Goal: Task Accomplishment & Management: Manage account settings

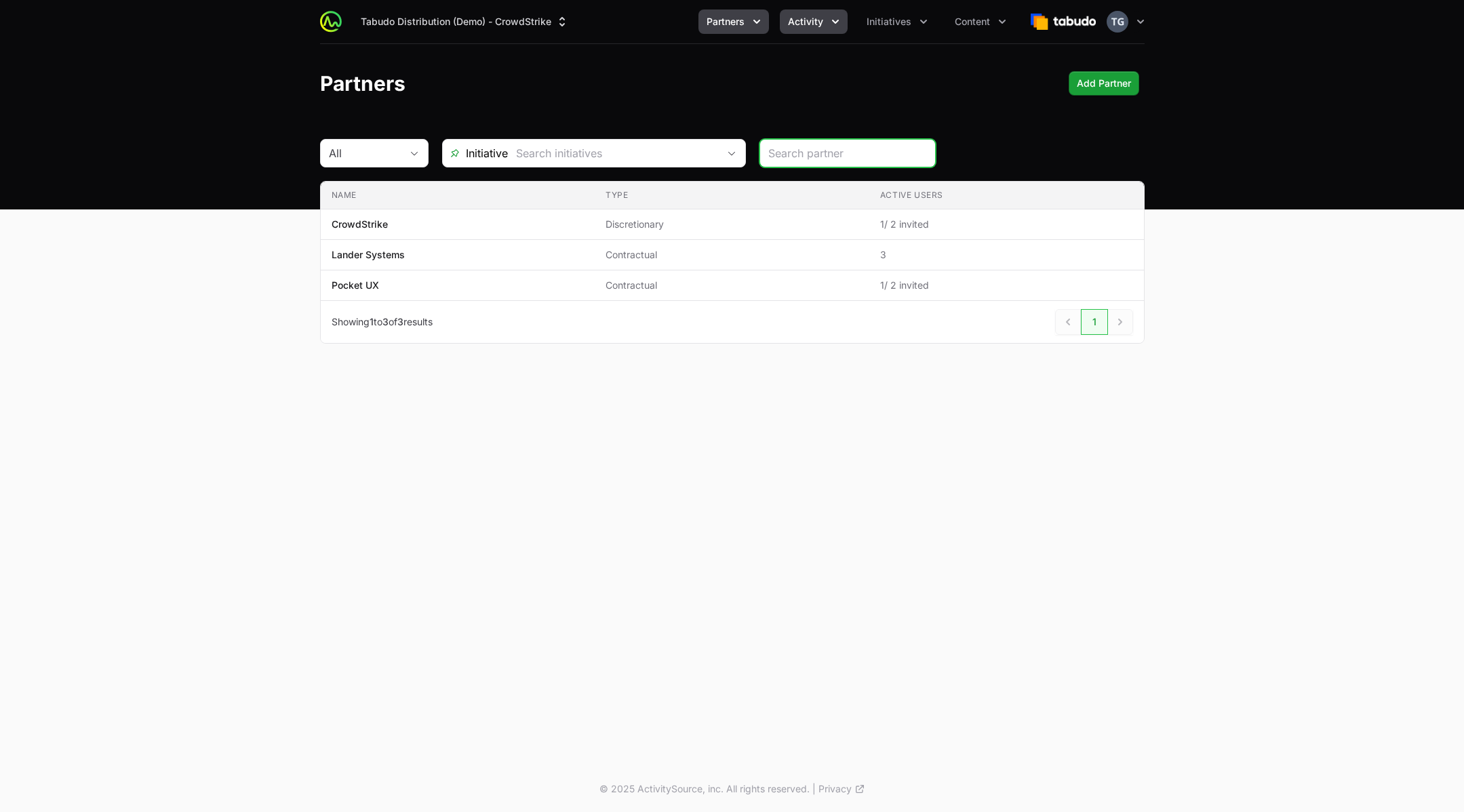
click at [815, 21] on span "Activity" at bounding box center [806, 21] width 35 height 13
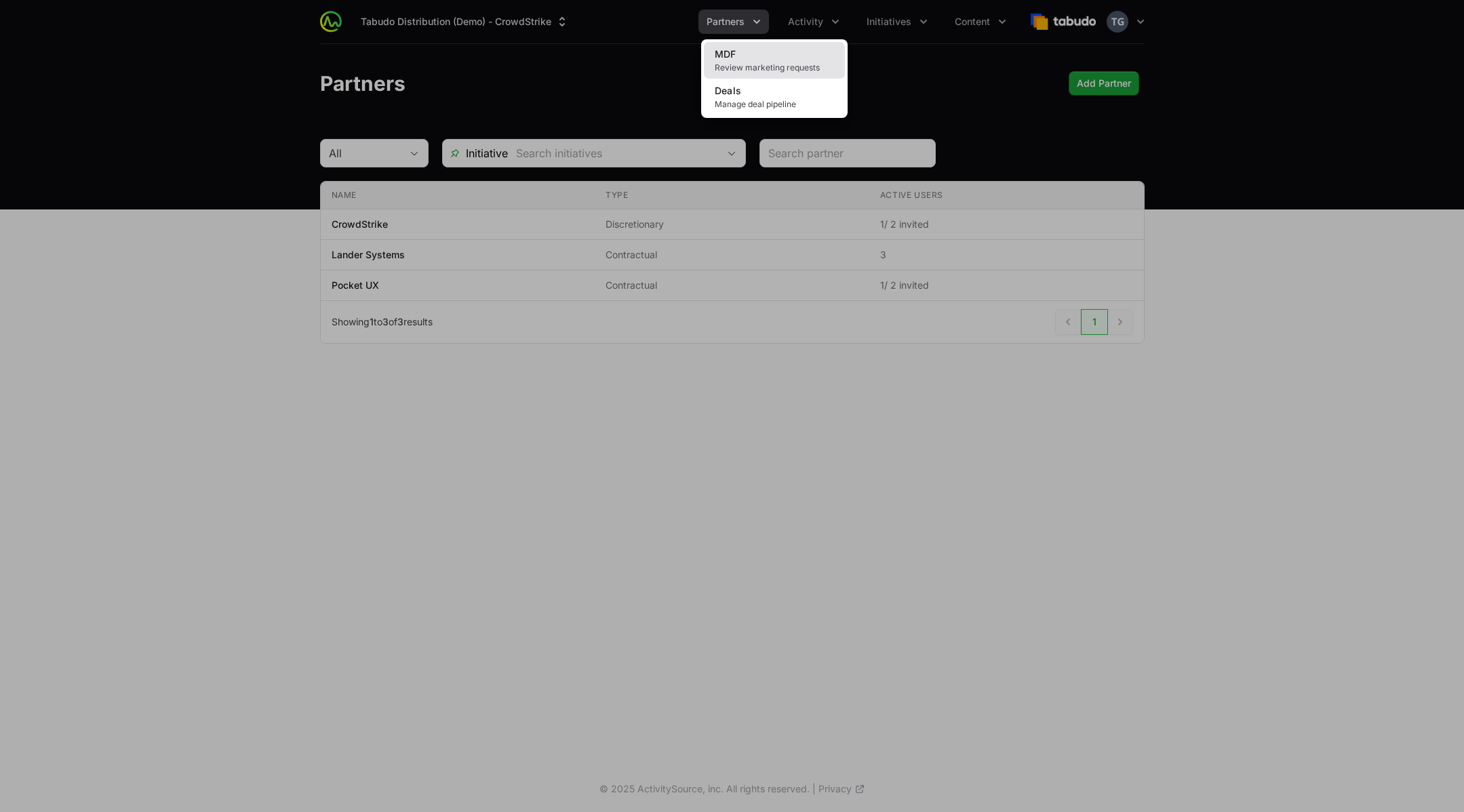
click at [773, 67] on span "Review marketing requests" at bounding box center [774, 68] width 119 height 11
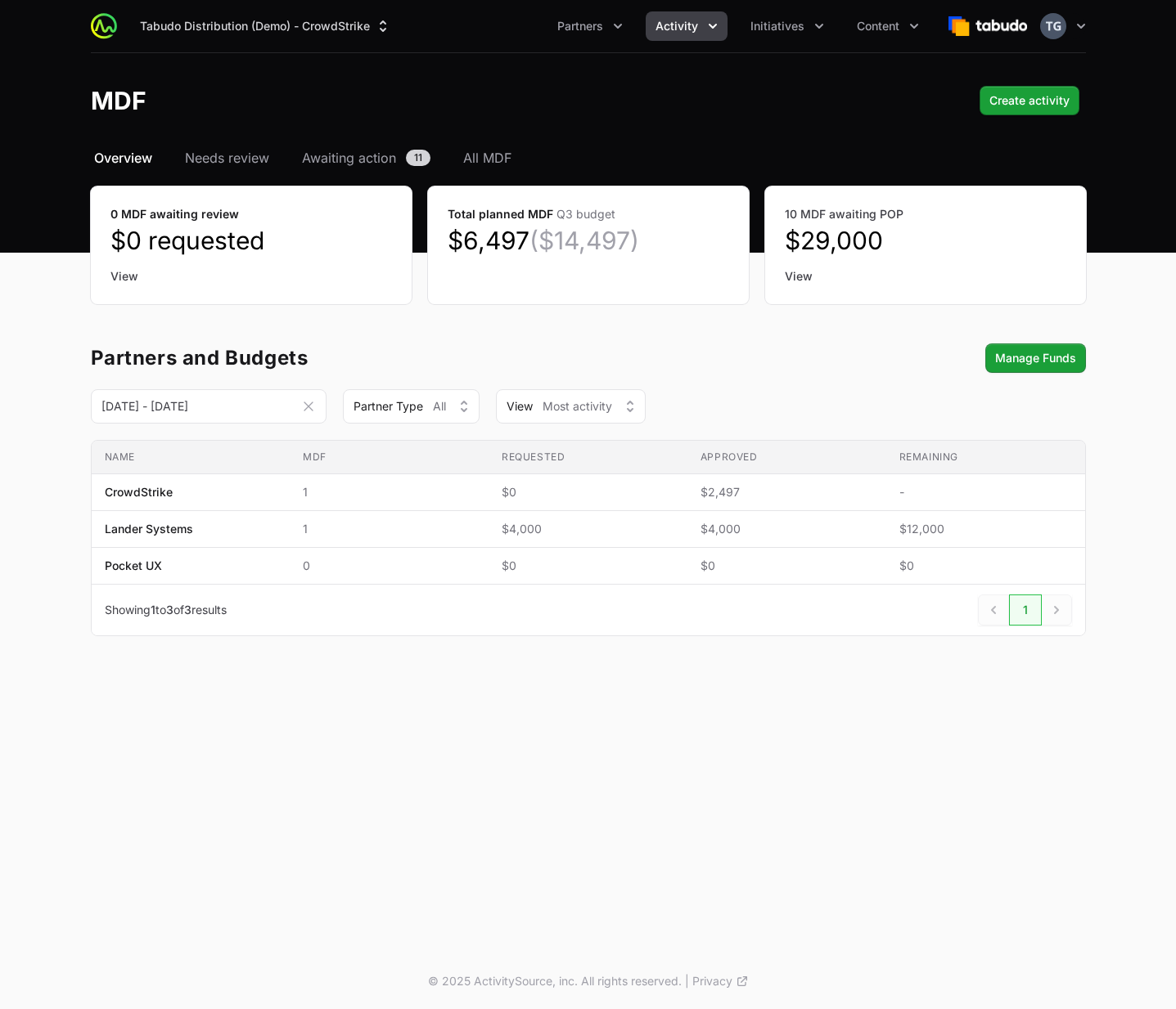
drag, startPoint x: 271, startPoint y: 809, endPoint x: 210, endPoint y: 603, distance: 214.8
click at [272, 808] on div "Tabudo Distribution (Demo) - CrowdStrike Partners Activity Initiatives Content …" at bounding box center [588, 477] width 1176 height 953
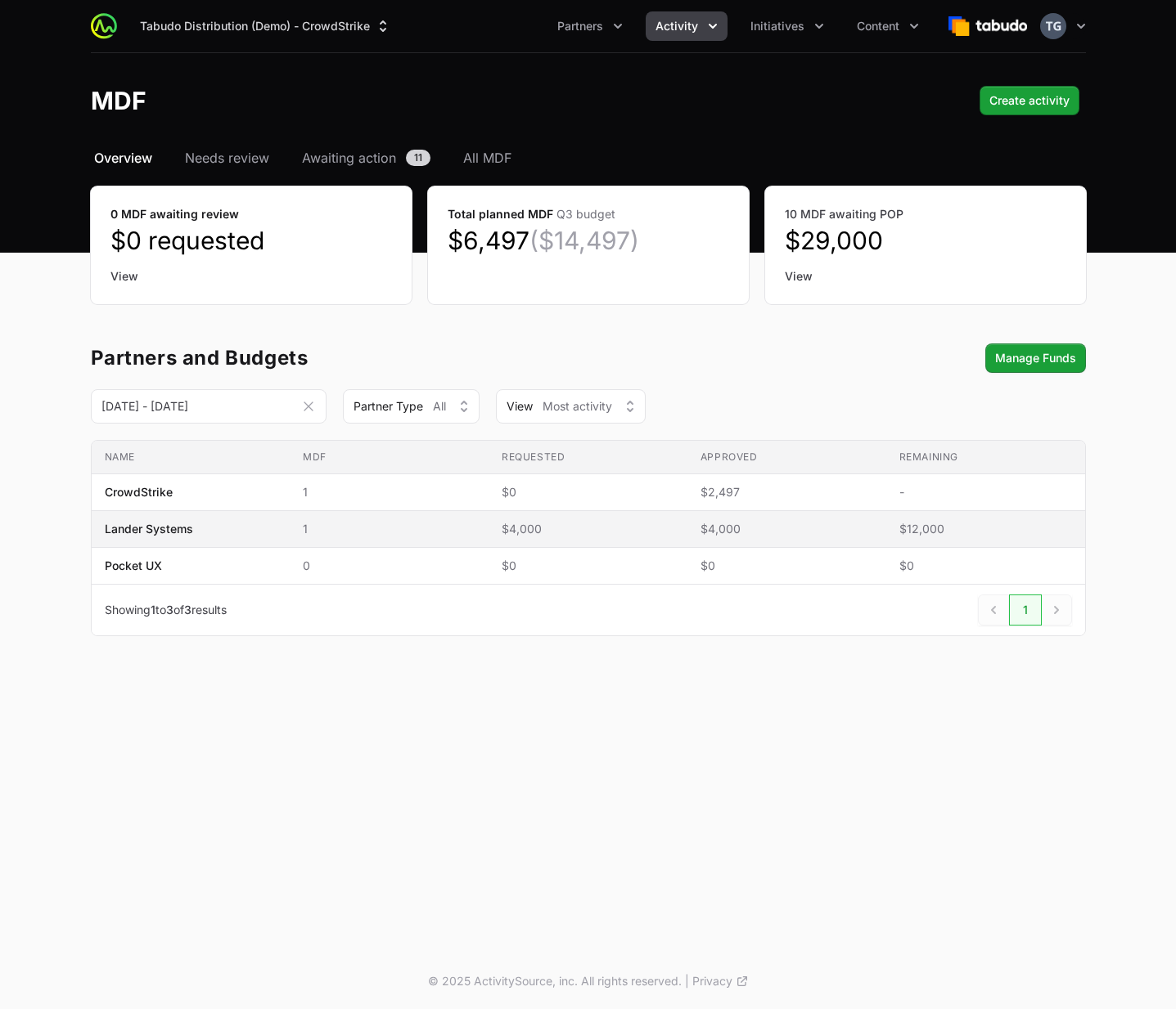
click at [238, 531] on span "Lander Systems" at bounding box center [191, 528] width 172 height 16
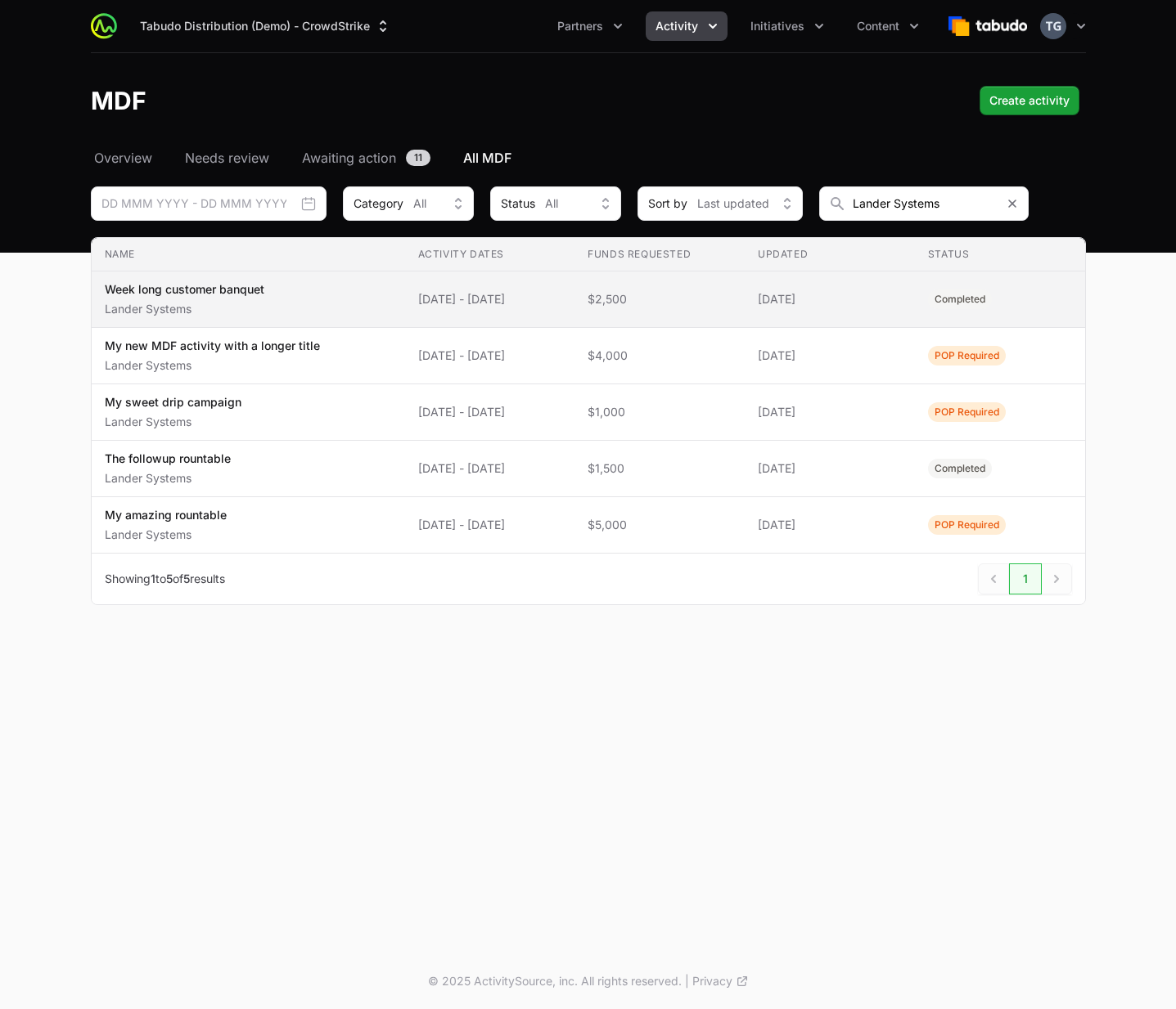
drag, startPoint x: 305, startPoint y: 311, endPoint x: 317, endPoint y: 312, distance: 12.0
click at [305, 311] on span "Week long customer banquet Lander Systems" at bounding box center [248, 300] width 287 height 36
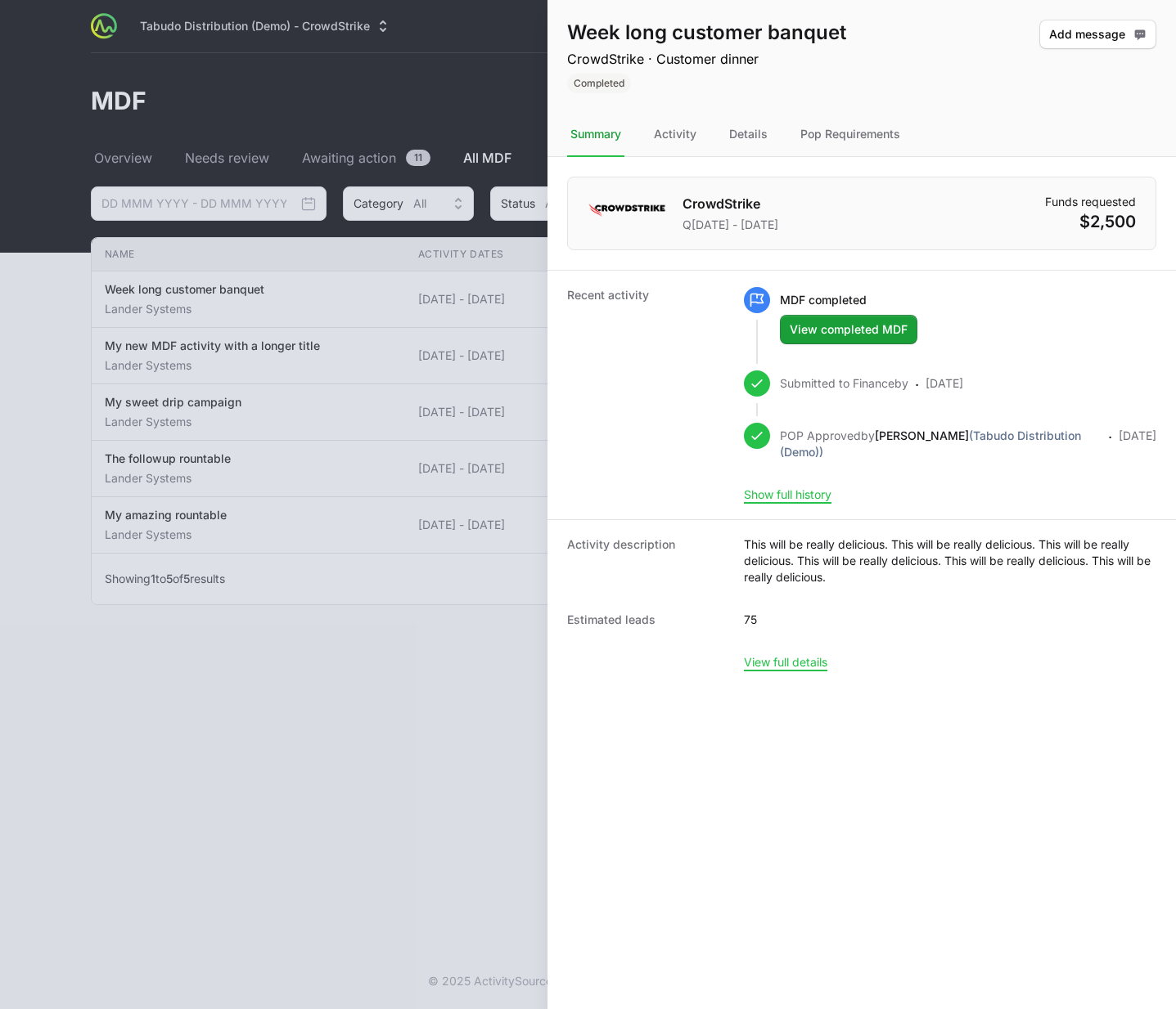
click at [89, 398] on div at bounding box center [588, 504] width 1176 height 1009
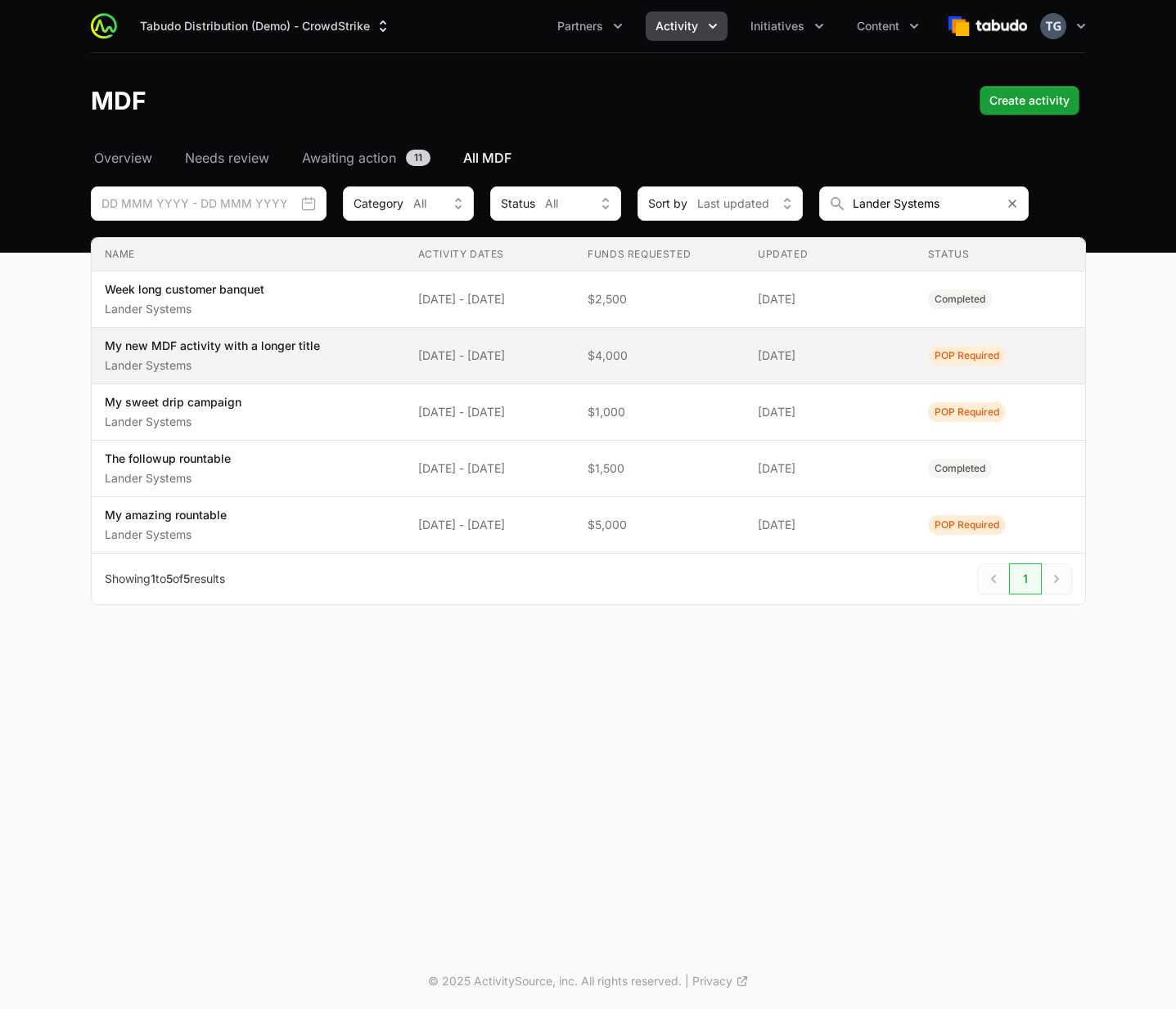
click at [255, 356] on div "My new MDF activity with a longer title Lander Systems" at bounding box center [212, 356] width 215 height 36
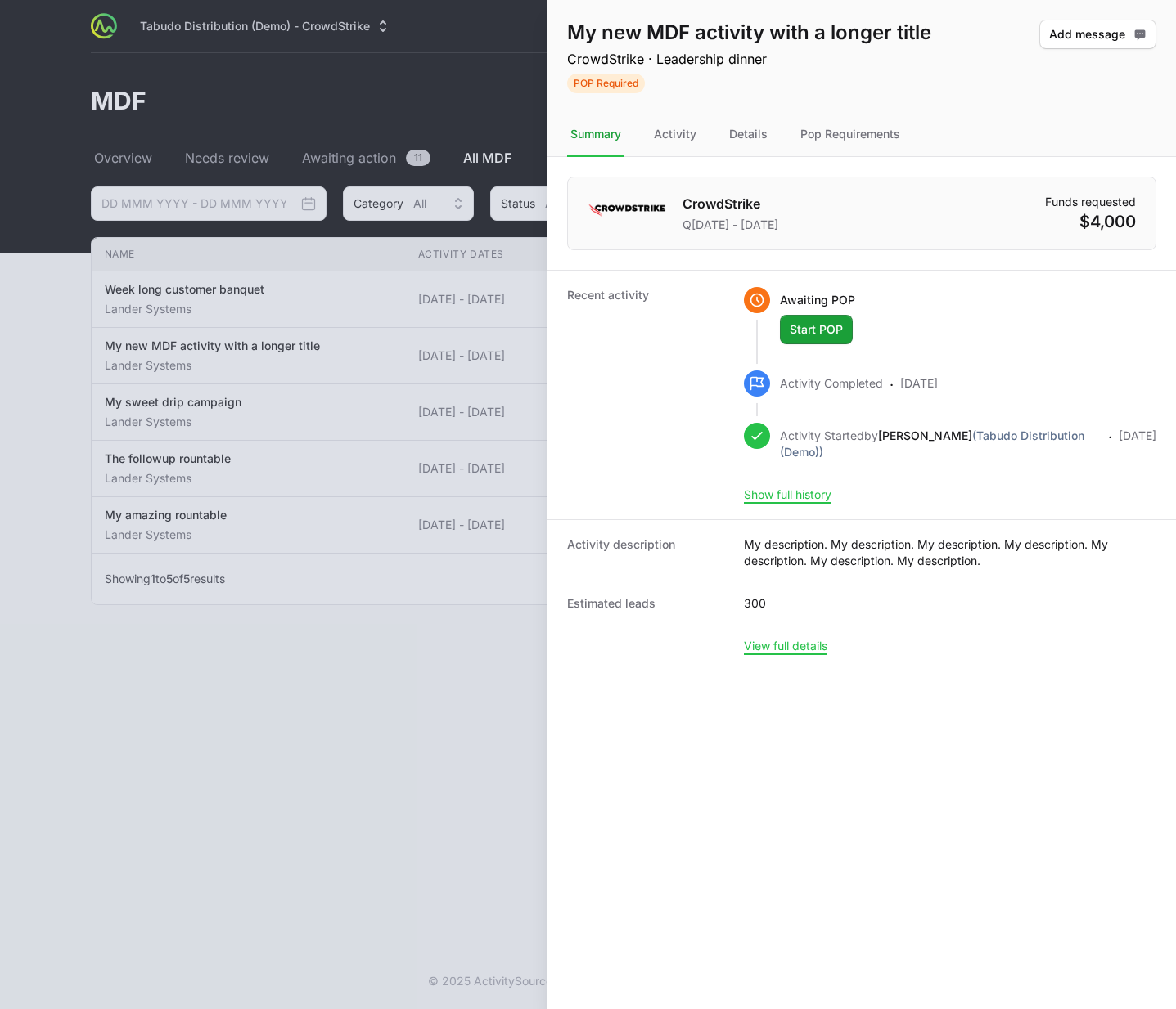
click at [263, 385] on div at bounding box center [588, 504] width 1176 height 1009
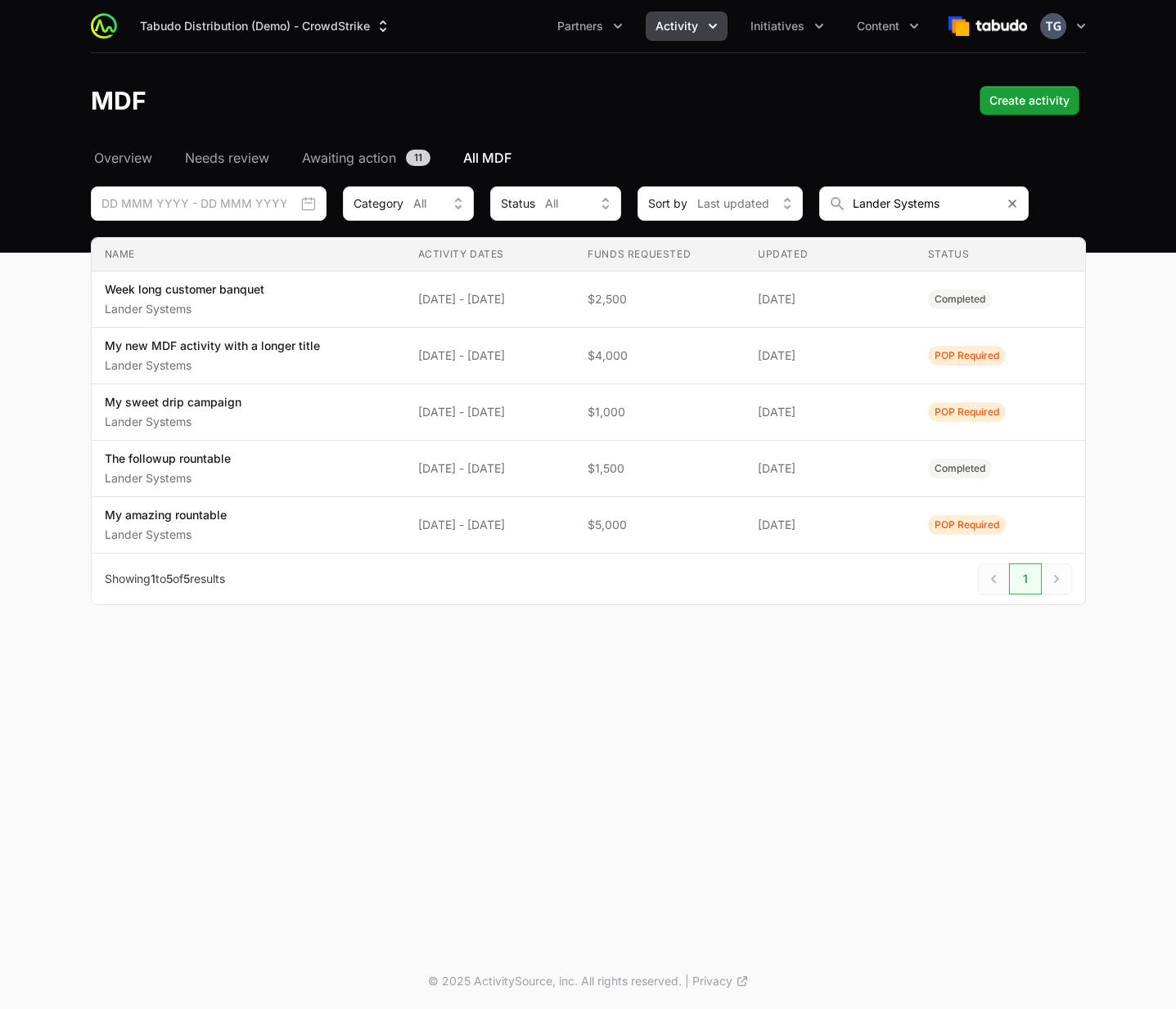
click at [289, 302] on span "Week long customer banquet Lander Systems" at bounding box center [248, 300] width 287 height 36
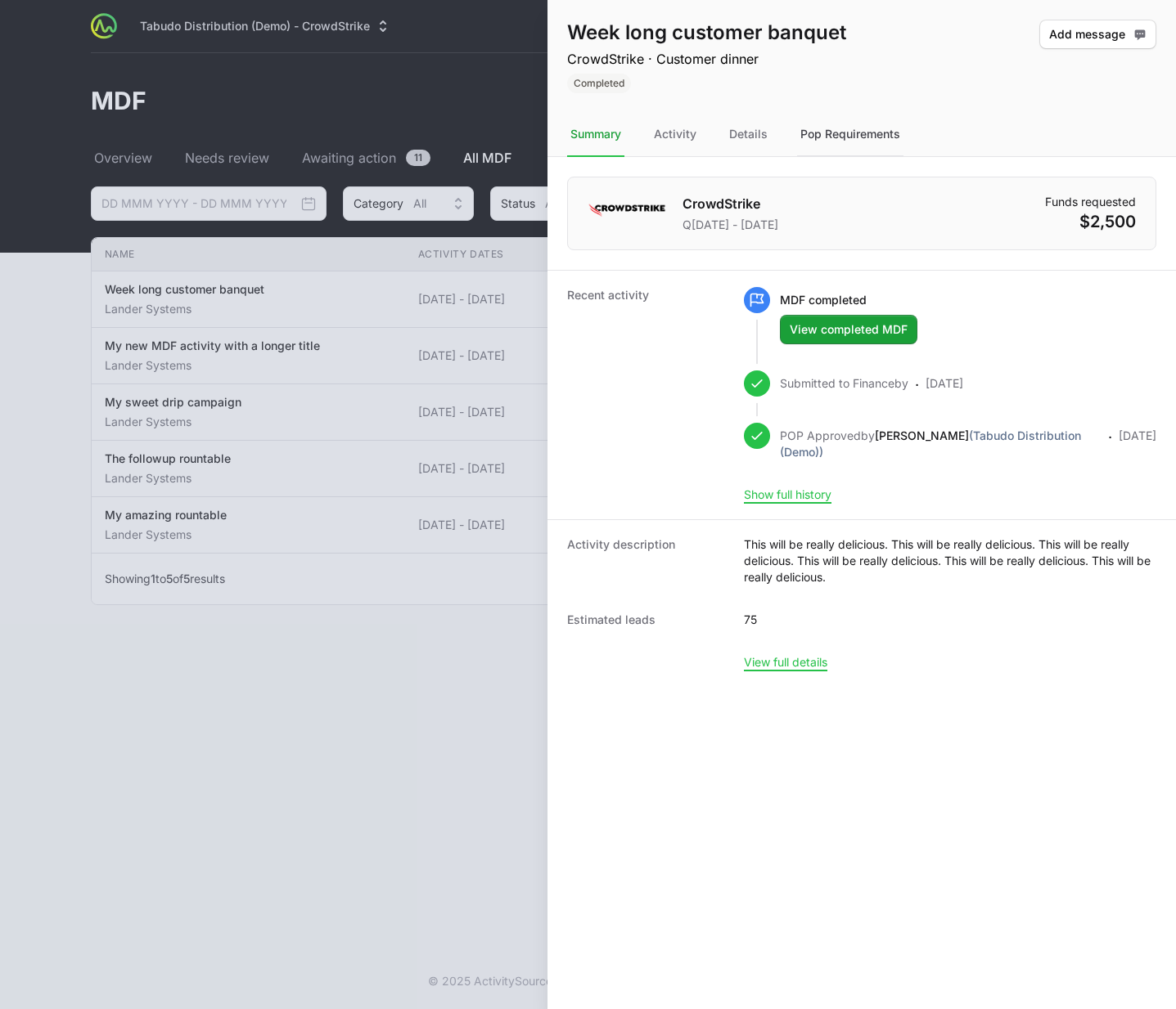
click at [832, 146] on div "Pop Requirements" at bounding box center [849, 135] width 106 height 44
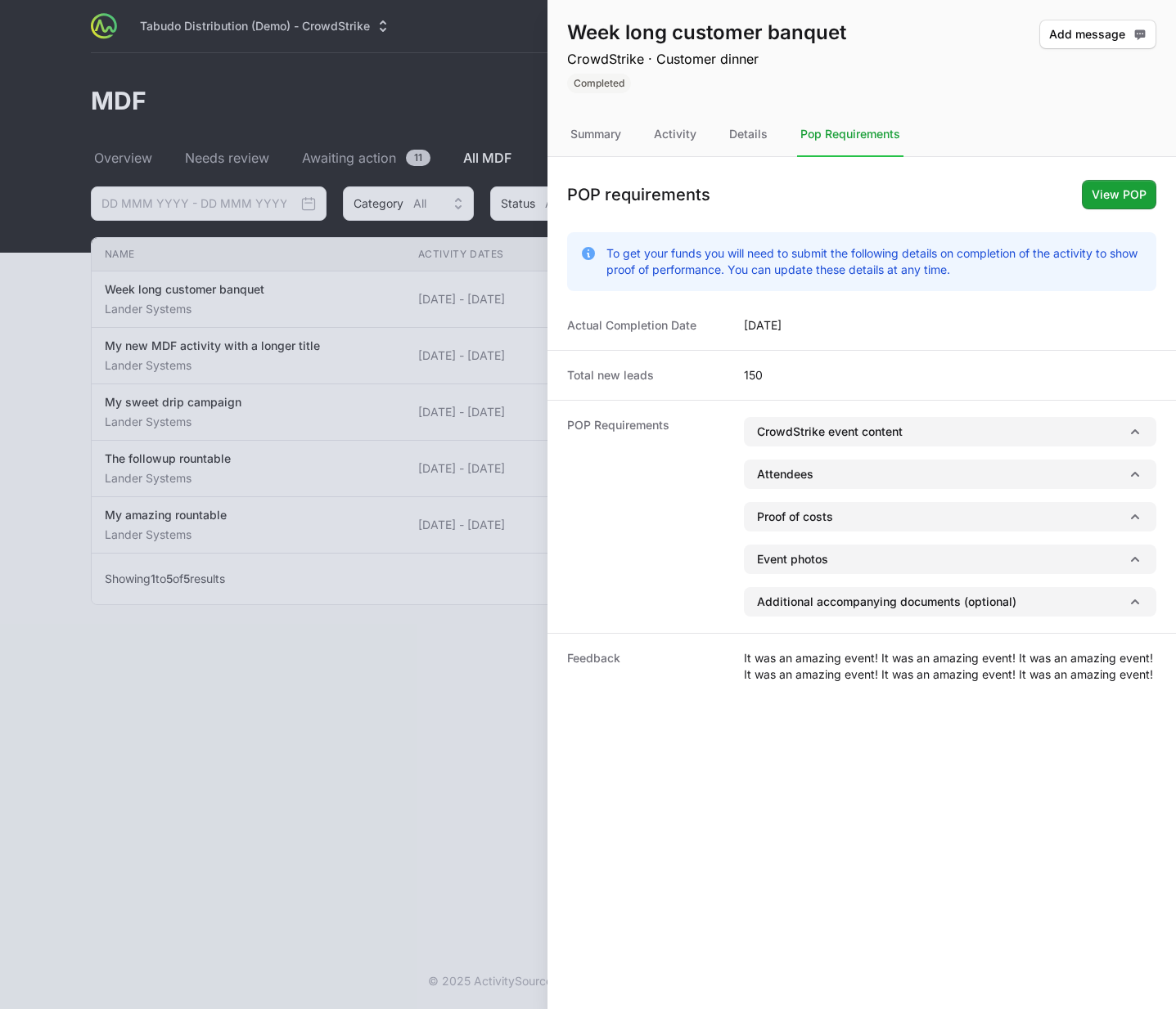
click at [260, 231] on div at bounding box center [588, 504] width 1176 height 1009
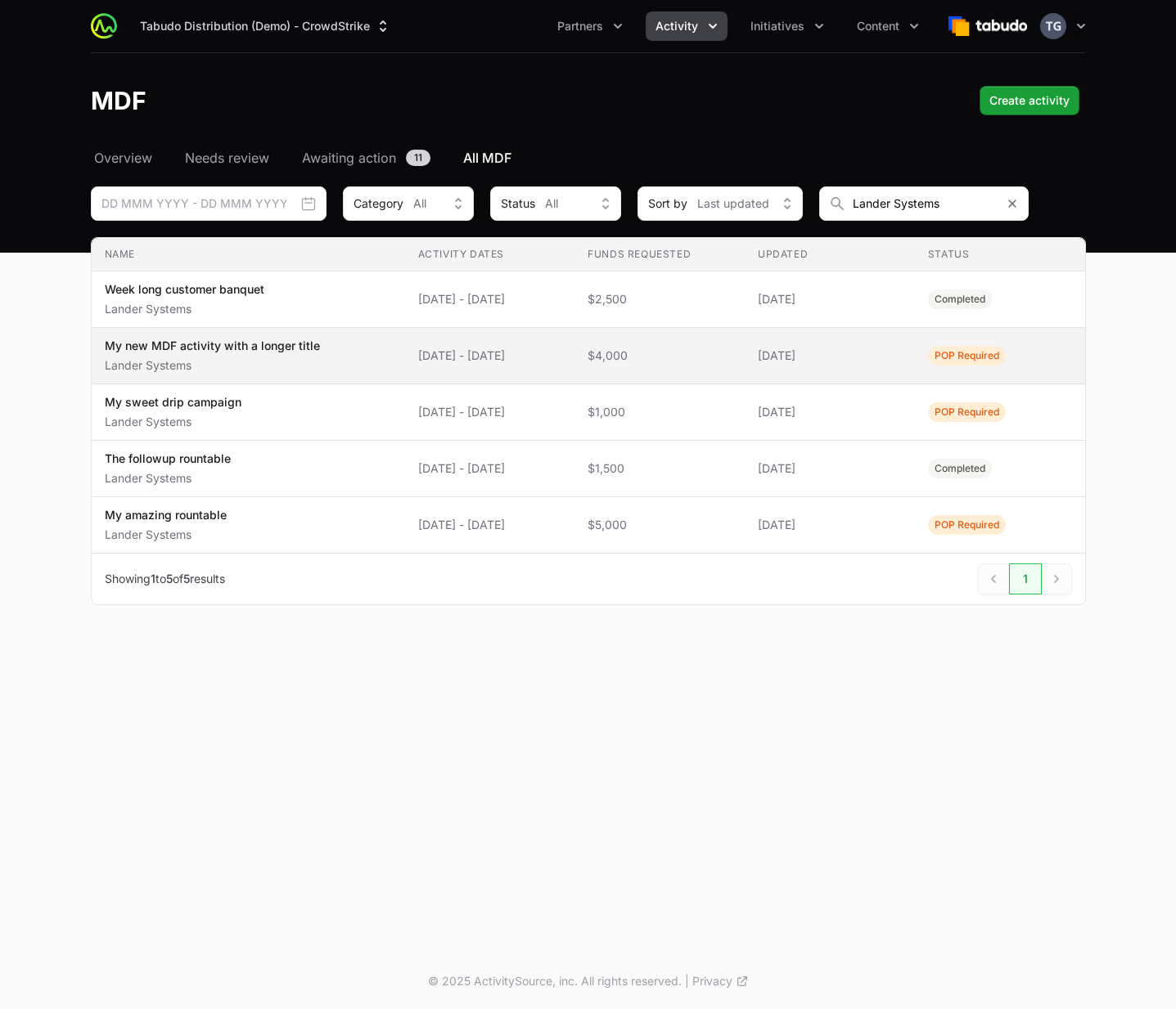
click at [316, 343] on span "My new MDF activity with a longer title Lander Systems" at bounding box center [248, 356] width 287 height 36
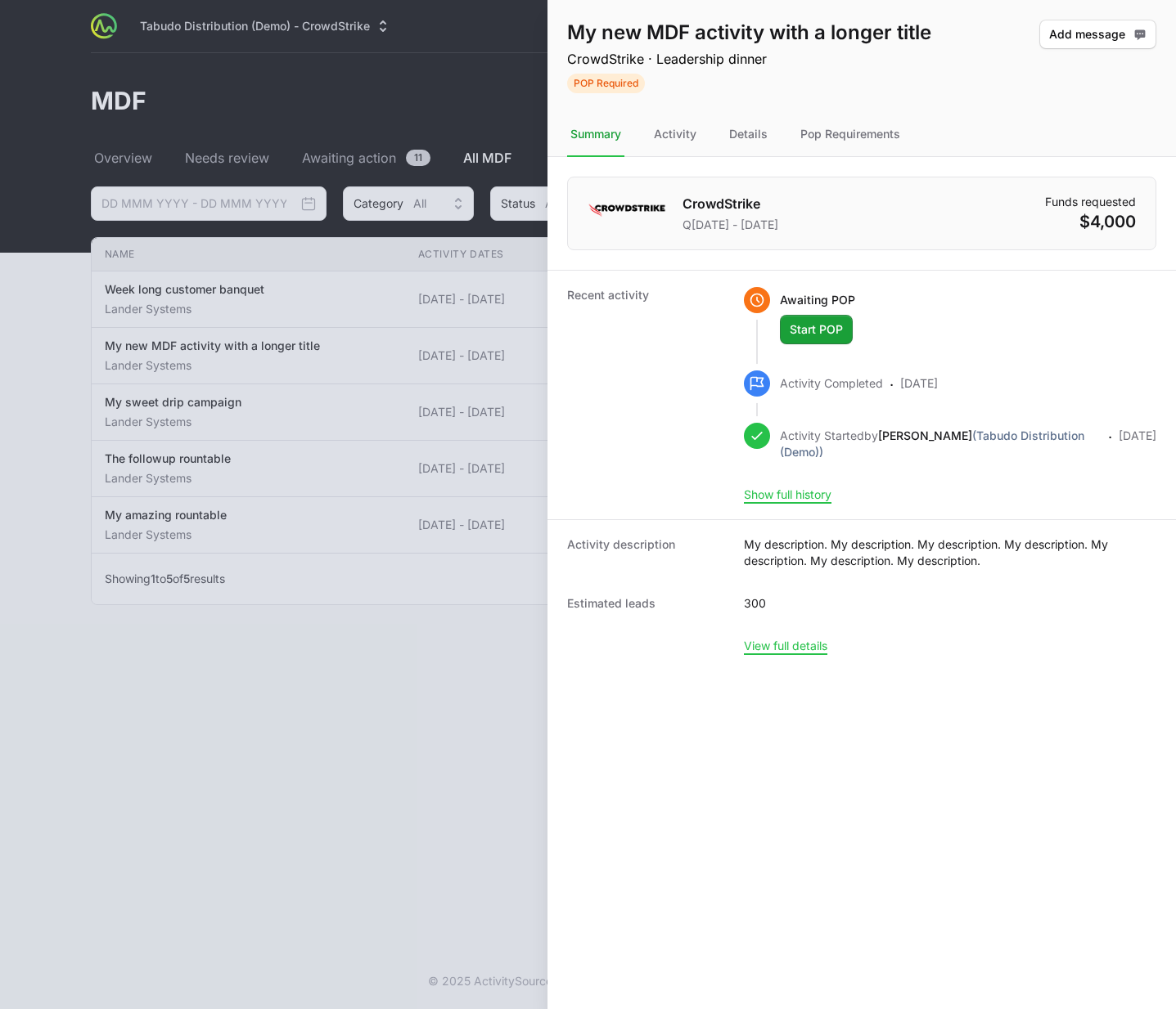
click at [1066, 78] on div "Add message" at bounding box center [1097, 56] width 117 height 74
drag, startPoint x: 899, startPoint y: 133, endPoint x: 886, endPoint y: 138, distance: 13.9
click at [896, 133] on div "Pop Requirements" at bounding box center [849, 135] width 106 height 44
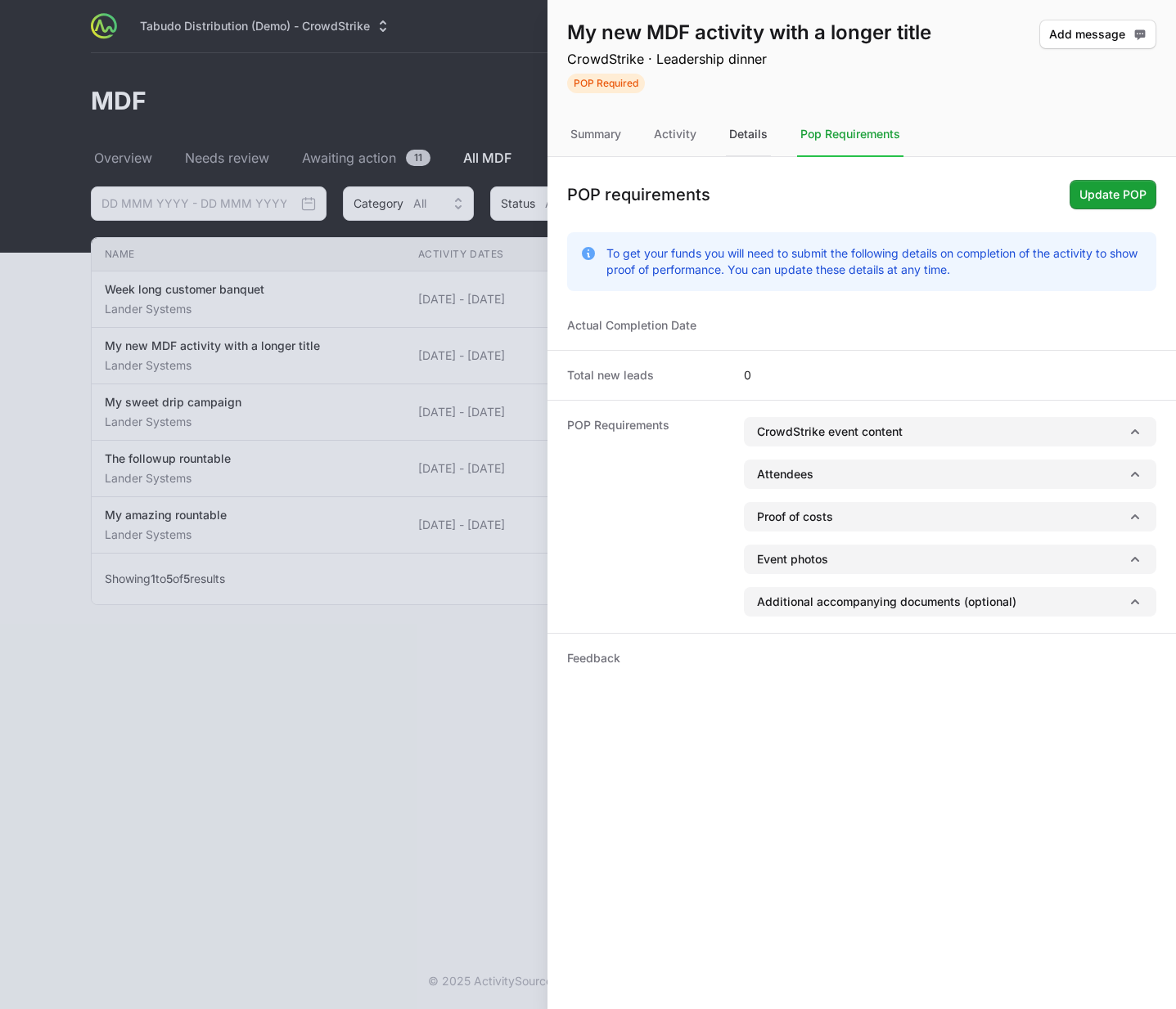
click at [733, 134] on div "Details" at bounding box center [748, 135] width 45 height 44
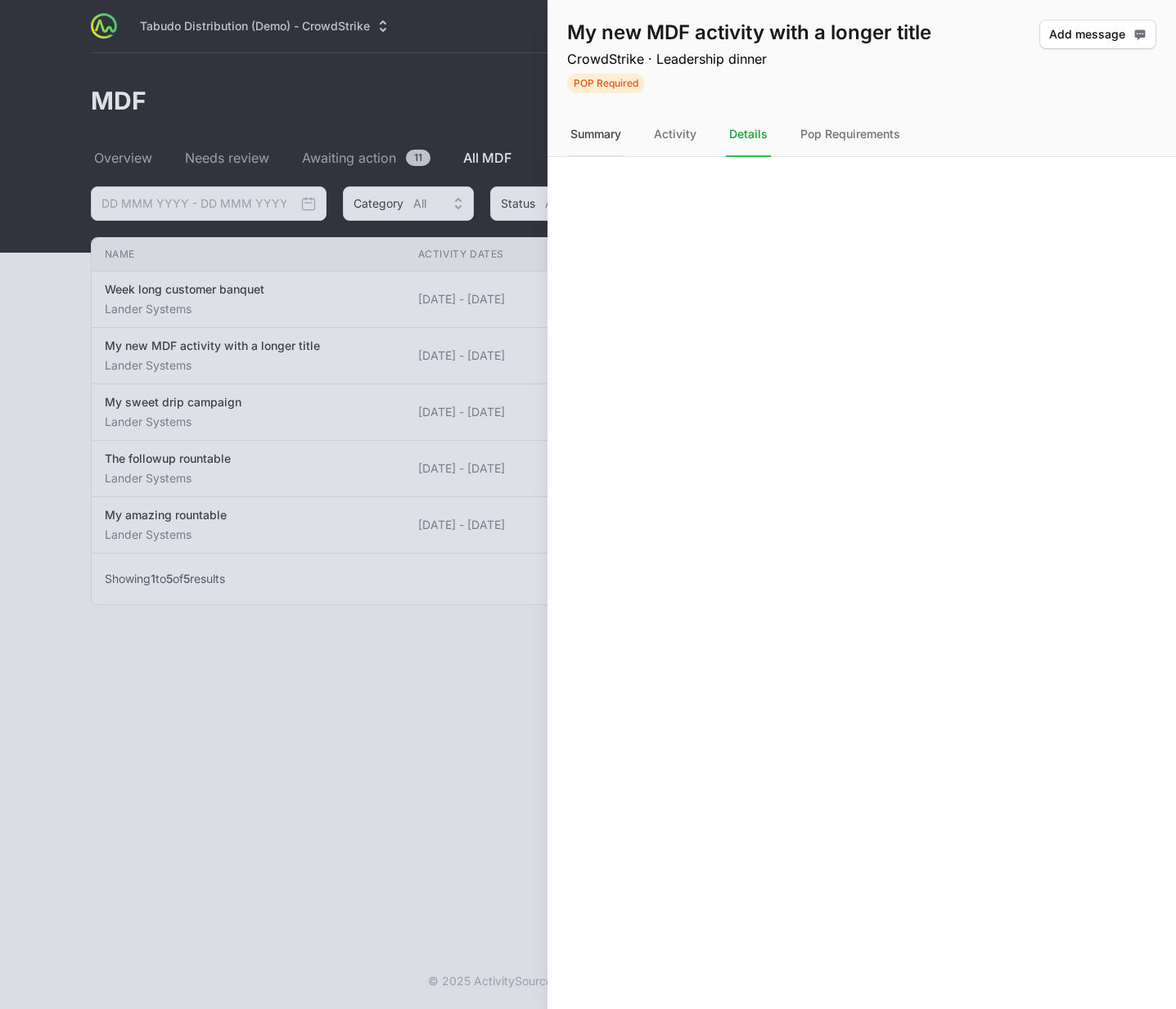
drag, startPoint x: 683, startPoint y: 140, endPoint x: 612, endPoint y: 142, distance: 71.0
click at [682, 140] on div "Activity" at bounding box center [674, 135] width 49 height 44
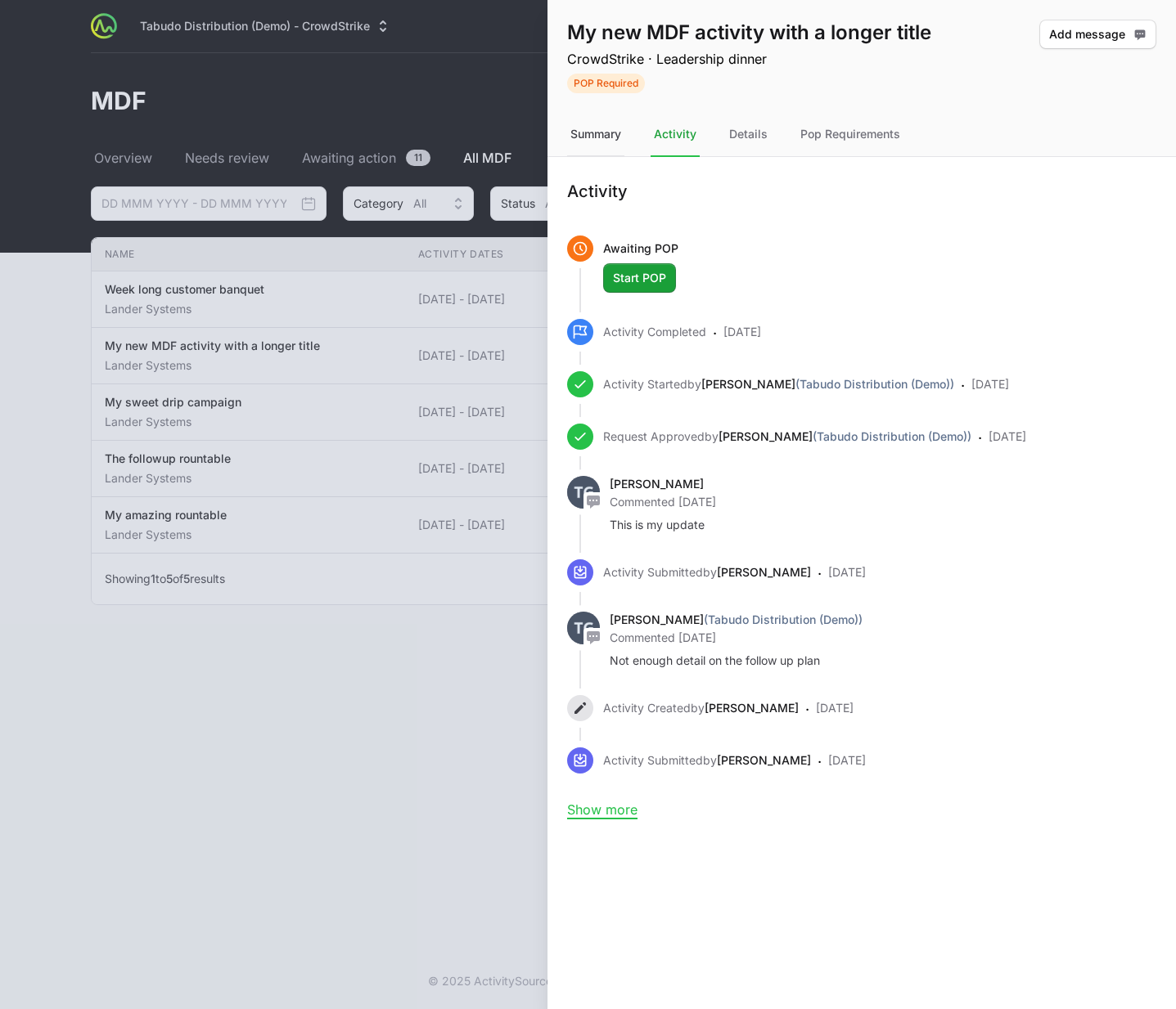
click at [572, 138] on div "Summary" at bounding box center [596, 135] width 57 height 44
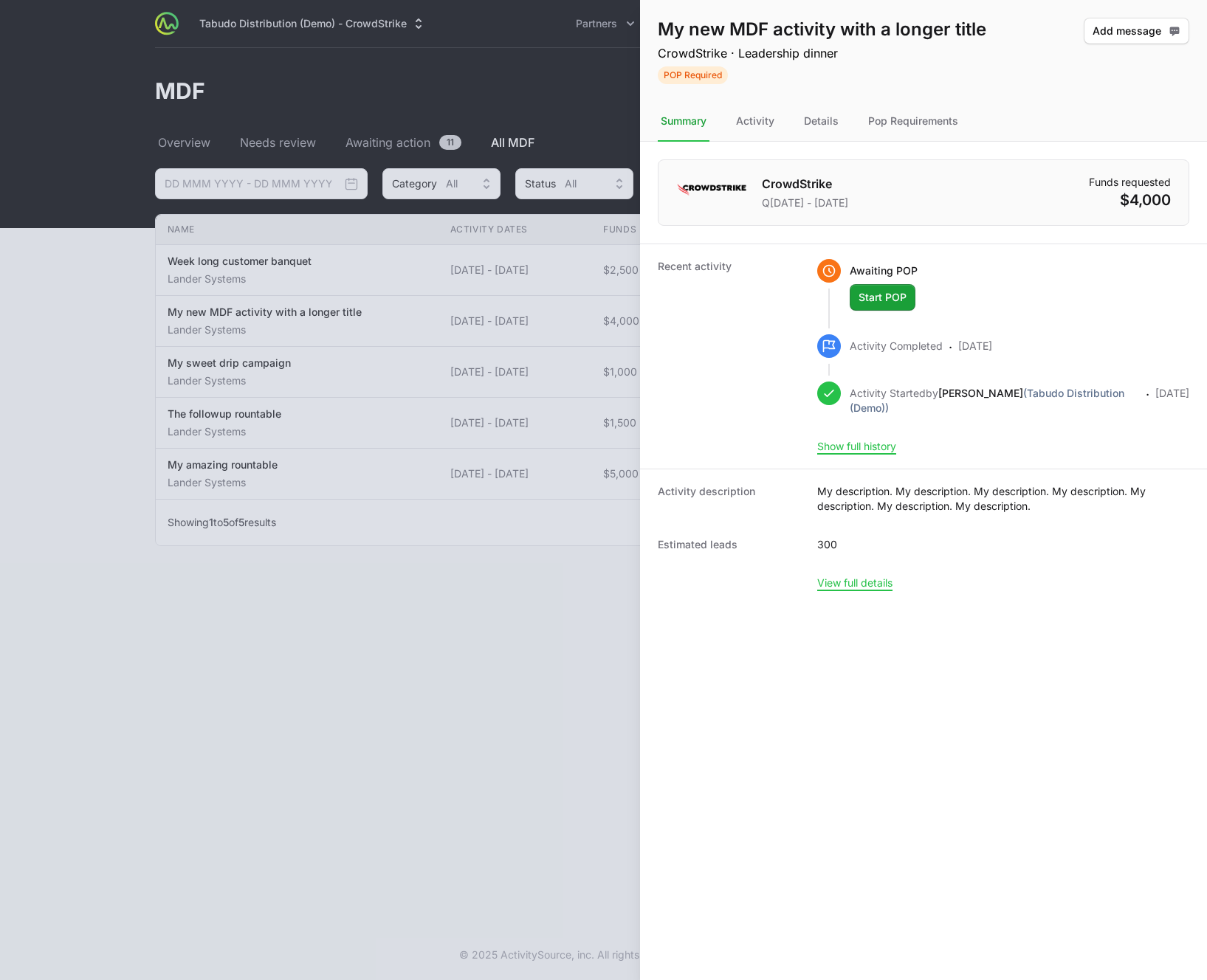
click at [443, 270] on div at bounding box center [603, 490] width 1207 height 980
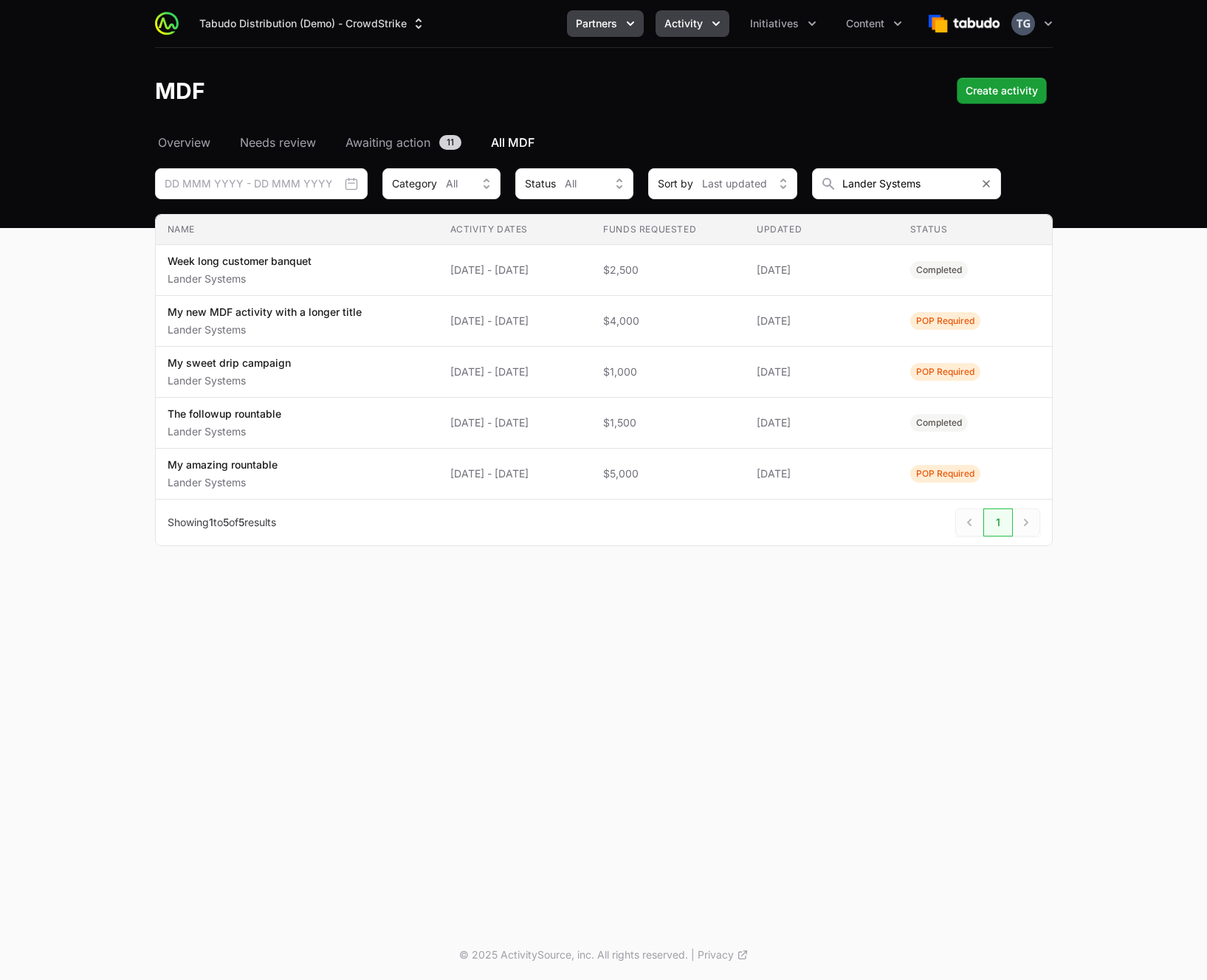
click at [594, 29] on span "Partners" at bounding box center [596, 23] width 41 height 15
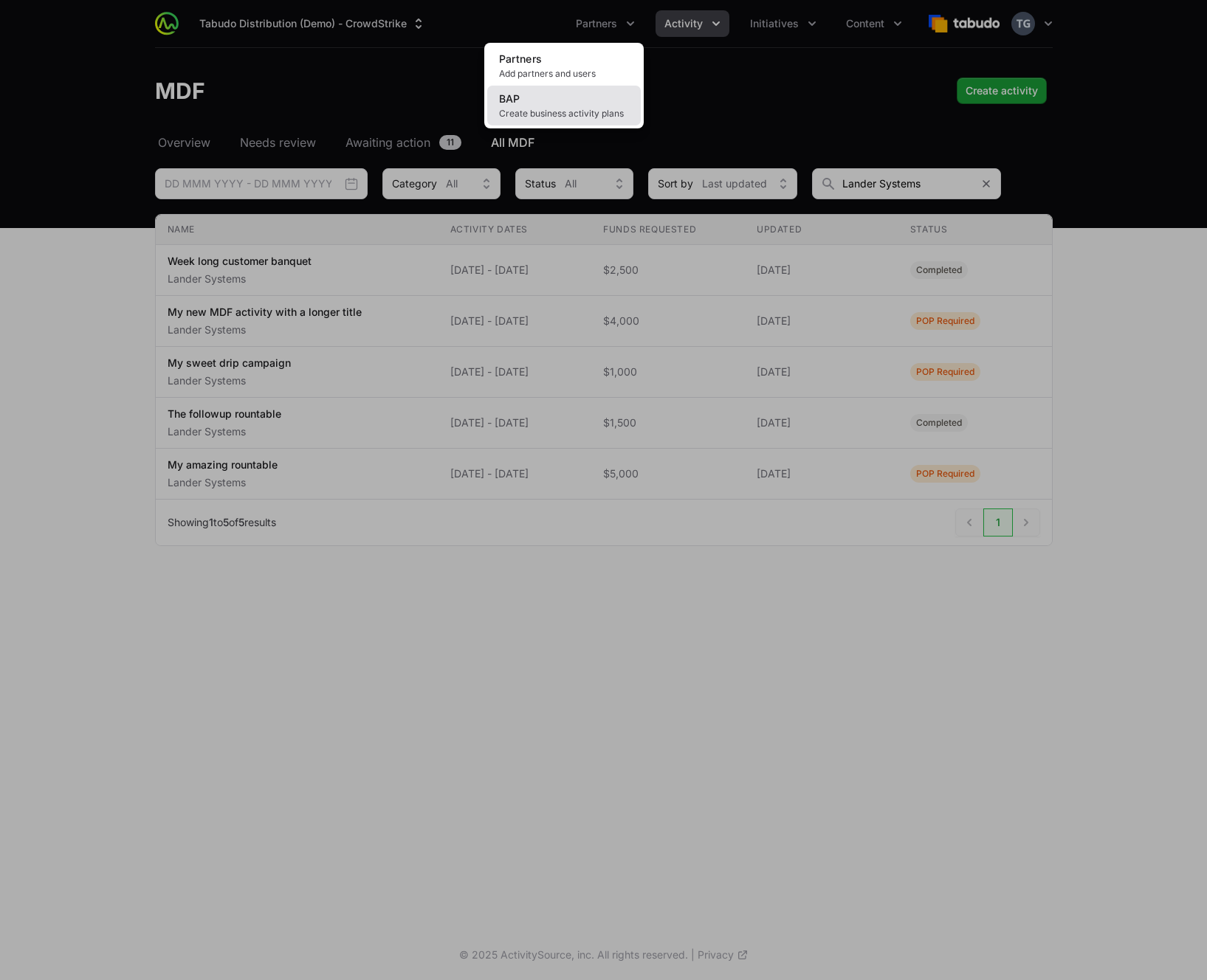
click at [597, 101] on link "BAP Create business activity plans" at bounding box center [564, 105] width 154 height 40
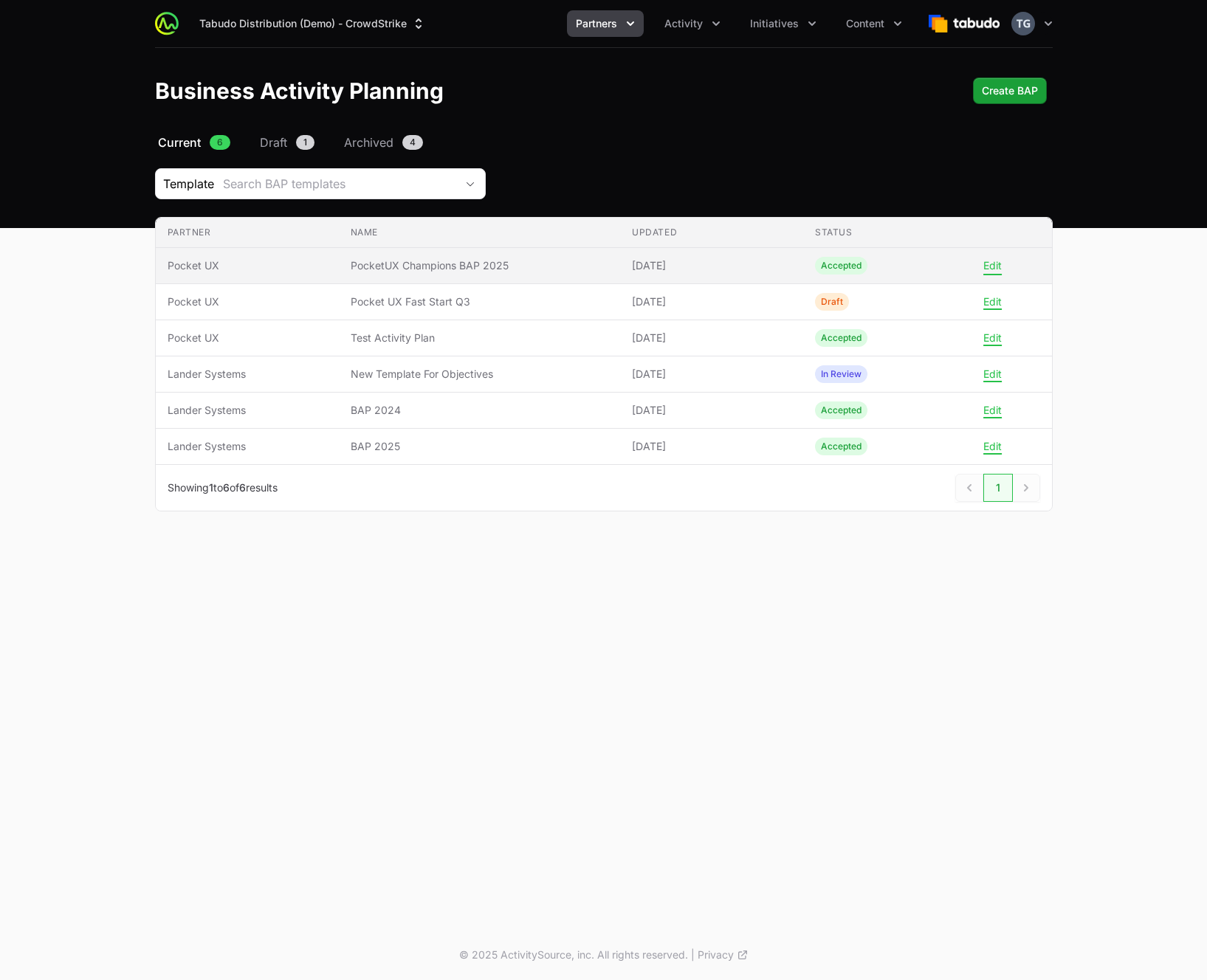
click at [985, 265] on button "Edit" at bounding box center [992, 265] width 18 height 13
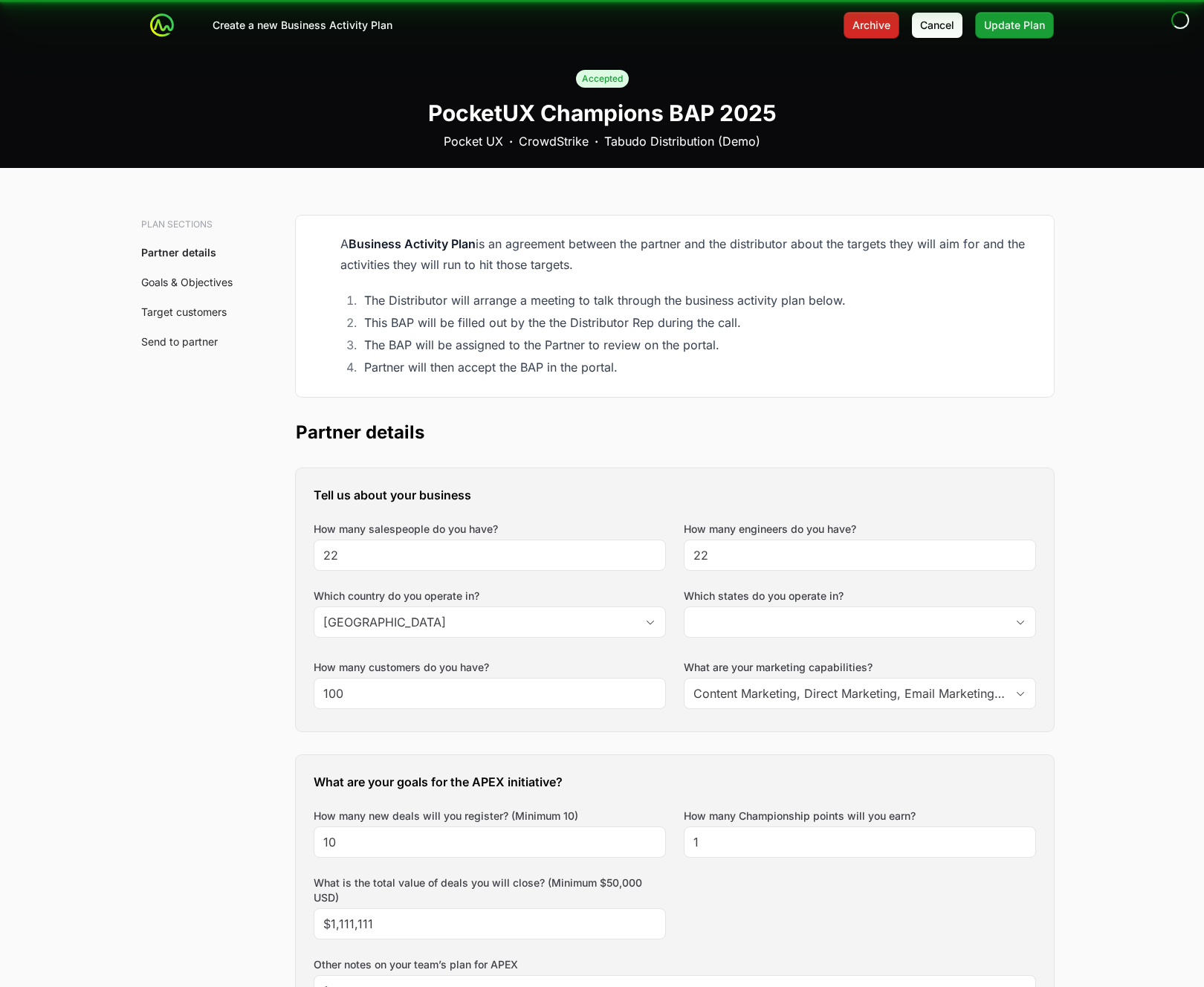
type input "[GEOGRAPHIC_DATA], [GEOGRAPHIC_DATA], [GEOGRAPHIC_DATA], [GEOGRAPHIC_DATA]"
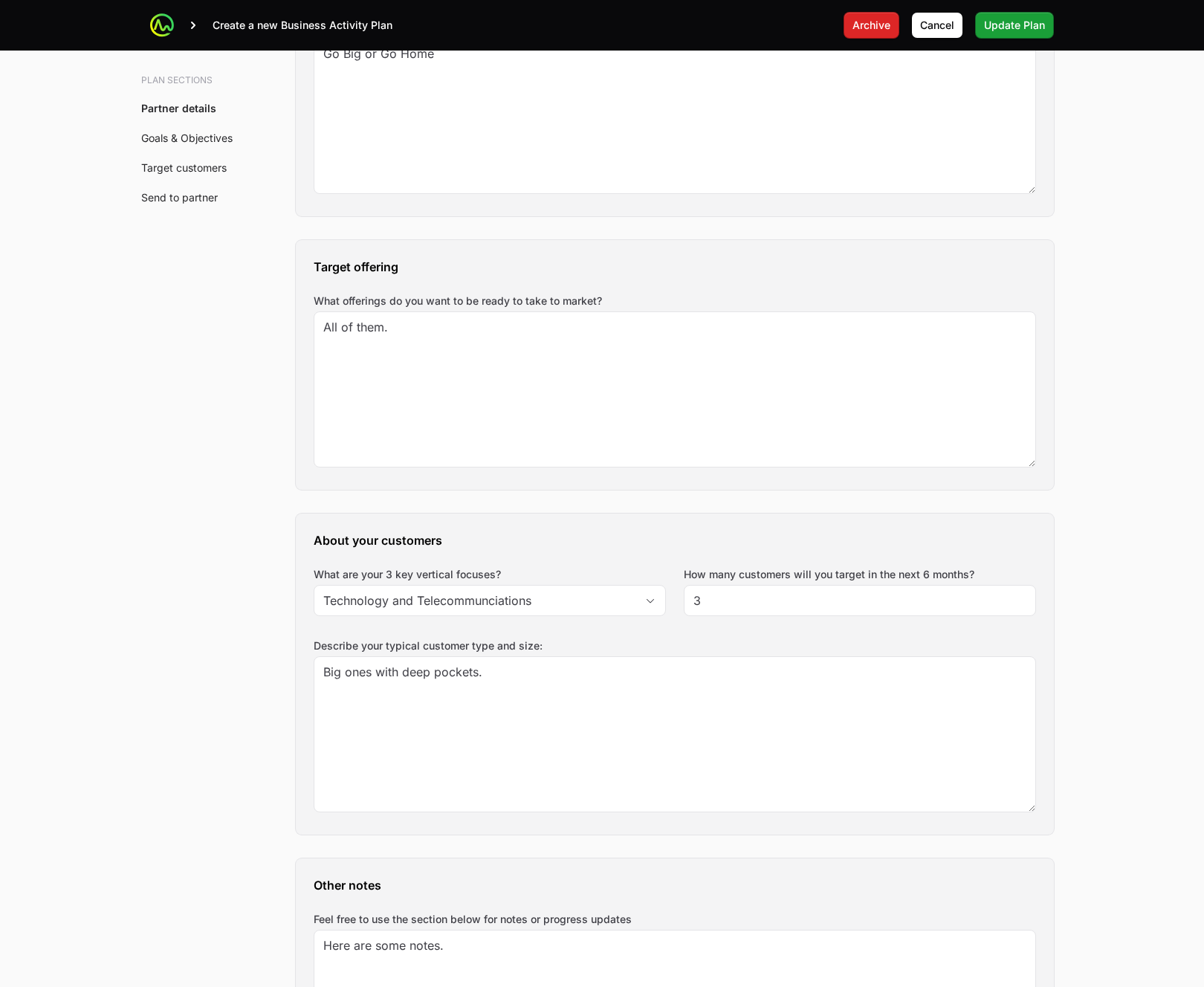
scroll to position [1340, 0]
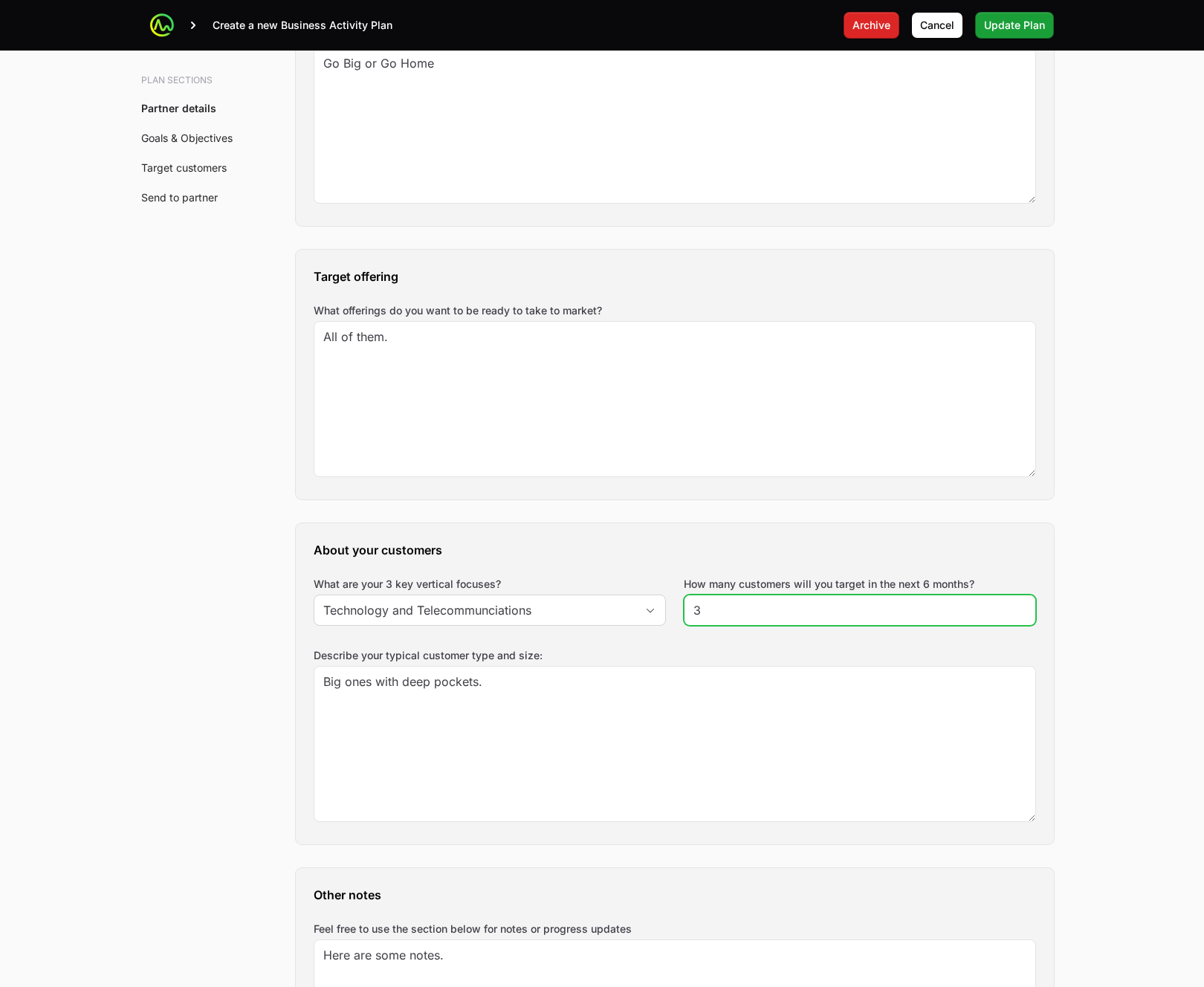
drag, startPoint x: 750, startPoint y: 618, endPoint x: 661, endPoint y: 607, distance: 89.7
click at [661, 607] on div "About your customers What are your 3 key vertical focuses? Technology and Telec…" at bounding box center [674, 683] width 758 height 321
click at [690, 581] on label "How many customers will you target in the next 6 months?" at bounding box center [829, 584] width 291 height 15
click at [693, 601] on input "3" at bounding box center [860, 610] width 333 height 18
click at [873, 610] on input "3" at bounding box center [860, 610] width 333 height 18
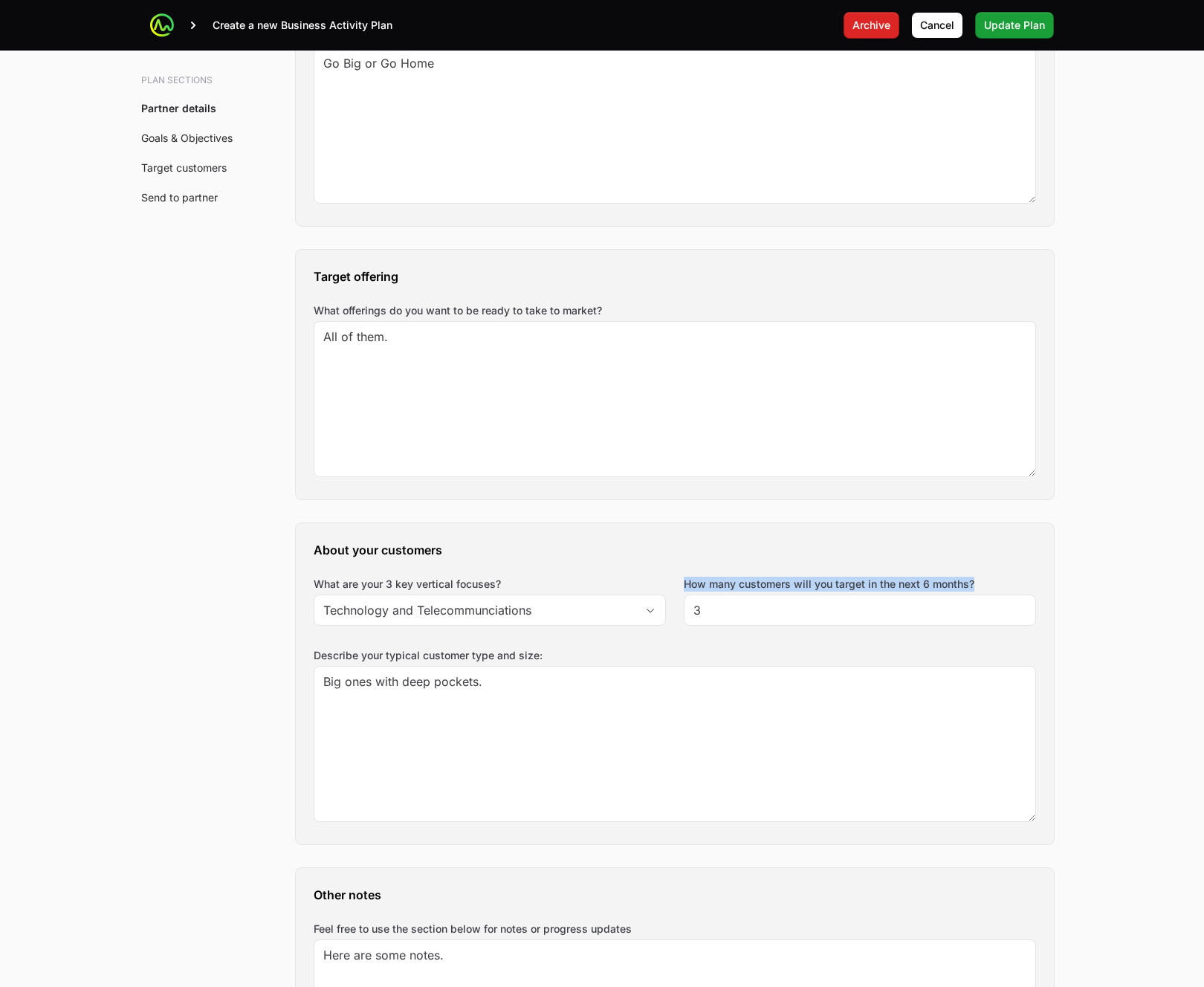
drag, startPoint x: 686, startPoint y: 586, endPoint x: 973, endPoint y: 579, distance: 287.1
click at [973, 579] on div "How many customers will you target in the next 6 months? 3" at bounding box center [860, 601] width 352 height 49
click at [919, 615] on input "3" at bounding box center [860, 610] width 333 height 18
click at [915, 622] on div "3" at bounding box center [860, 610] width 352 height 31
drag, startPoint x: 853, startPoint y: 625, endPoint x: 852, endPoint y: 617, distance: 8.1
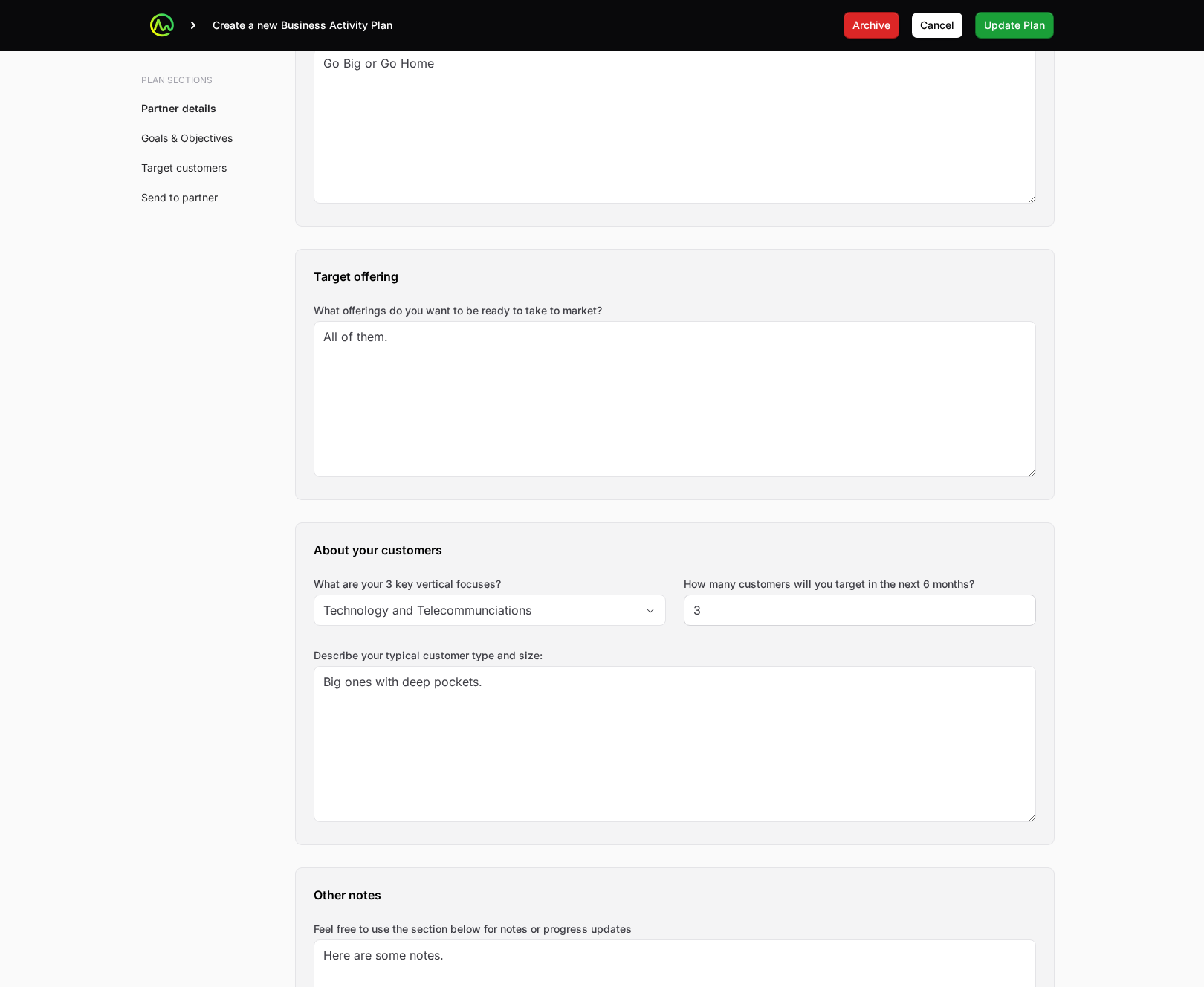
click at [851, 625] on div "How many customers will you target in the next 6 months? 3" at bounding box center [860, 604] width 352 height 54
click at [851, 617] on input "3" at bounding box center [860, 610] width 333 height 18
click at [1141, 605] on main "Create a new Business Activity Plan Archive Cancel Update Plan Accepted PocketU…" at bounding box center [602, 852] width 1204 height 4384
click at [992, 21] on span "Update Plan" at bounding box center [1014, 25] width 61 height 18
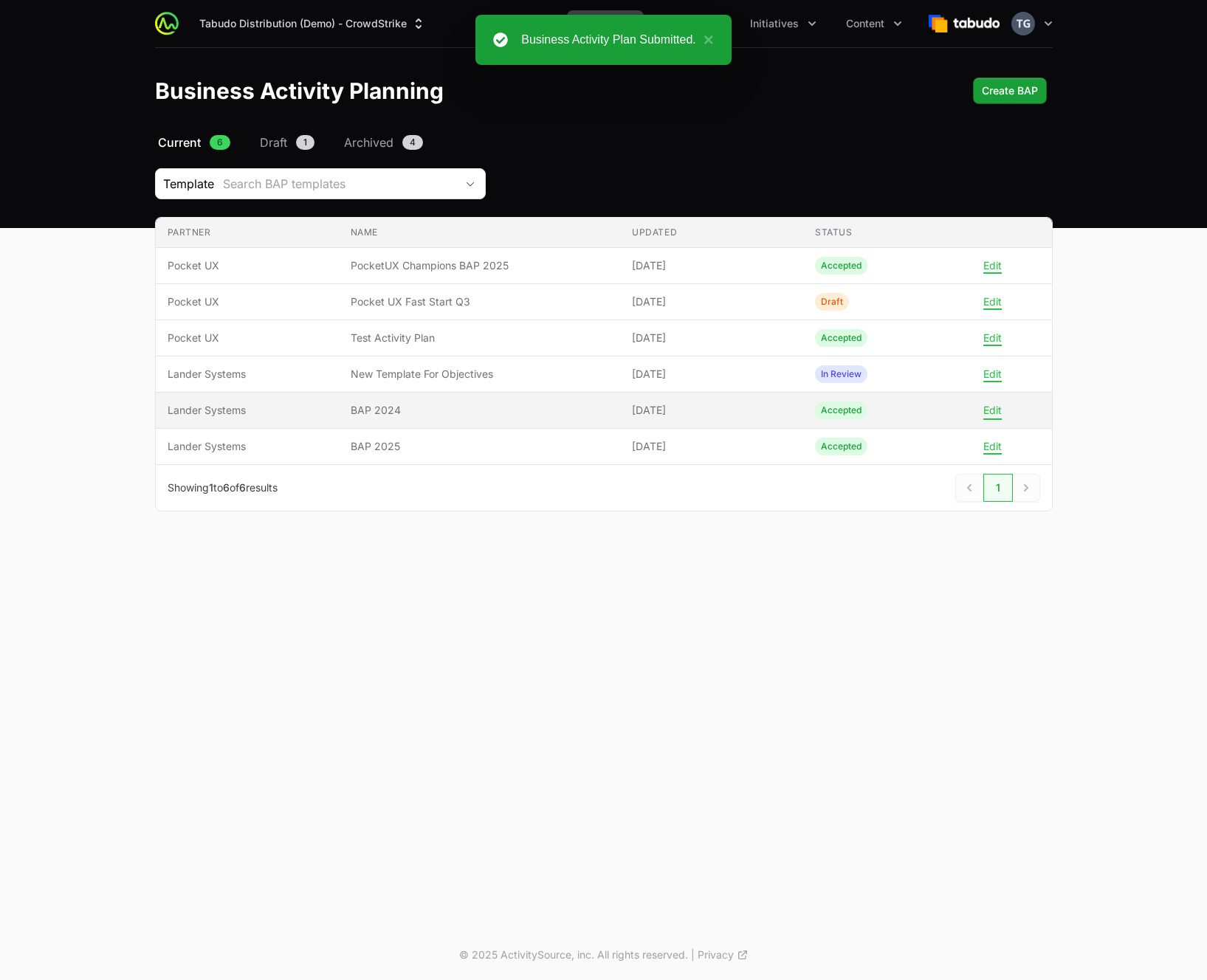
click at [994, 408] on button "Edit" at bounding box center [992, 410] width 18 height 13
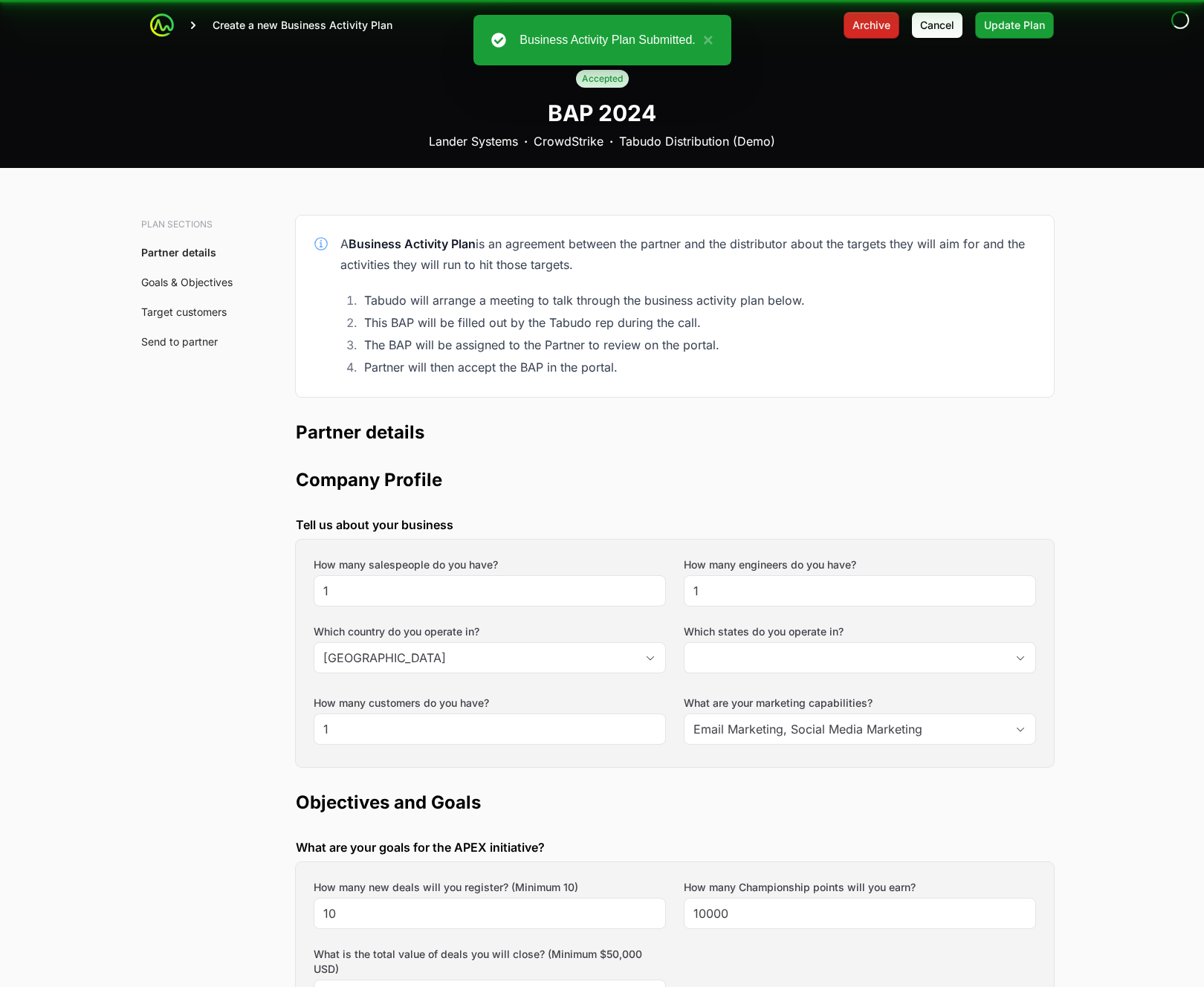
type input "[GEOGRAPHIC_DATA]"
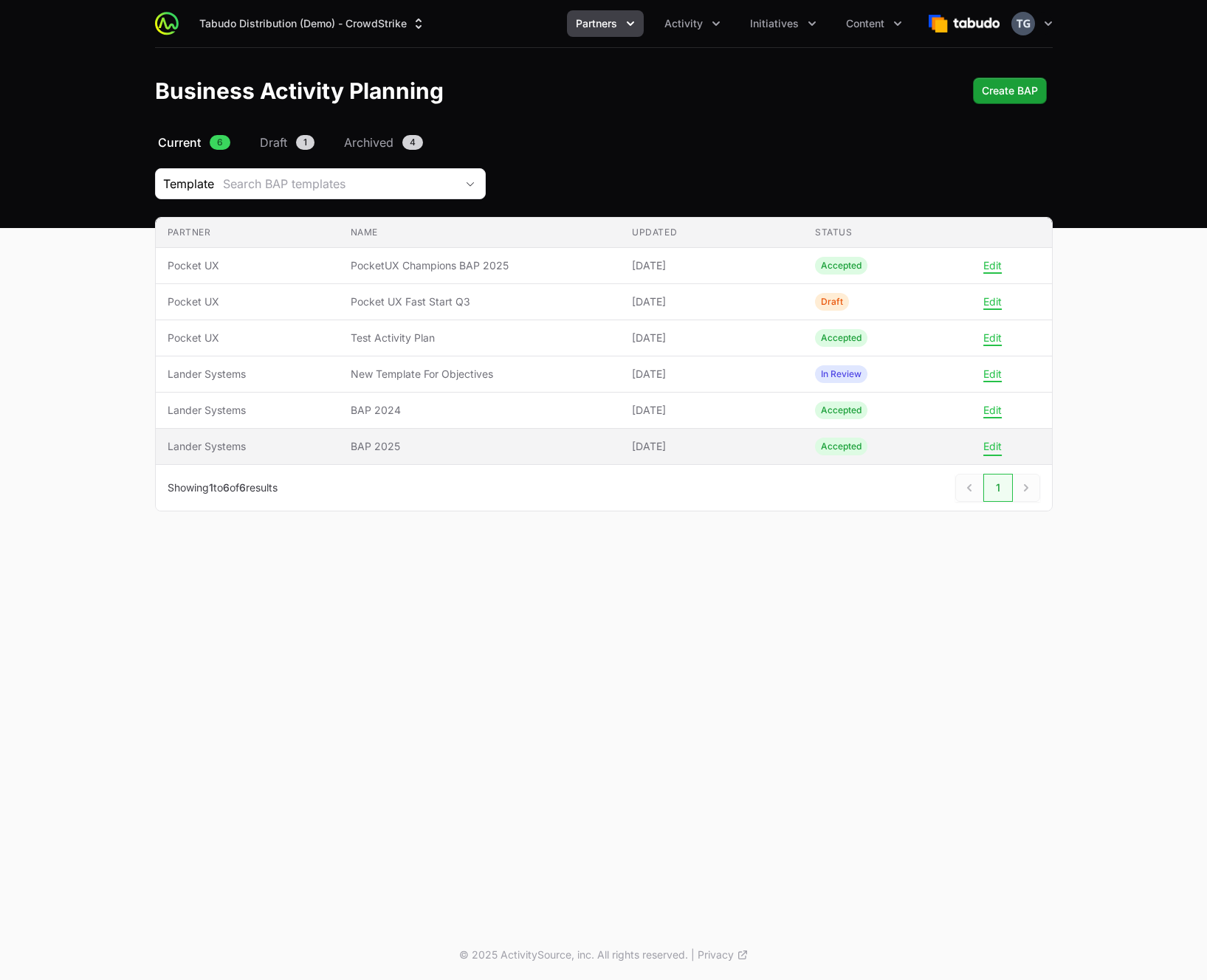
click at [995, 450] on button "Edit" at bounding box center [992, 446] width 18 height 13
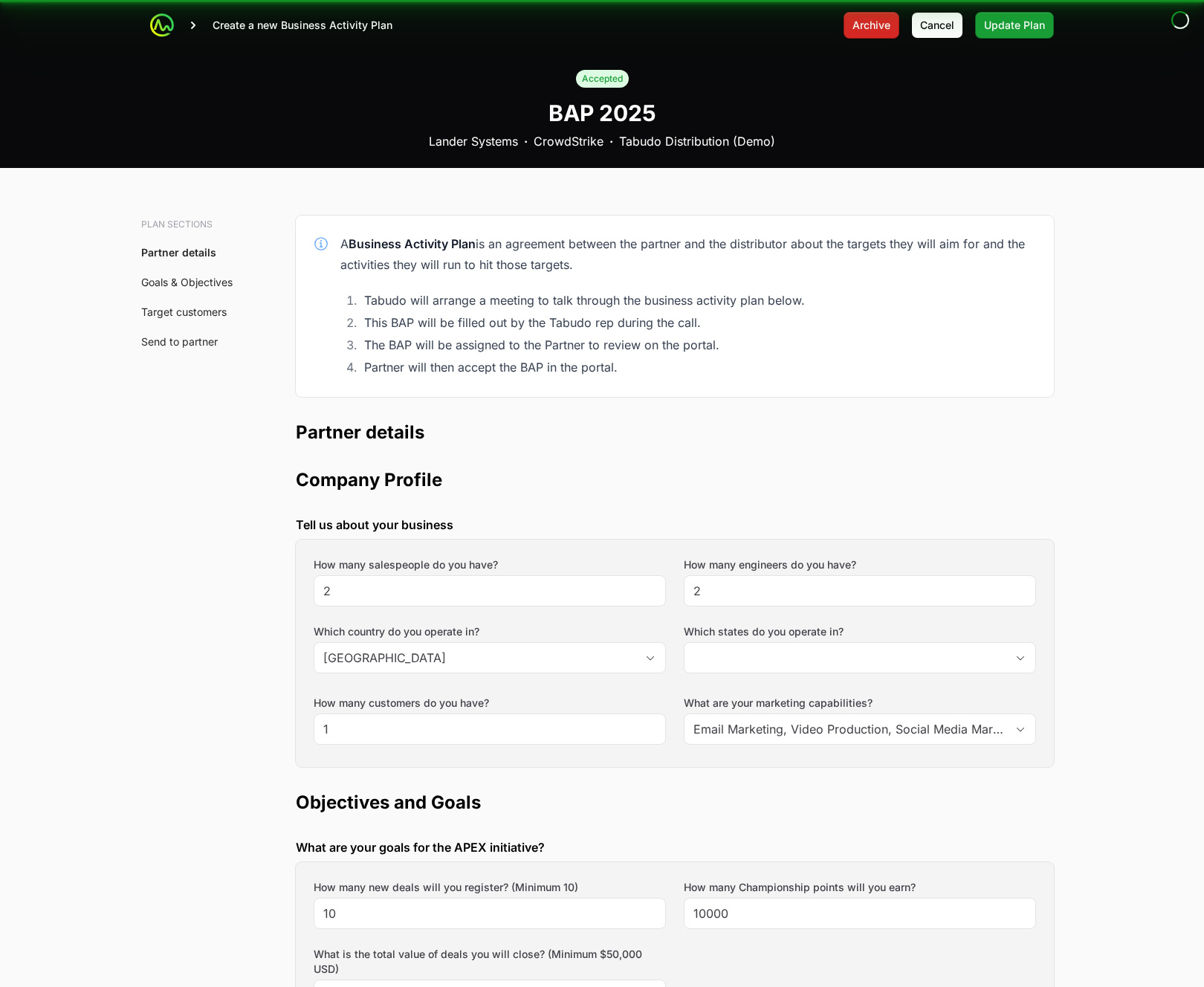
type input "[GEOGRAPHIC_DATA], [GEOGRAPHIC_DATA], [GEOGRAPHIC_DATA], [GEOGRAPHIC_DATA], [GE…"
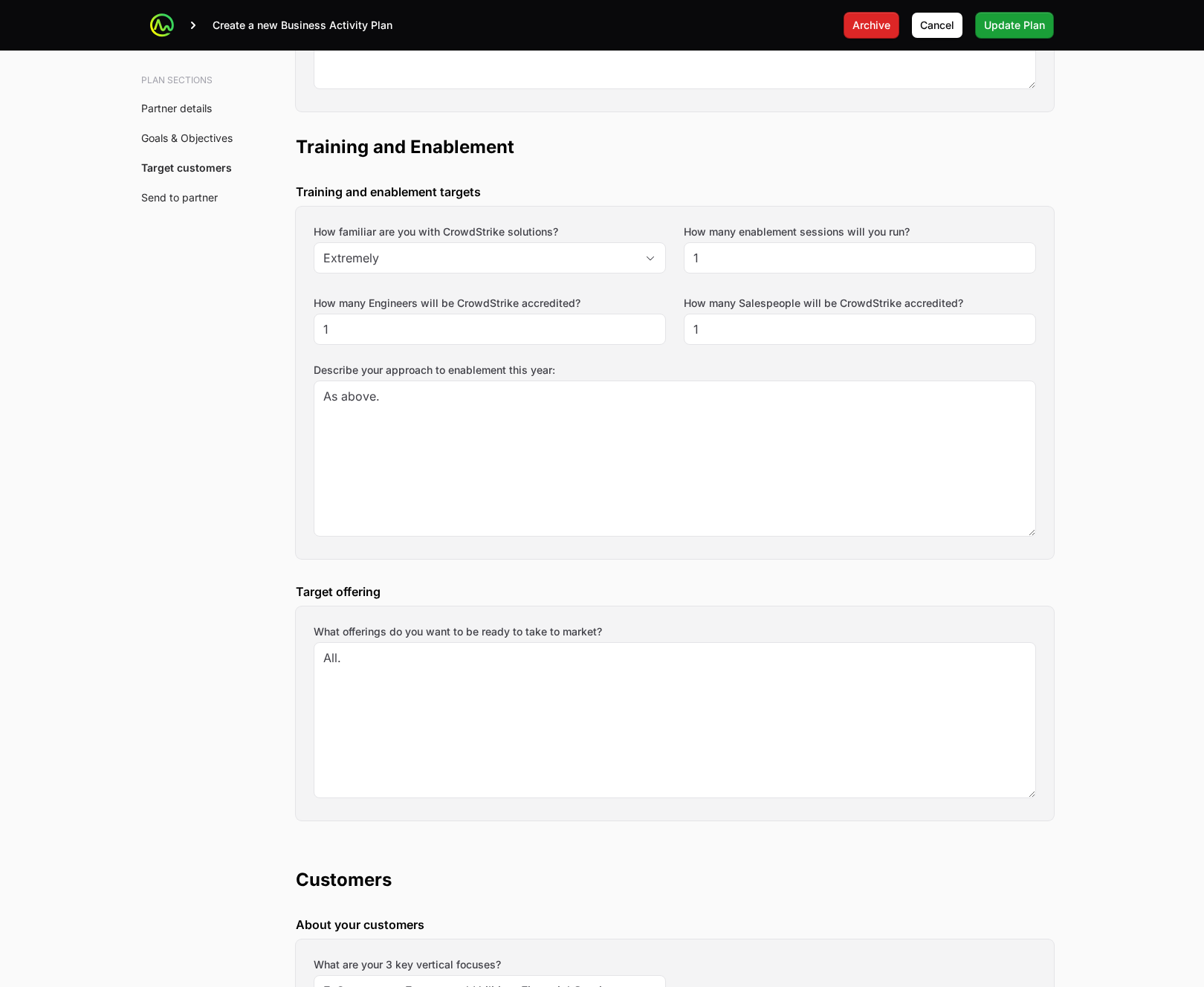
scroll to position [1112, 0]
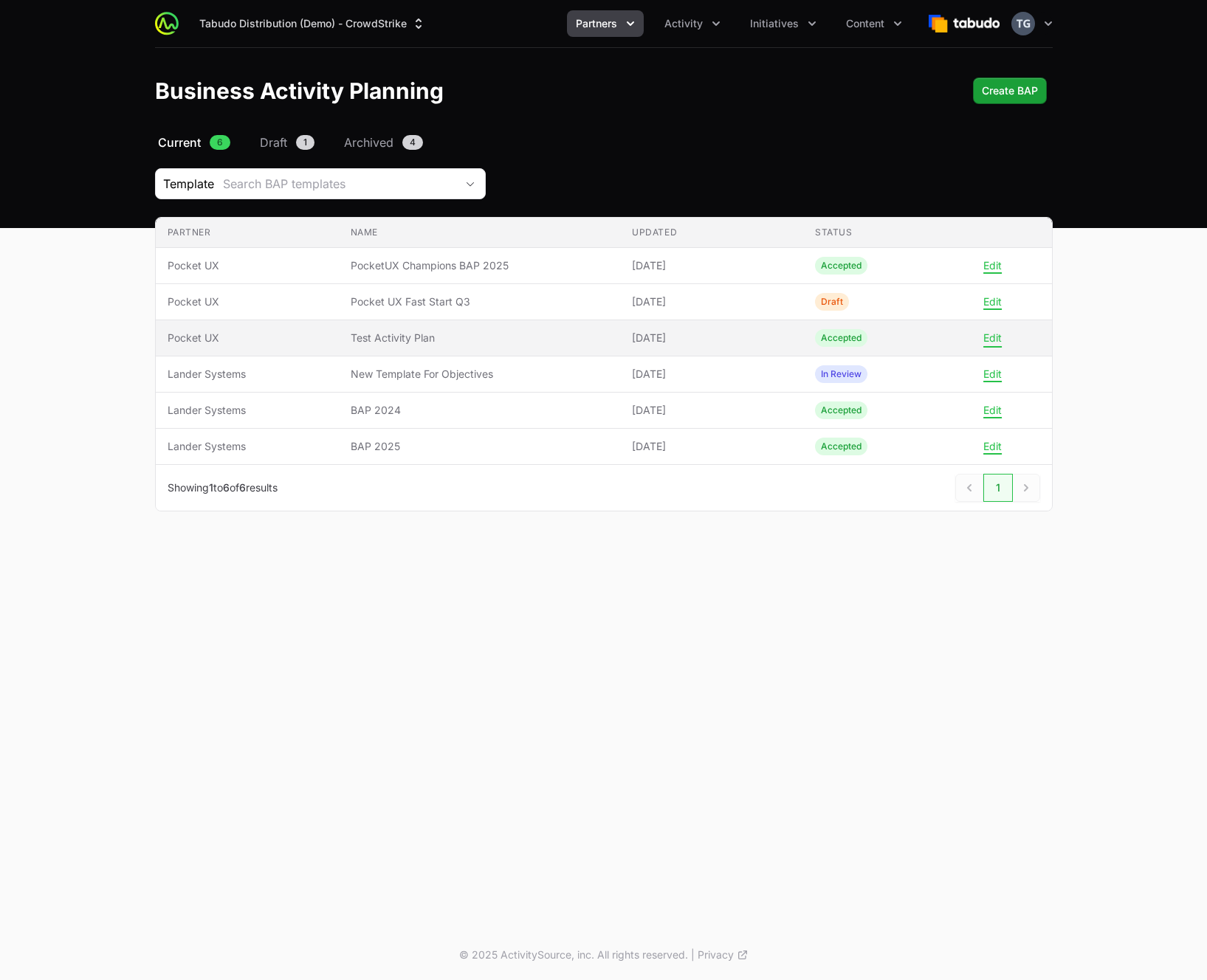
click at [993, 332] on button "Edit" at bounding box center [992, 338] width 18 height 13
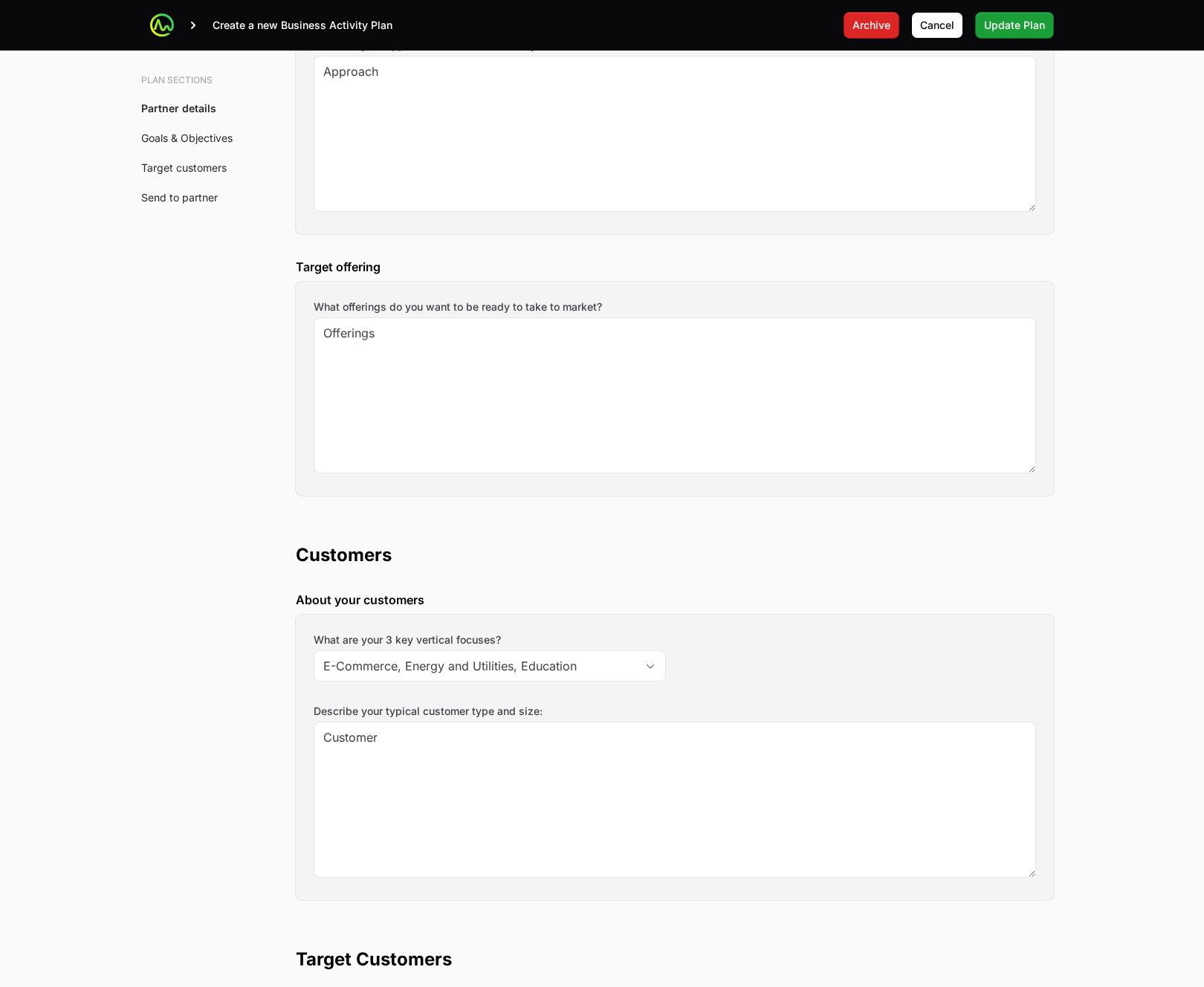
scroll to position [1440, 0]
click at [152, 27] on div at bounding box center [162, 24] width 23 height 24
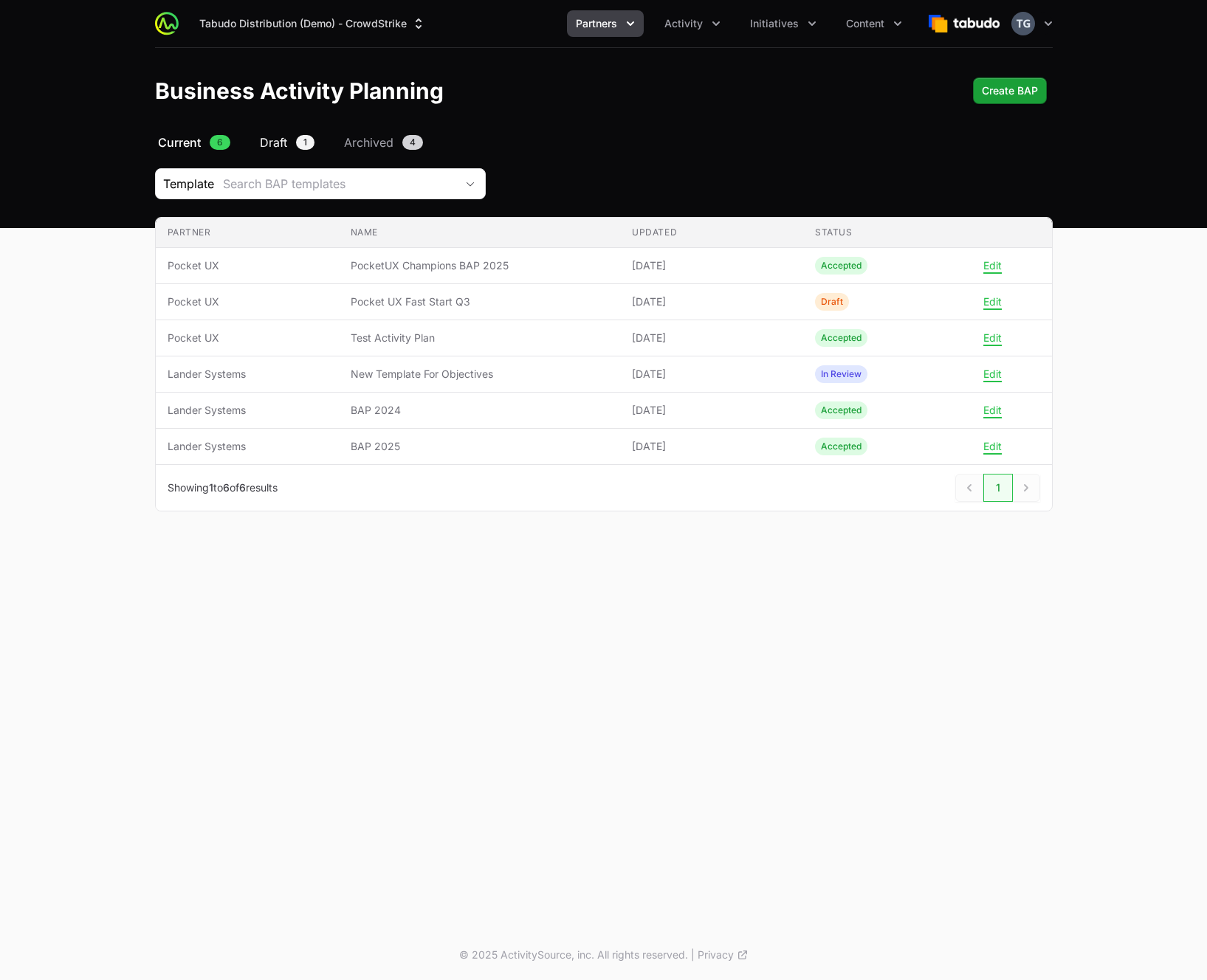
click at [283, 140] on span "Draft" at bounding box center [274, 143] width 28 height 18
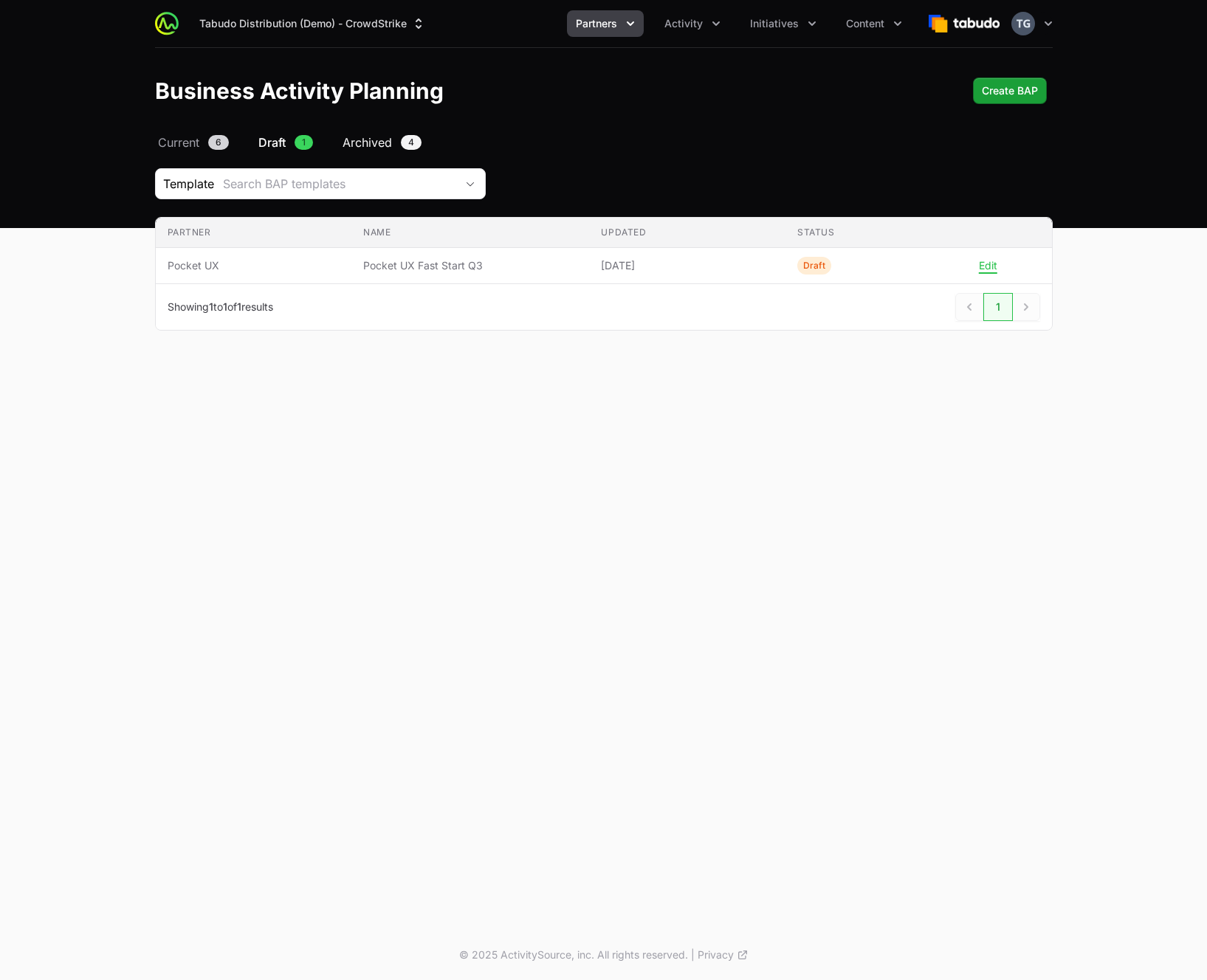
click at [359, 141] on span "Archived" at bounding box center [366, 143] width 49 height 18
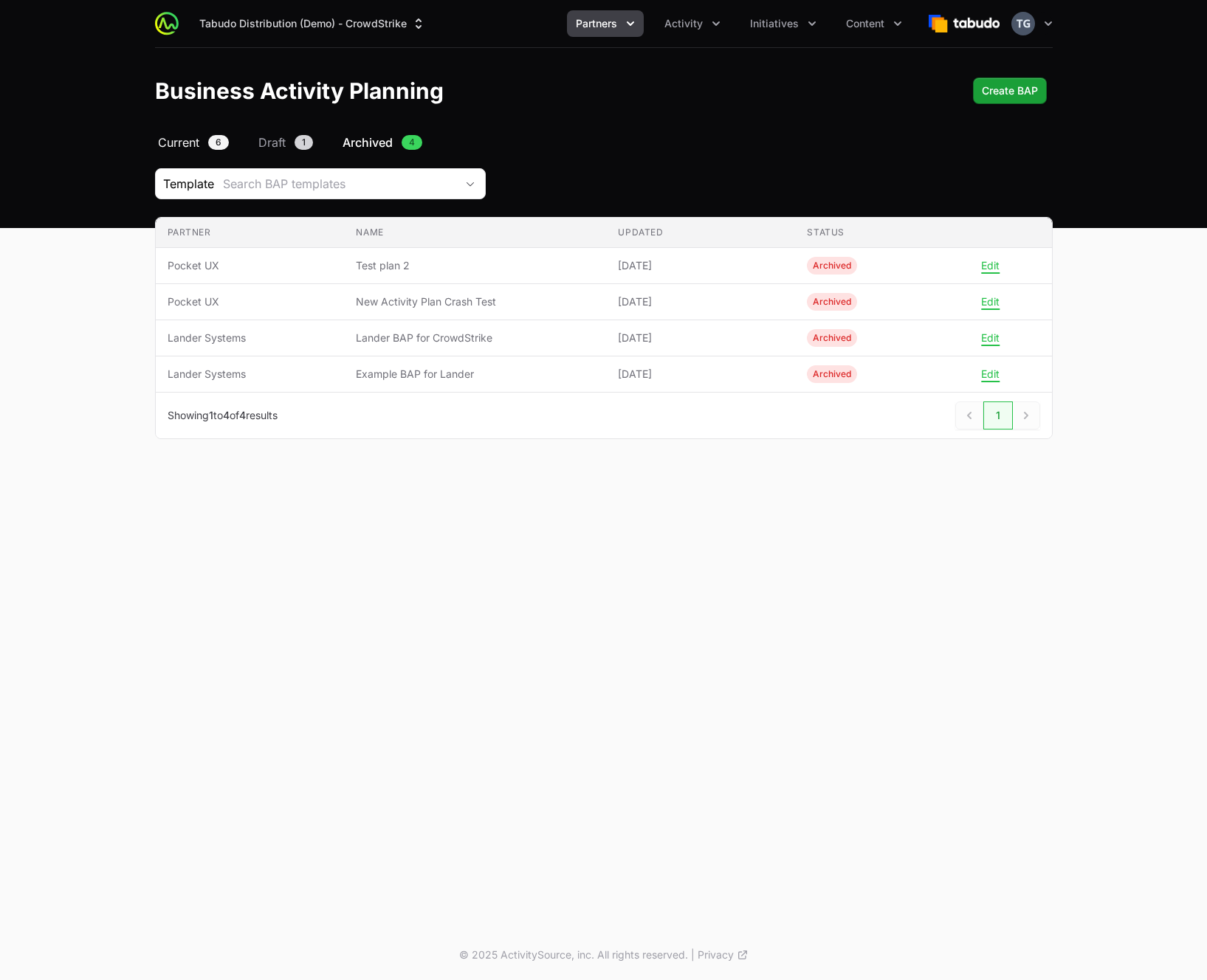
click at [212, 139] on span "6" at bounding box center [219, 142] width 21 height 15
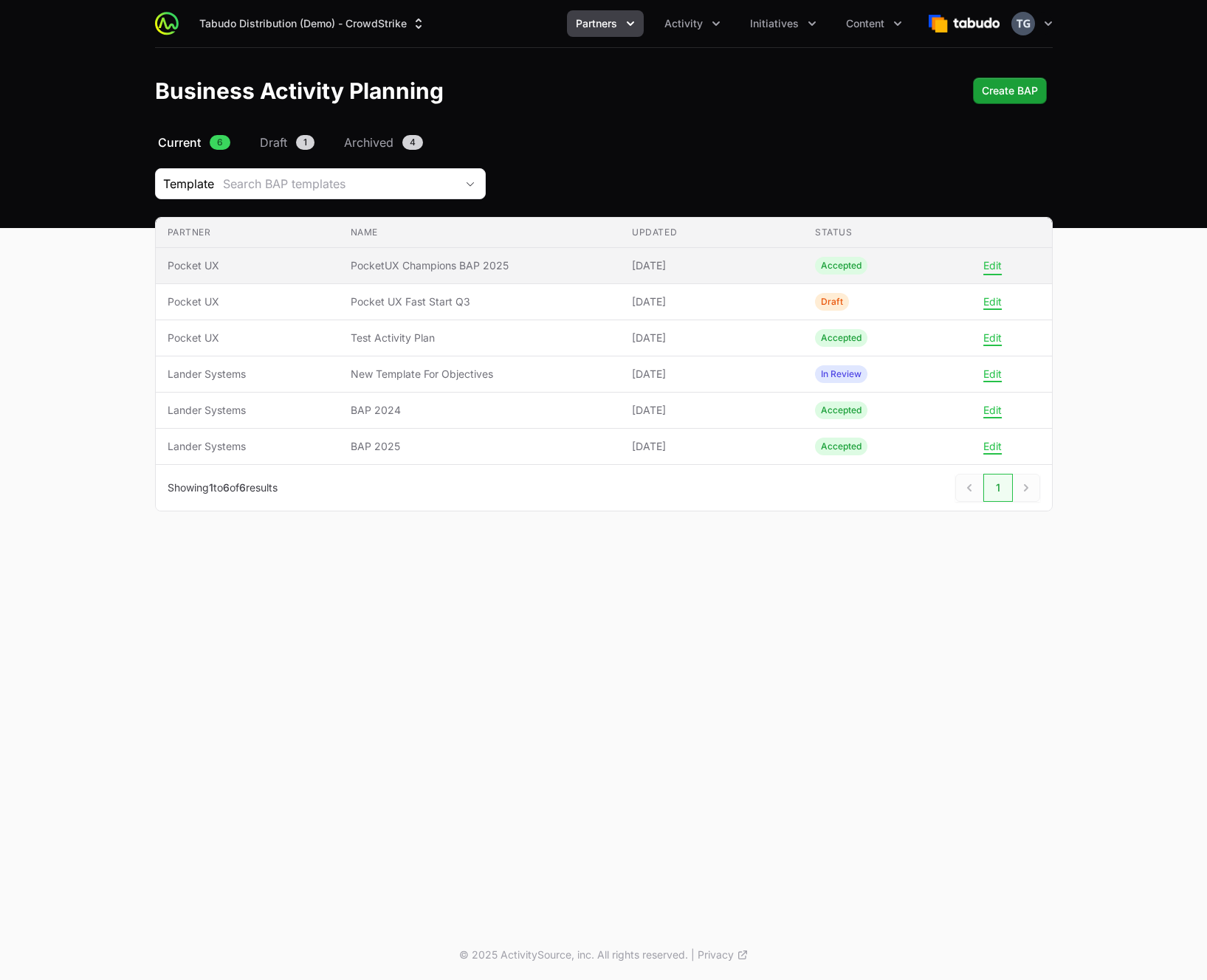
click at [986, 266] on button "Edit" at bounding box center [992, 265] width 18 height 13
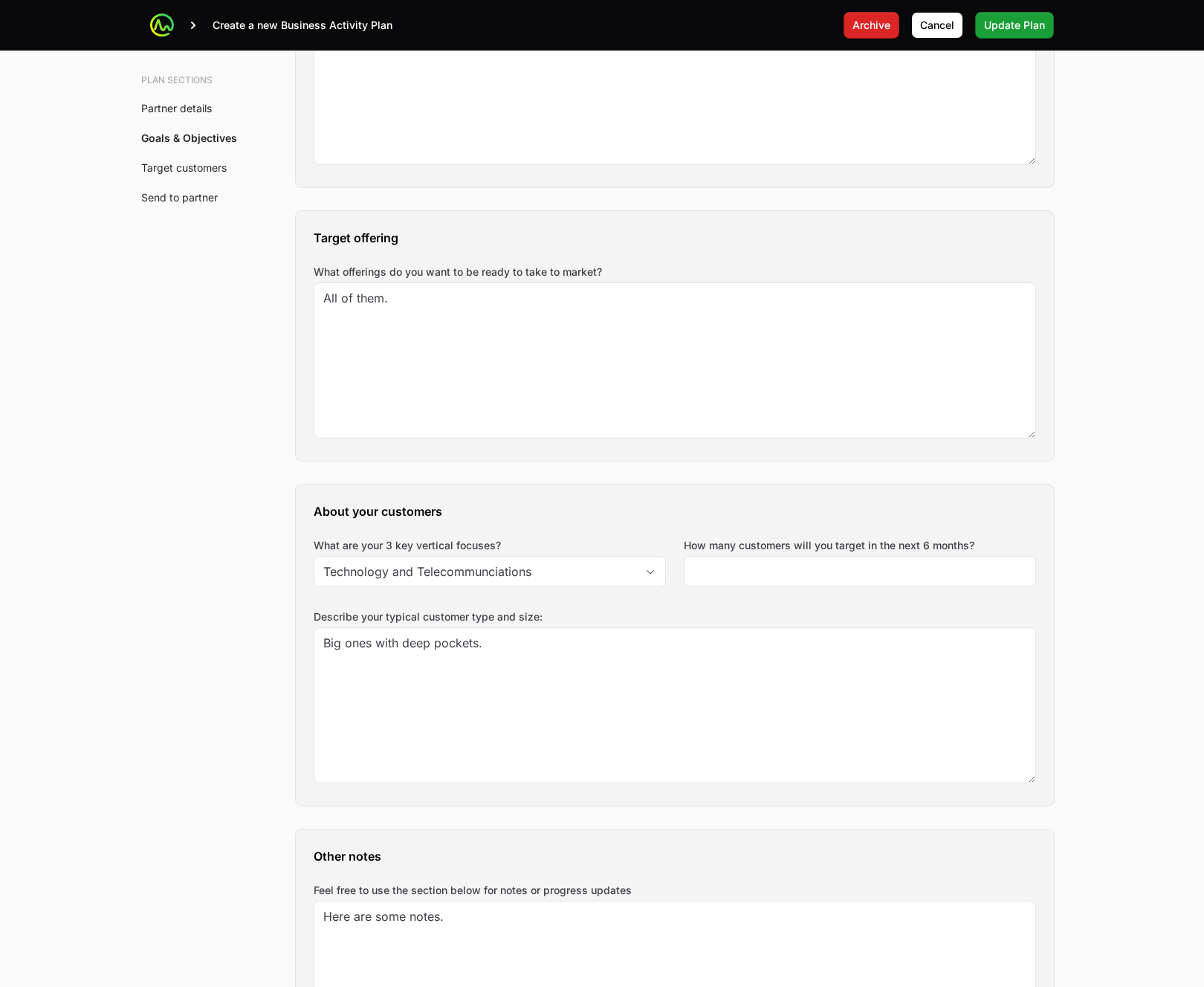
scroll to position [1467, 0]
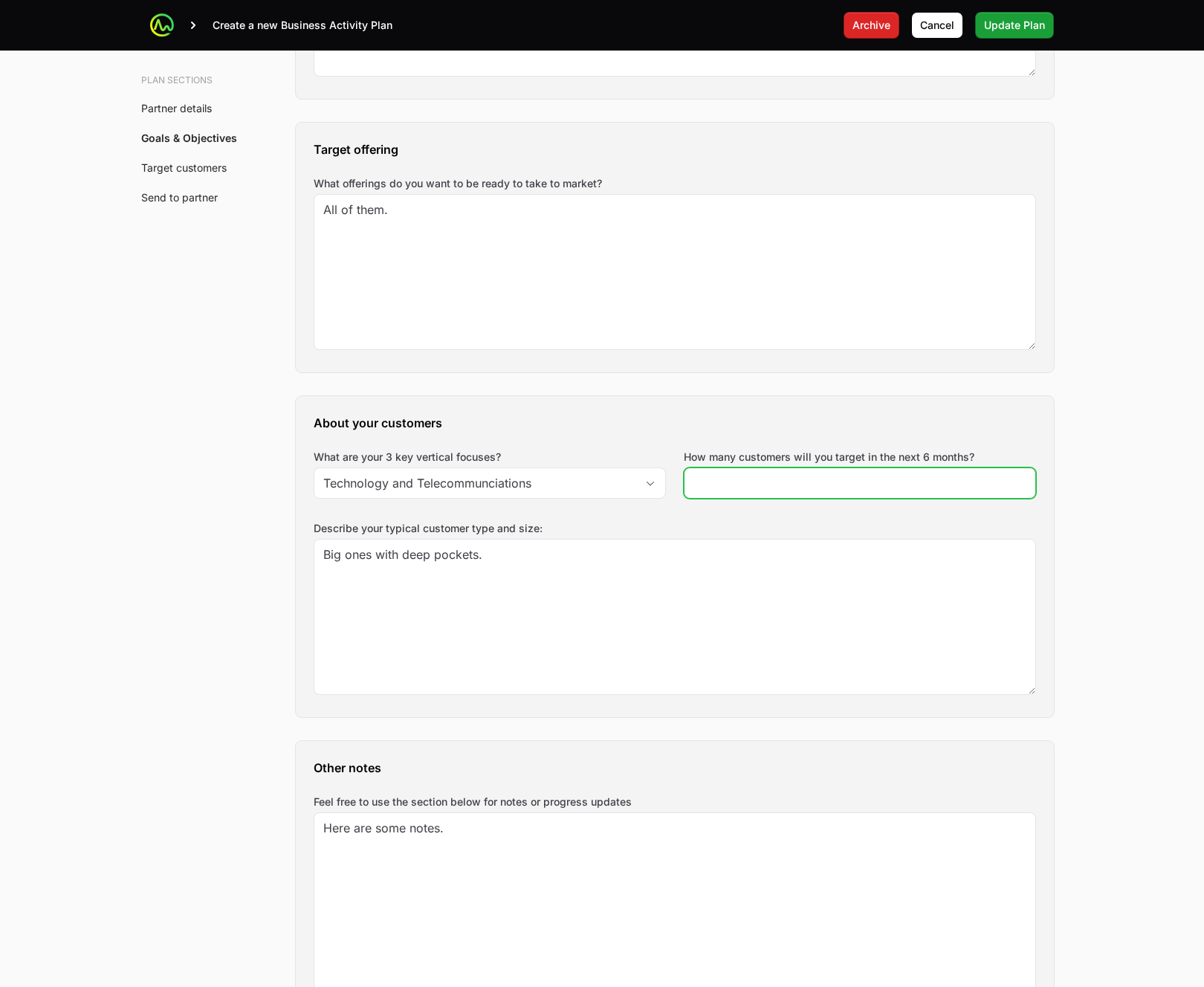
click at [726, 485] on input "How many customers will you target in the next 6 months?" at bounding box center [860, 483] width 333 height 18
type input "2"
click at [746, 405] on div "About your customers What are your 3 key vertical focuses? Technology and Telec…" at bounding box center [674, 556] width 758 height 321
click at [1016, 37] on button "Update Plan" at bounding box center [1014, 25] width 79 height 27
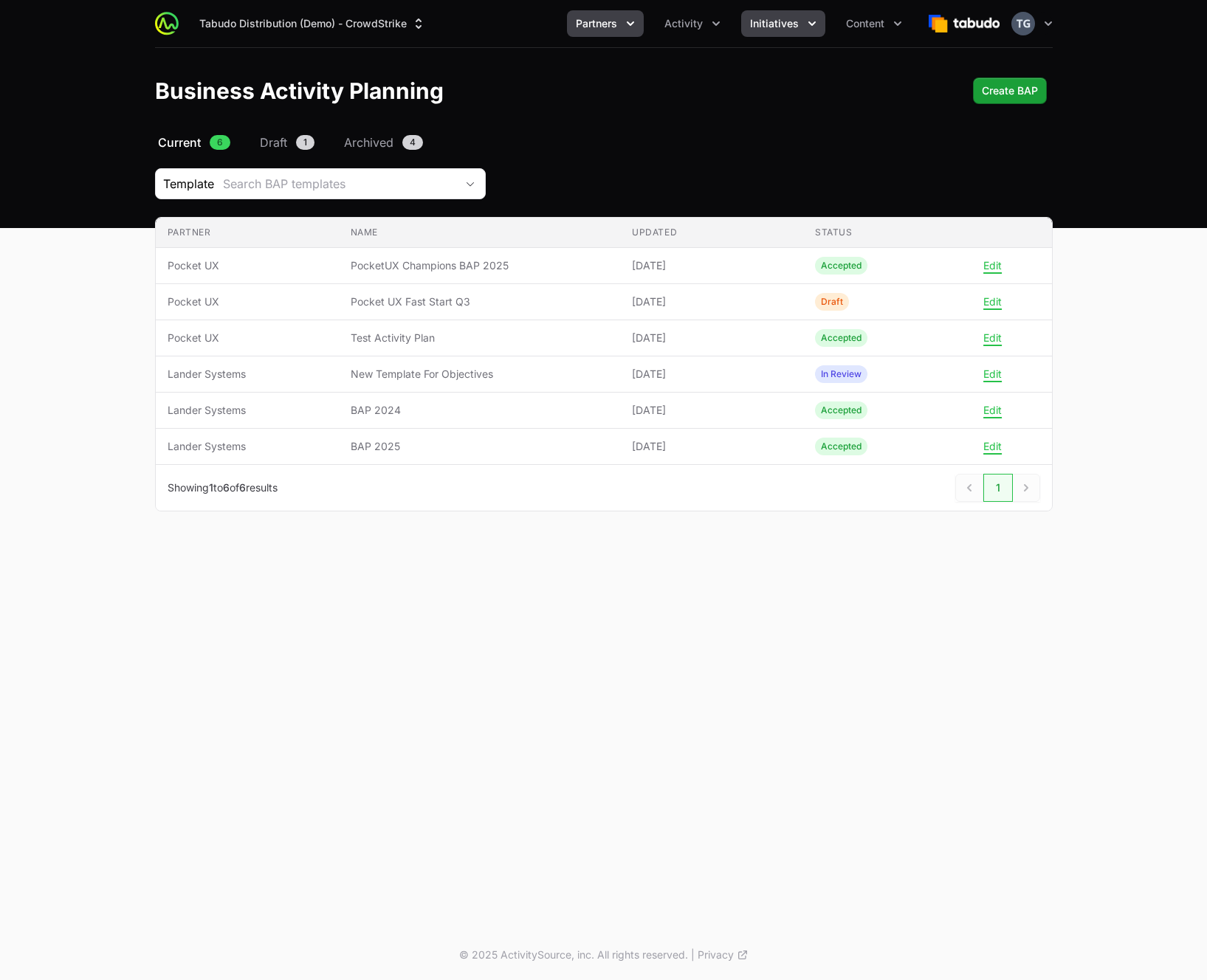
click at [762, 29] on span "Initiatives" at bounding box center [774, 23] width 48 height 15
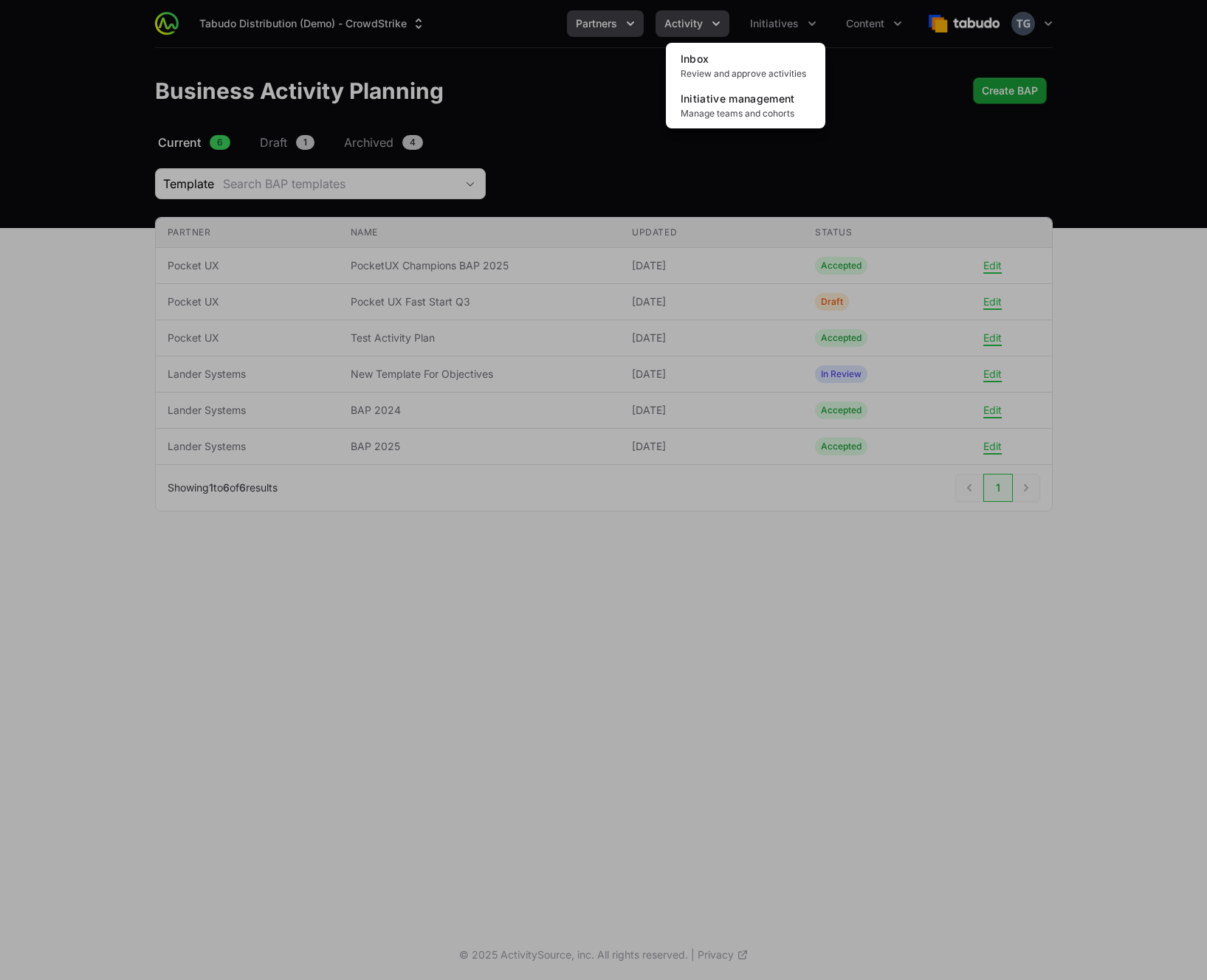
click at [711, 28] on div "Initiatives menu" at bounding box center [603, 490] width 1207 height 980
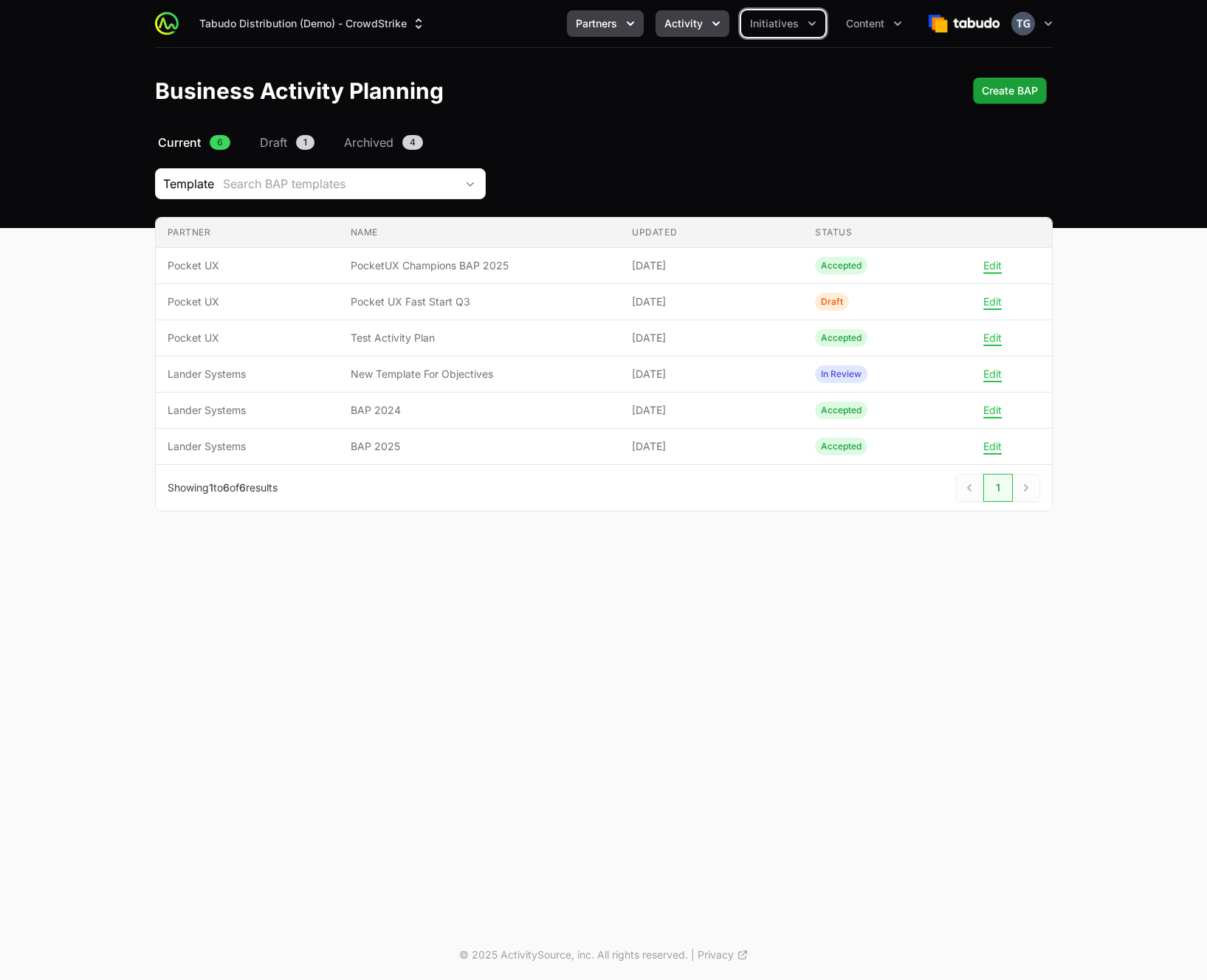
click at [707, 22] on button "Activity" at bounding box center [692, 23] width 73 height 27
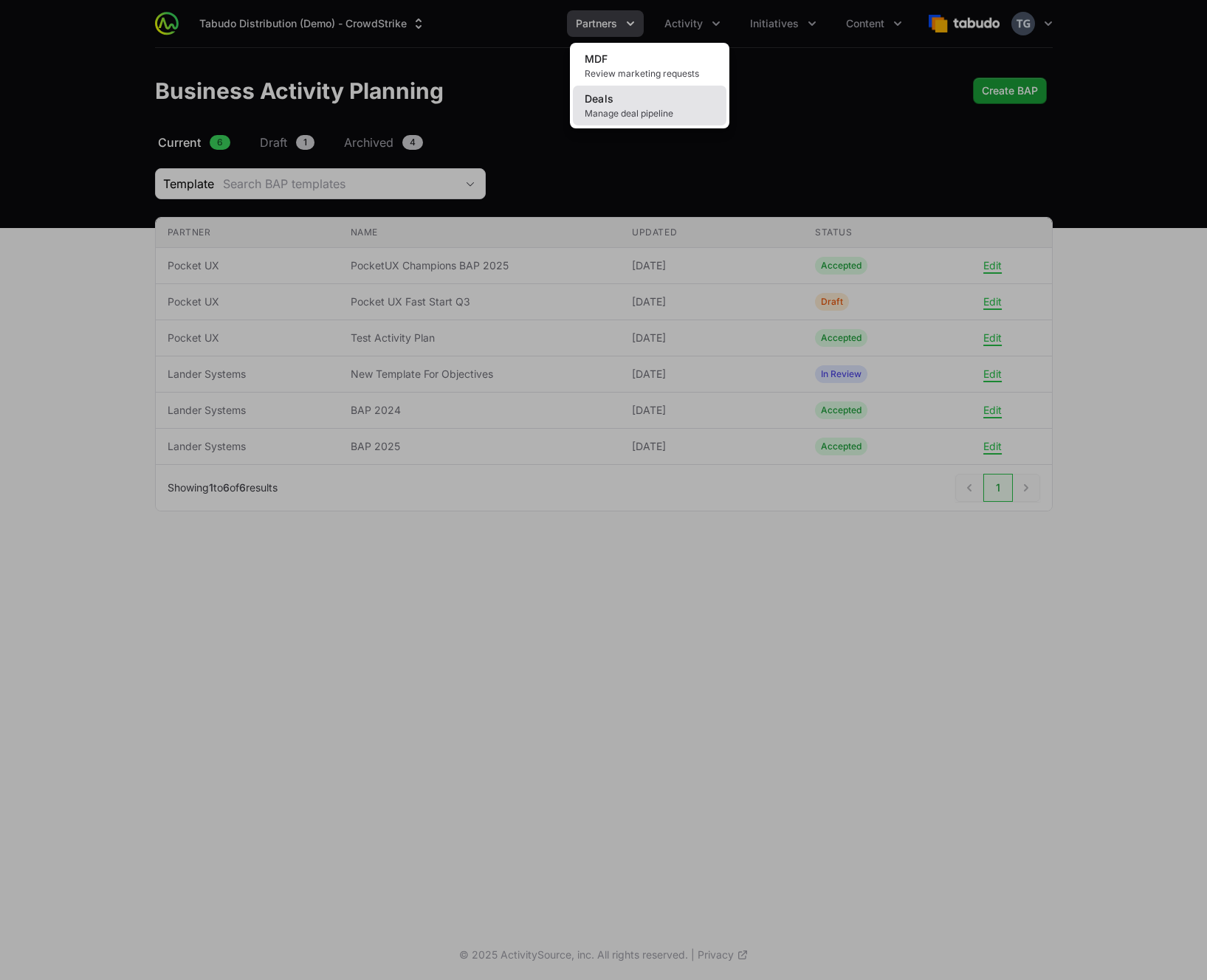
click at [686, 104] on link "Deals Manage deal pipeline" at bounding box center [650, 105] width 154 height 40
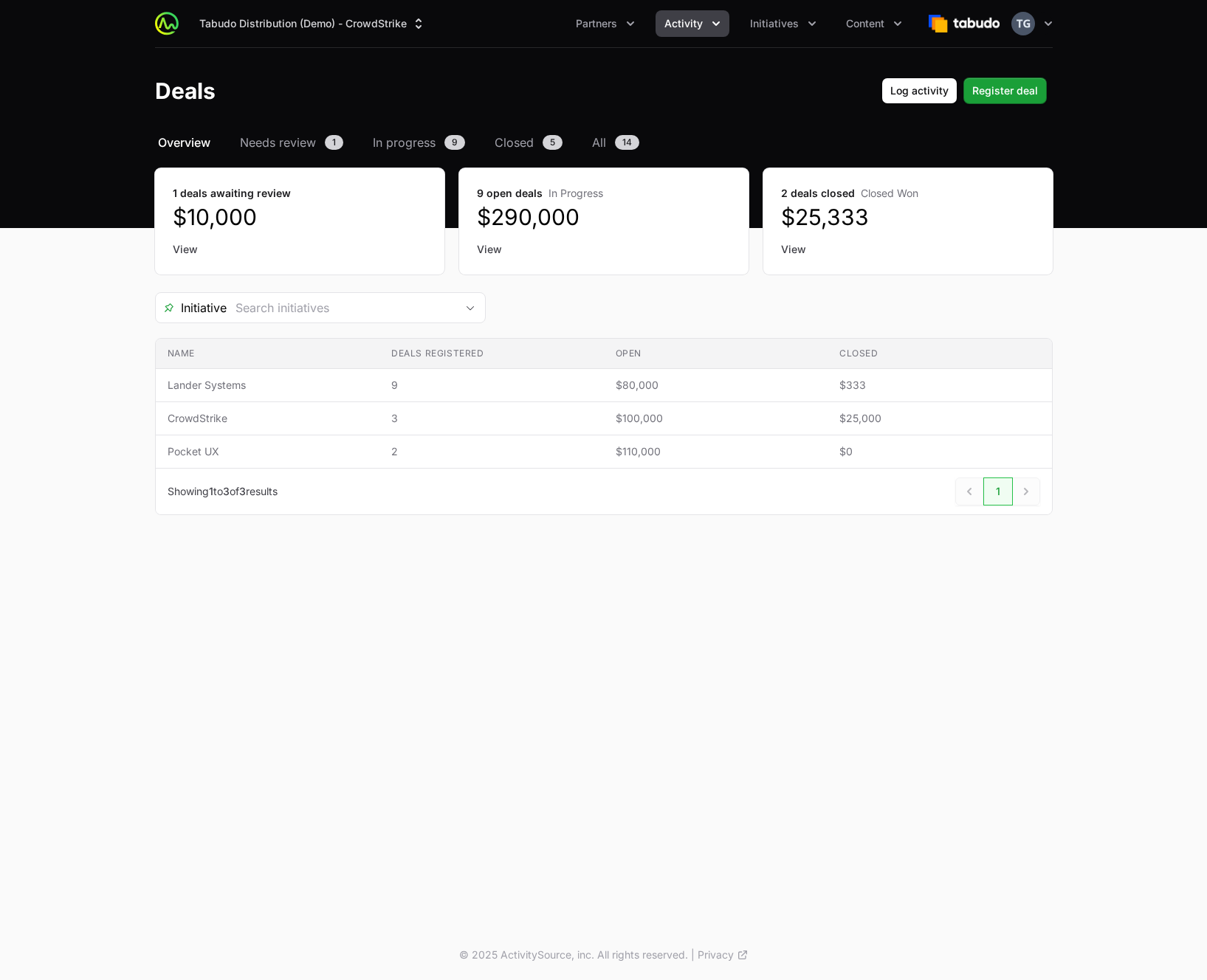
click at [719, 22] on icon "Activity menu" at bounding box center [715, 23] width 8 height 4
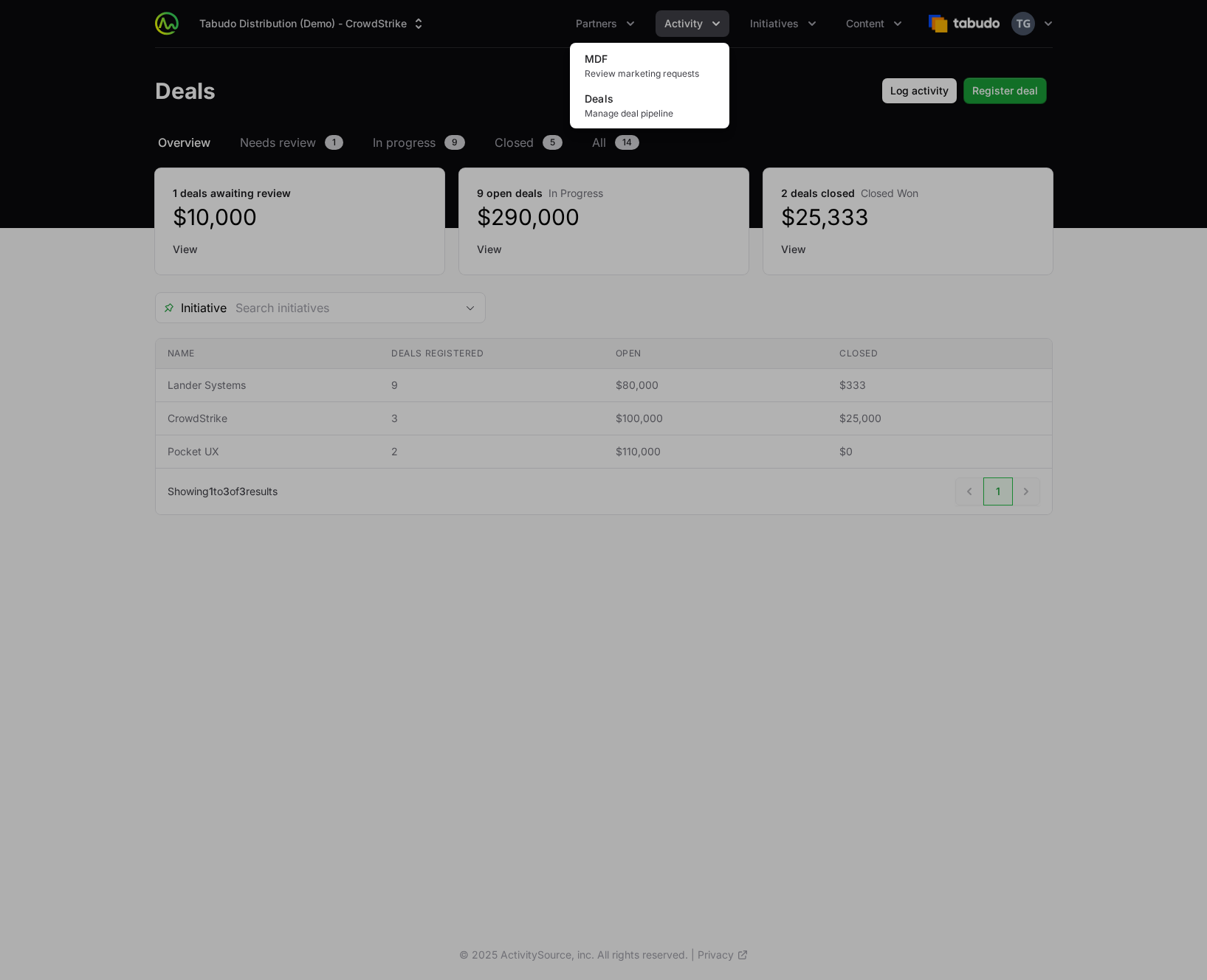
click at [718, 21] on div "Activity menu" at bounding box center [603, 490] width 1207 height 980
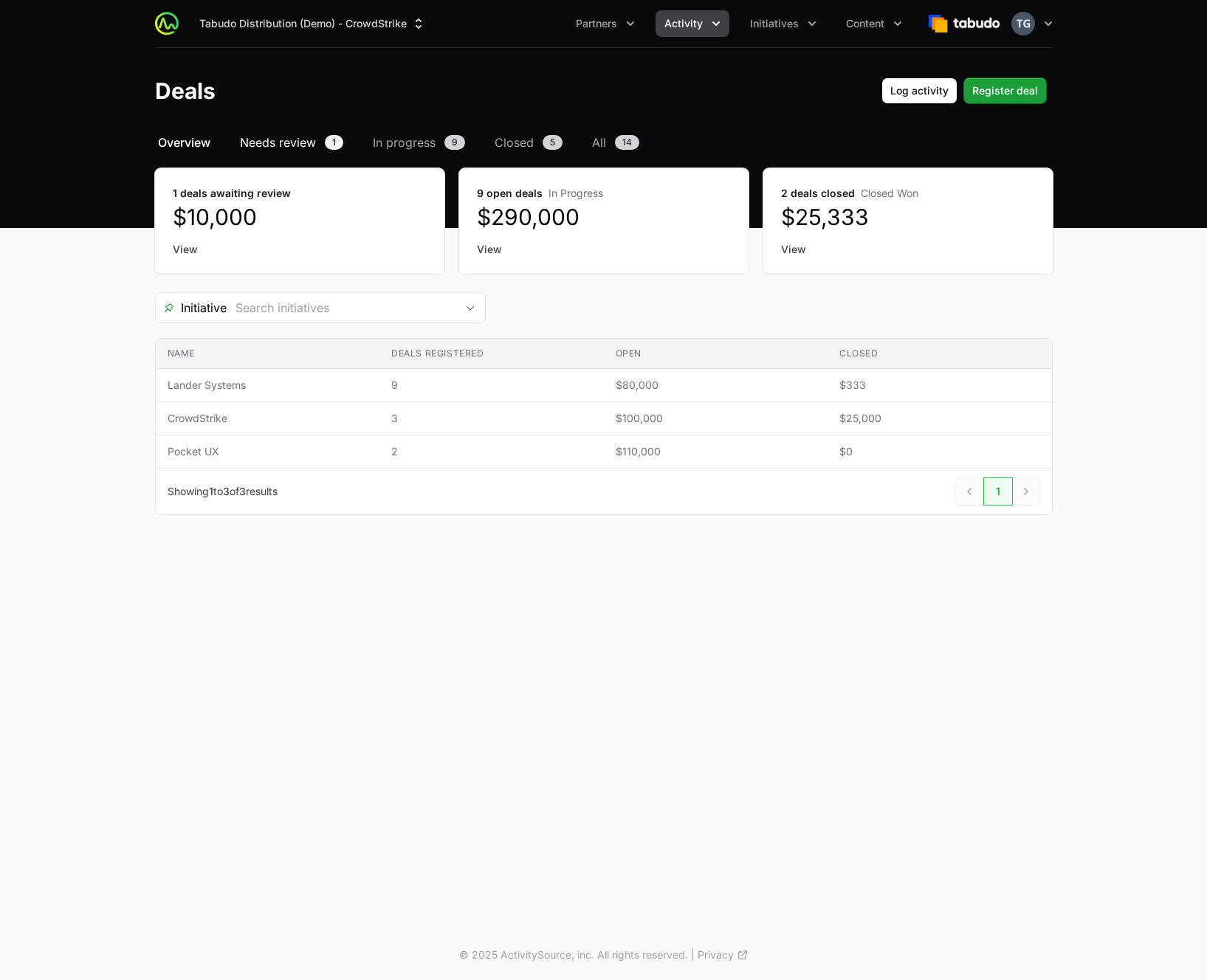
click at [300, 142] on span "Needs review" at bounding box center [278, 143] width 76 height 18
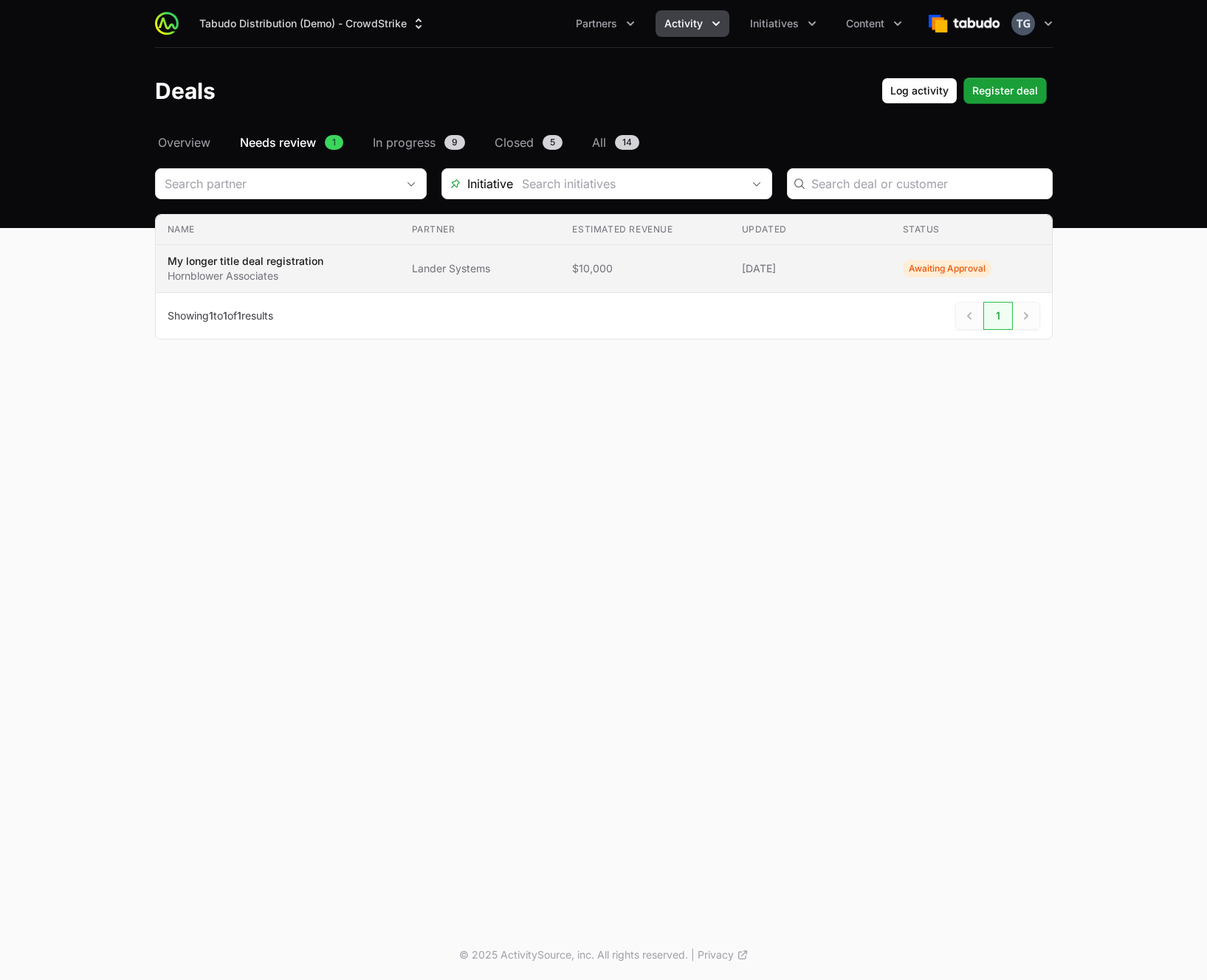
click at [467, 284] on td "Partner Lander Systems" at bounding box center [480, 270] width 161 height 48
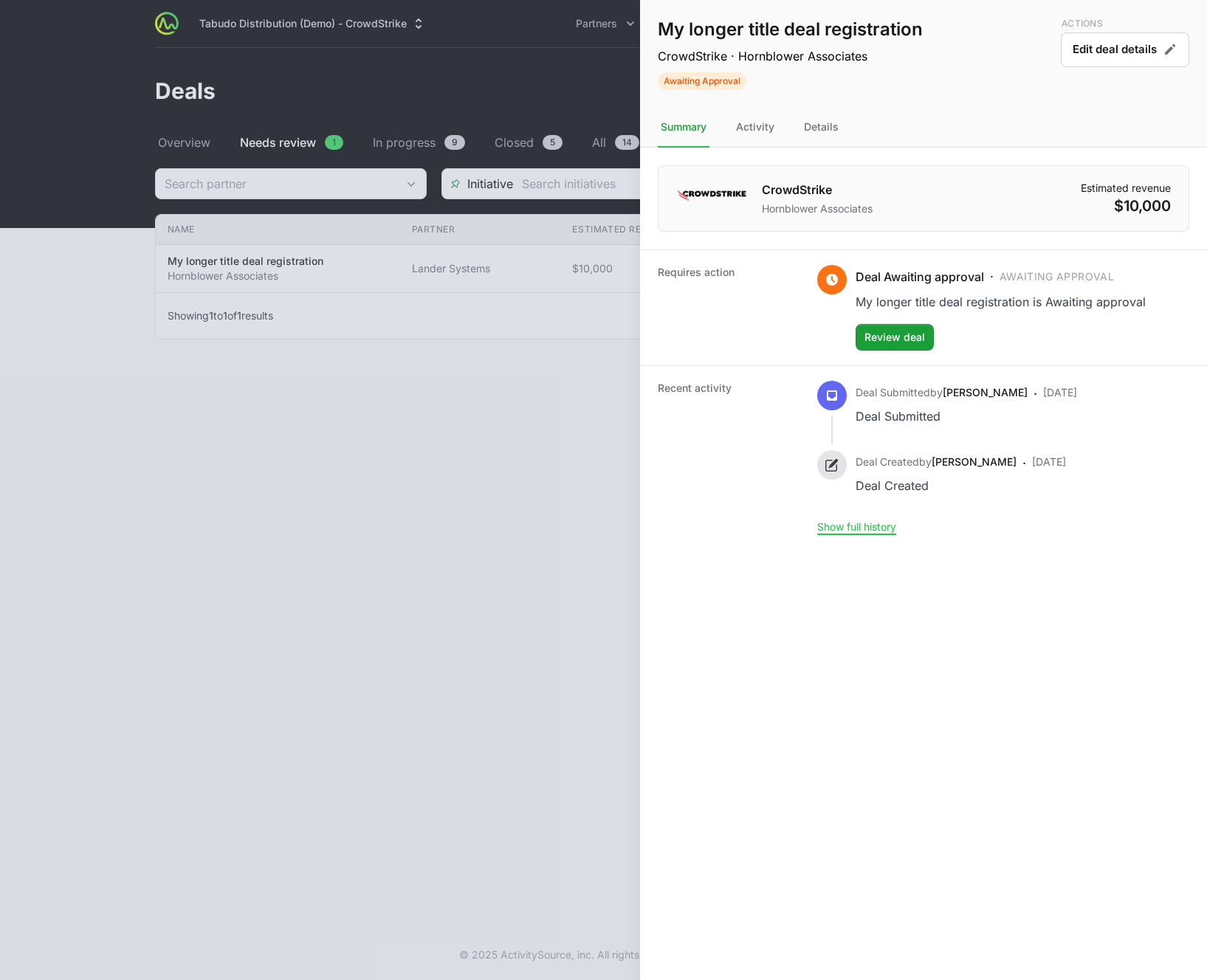
click at [350, 150] on div at bounding box center [603, 490] width 1207 height 980
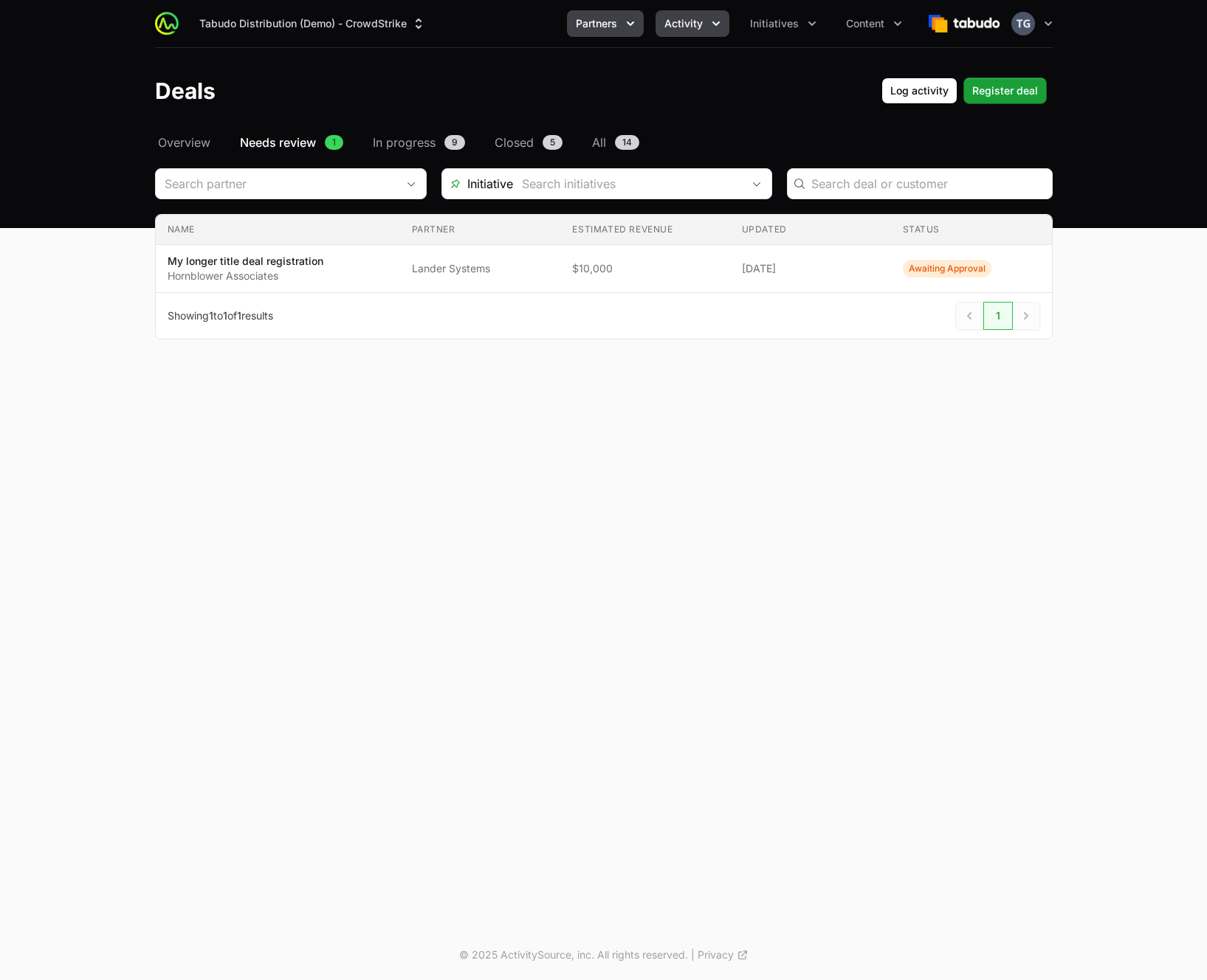
click at [613, 29] on span "Partners" at bounding box center [596, 23] width 41 height 15
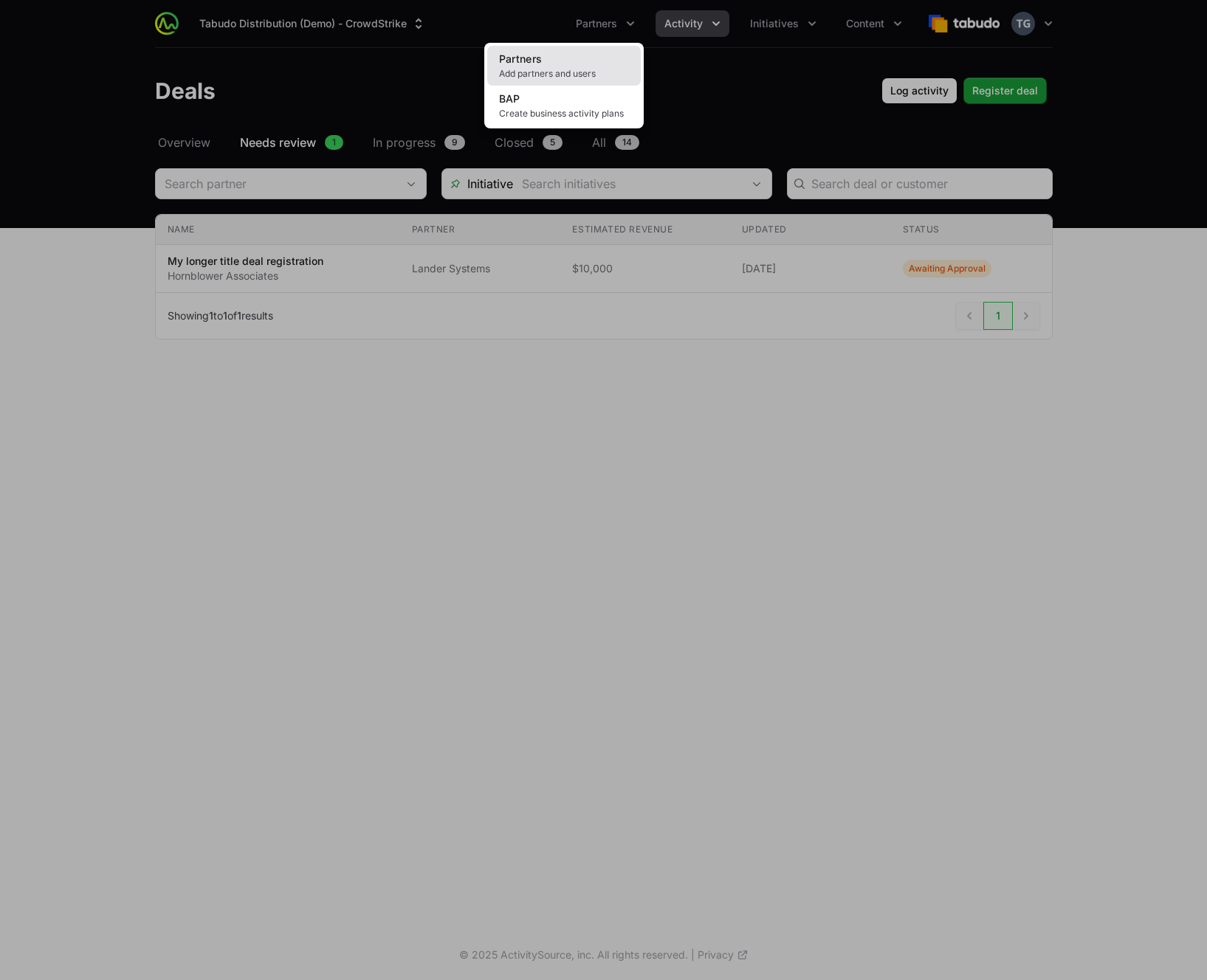
click at [594, 63] on link "Partners Add partners and users" at bounding box center [564, 66] width 154 height 40
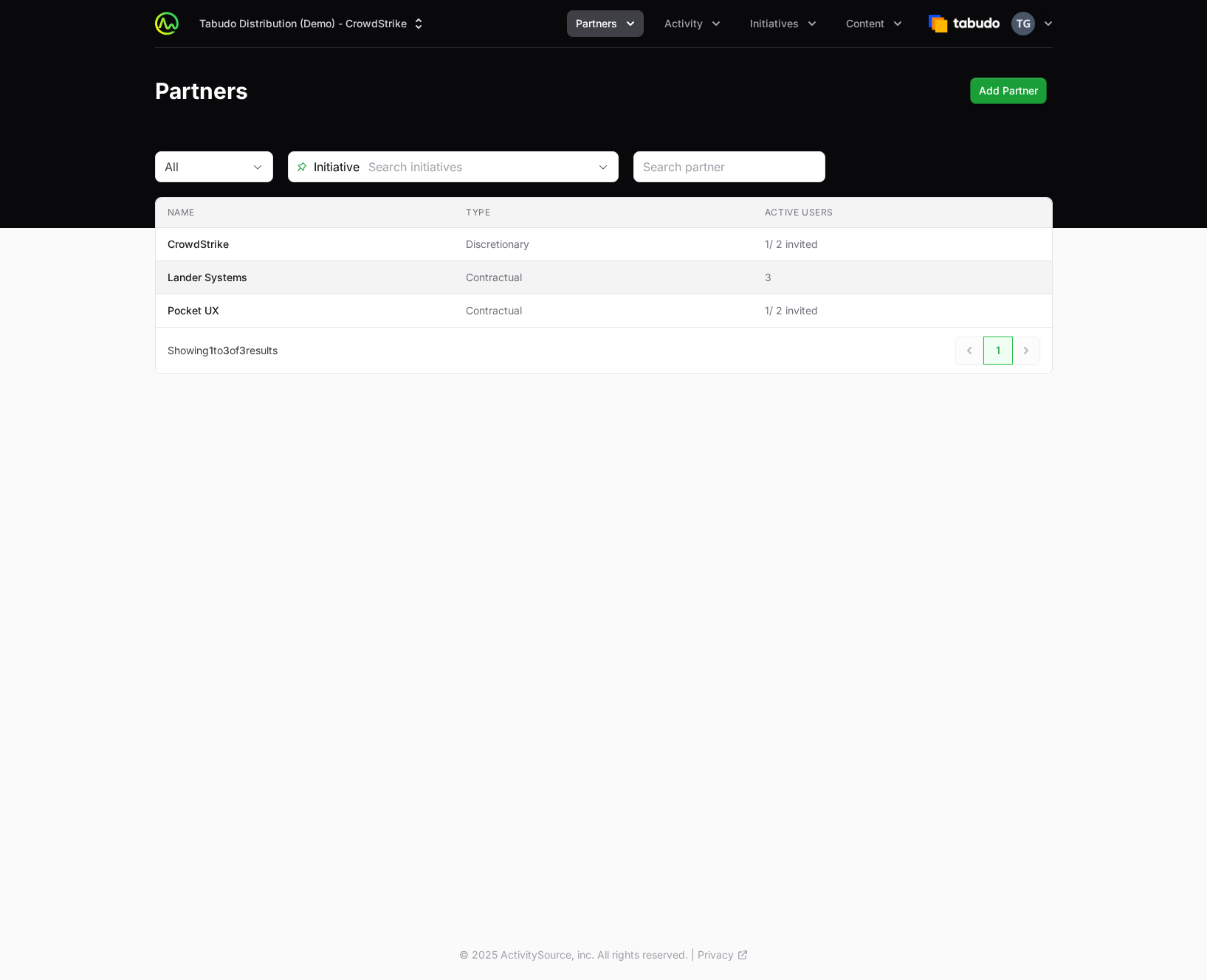
click at [311, 281] on span "Lander Systems" at bounding box center [305, 277] width 276 height 15
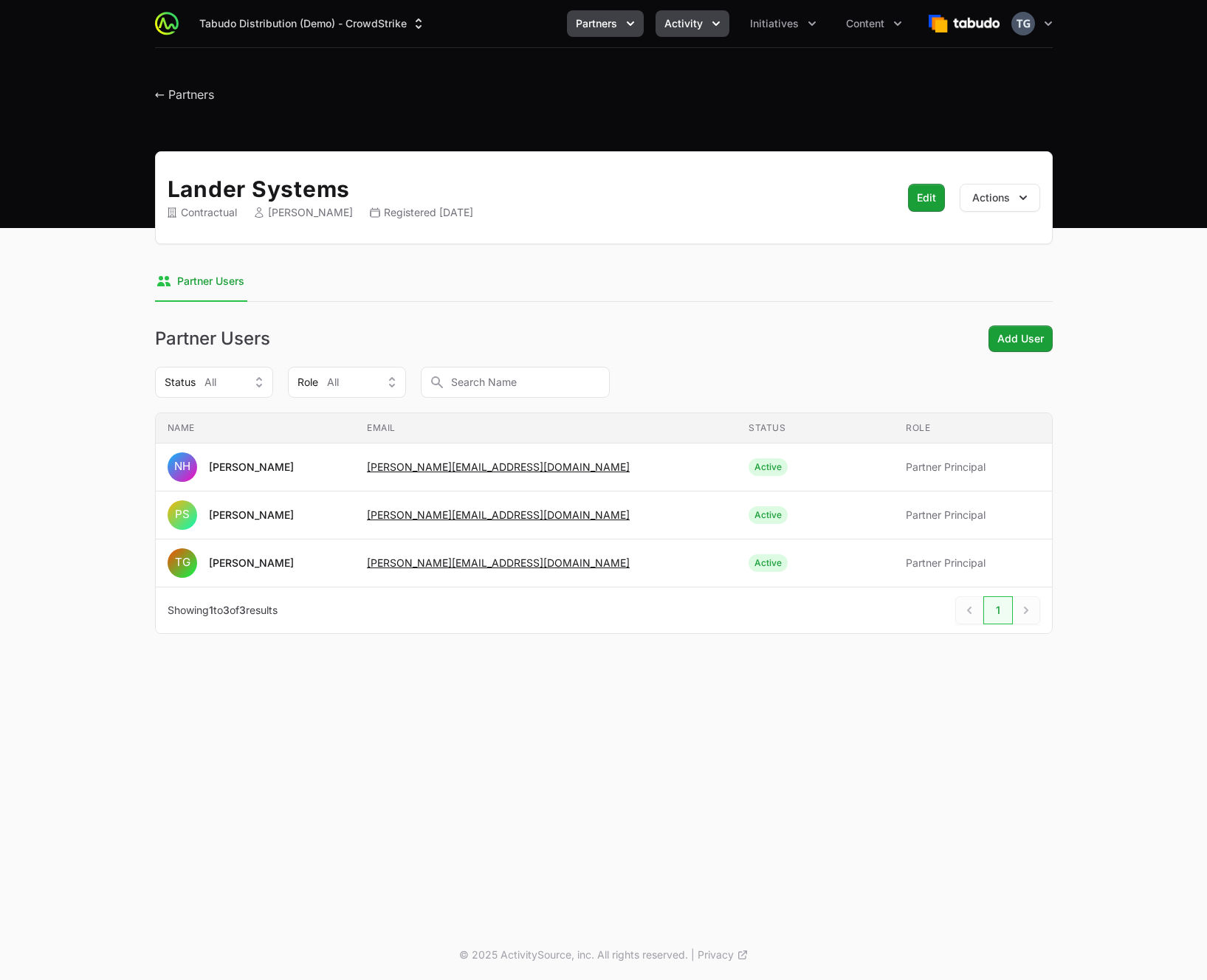
click at [679, 23] on span "Activity" at bounding box center [683, 23] width 38 height 15
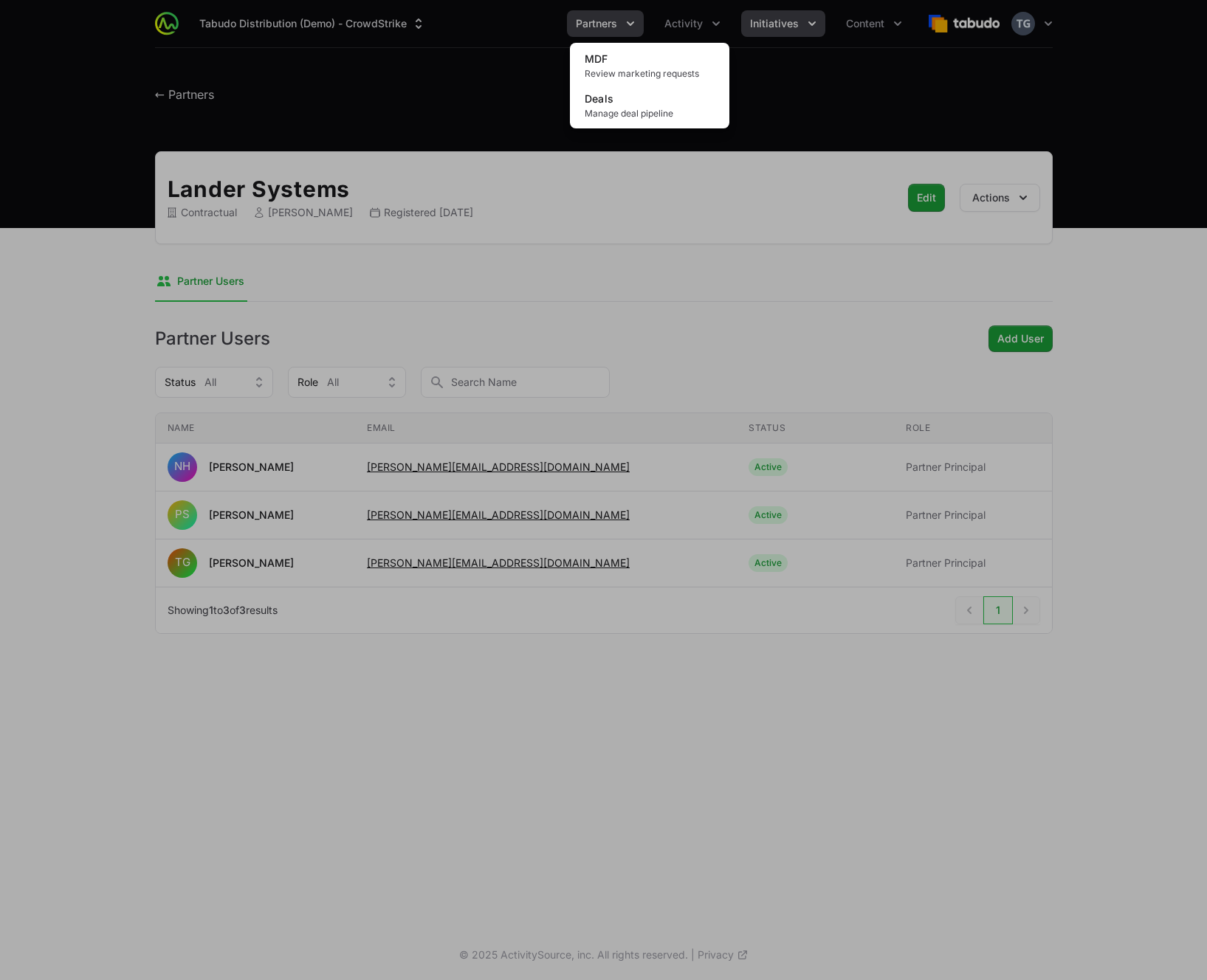
click at [776, 23] on div "Activity menu" at bounding box center [603, 490] width 1207 height 980
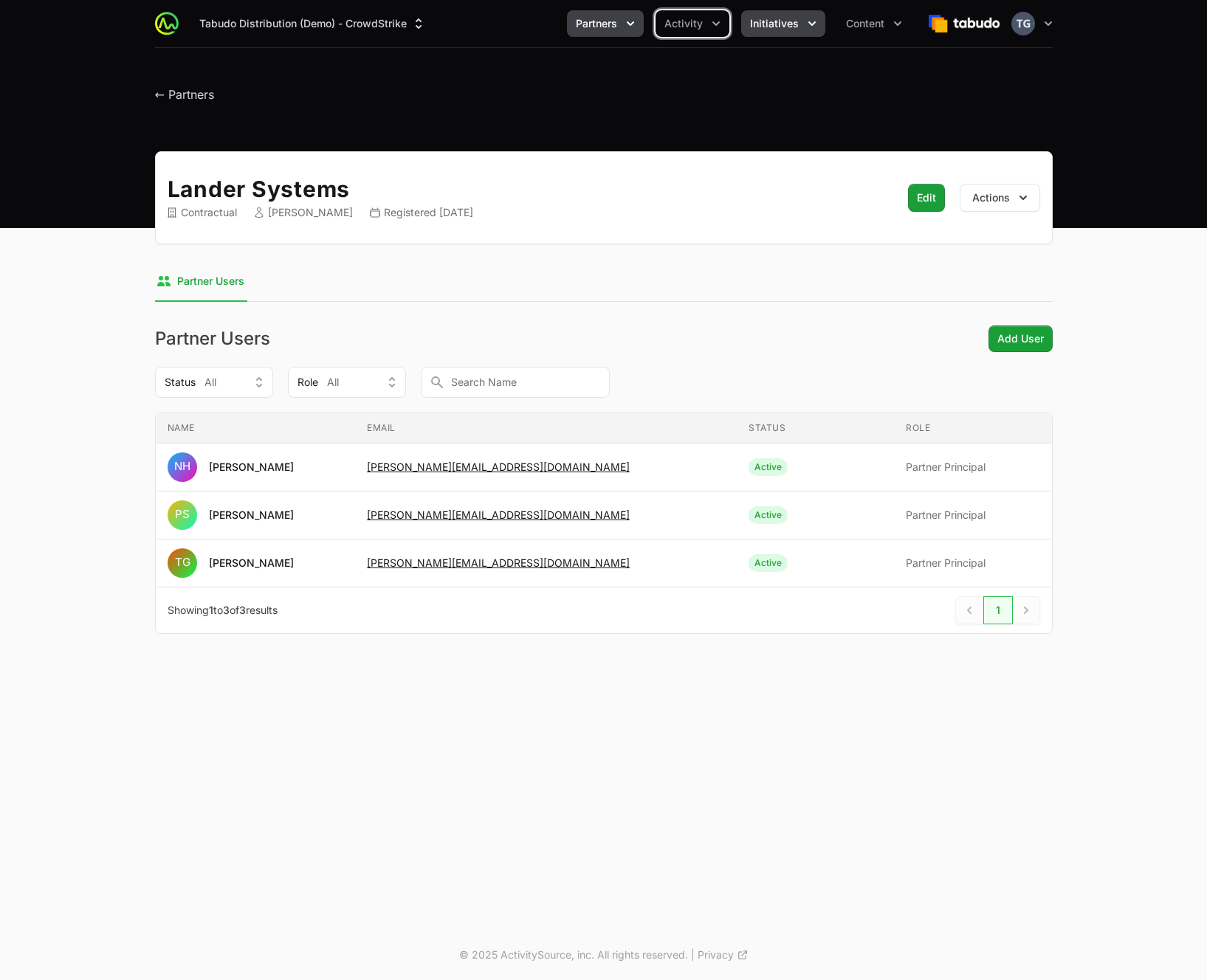
click at [804, 27] on icon "Initiatives menu" at bounding box center [811, 23] width 15 height 15
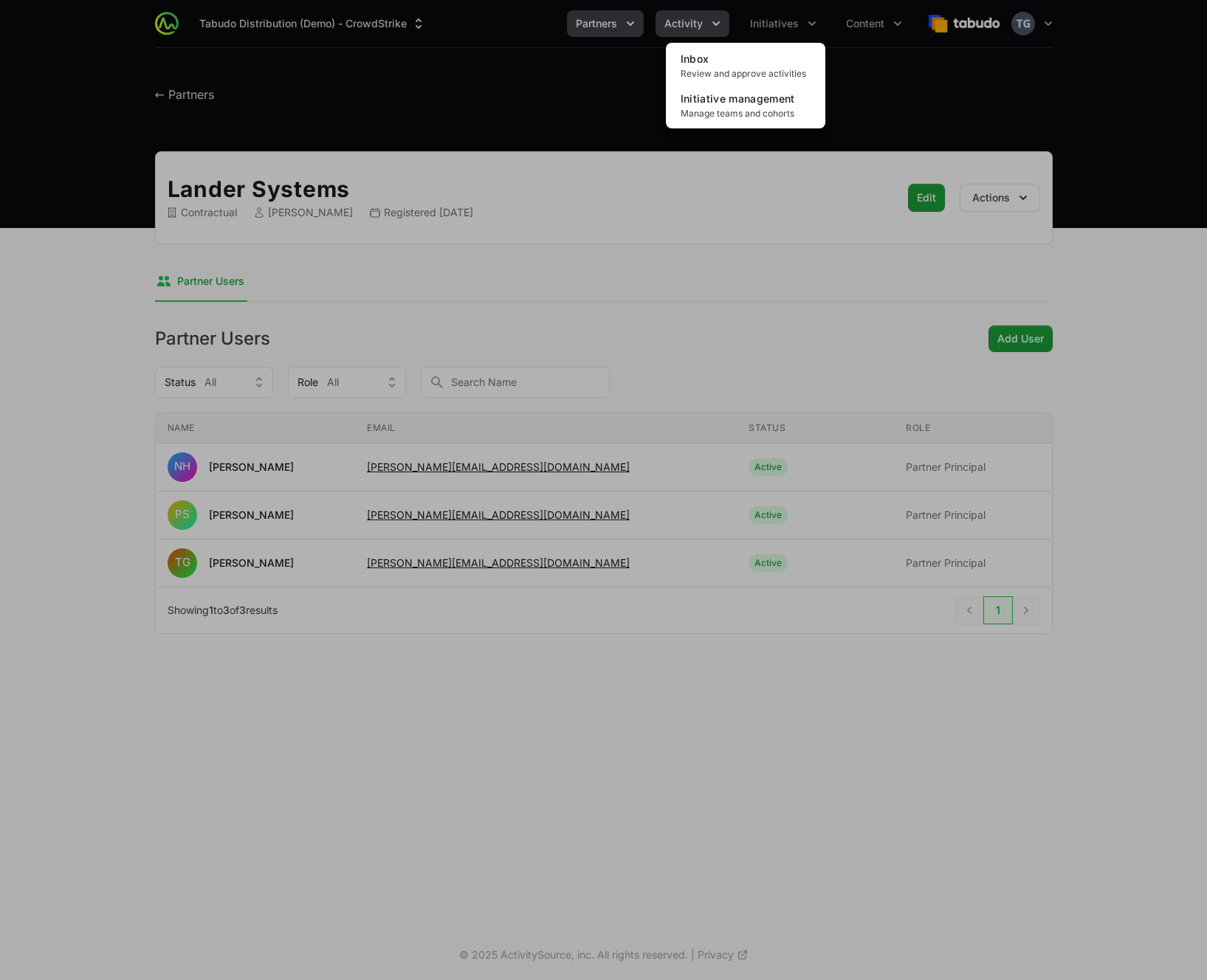
click at [697, 21] on div "Initiatives menu" at bounding box center [603, 490] width 1207 height 980
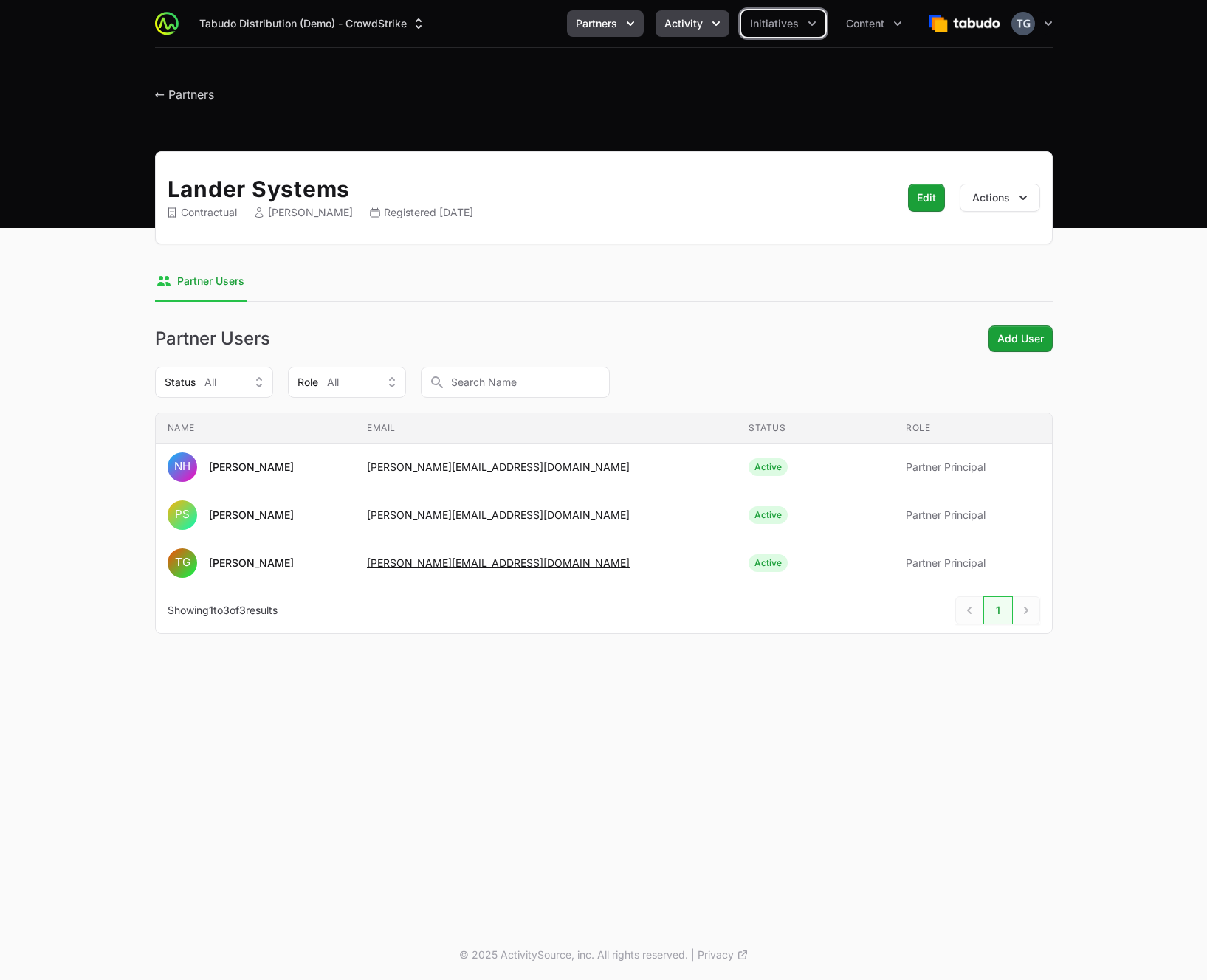
click at [701, 23] on span "Activity" at bounding box center [683, 23] width 38 height 15
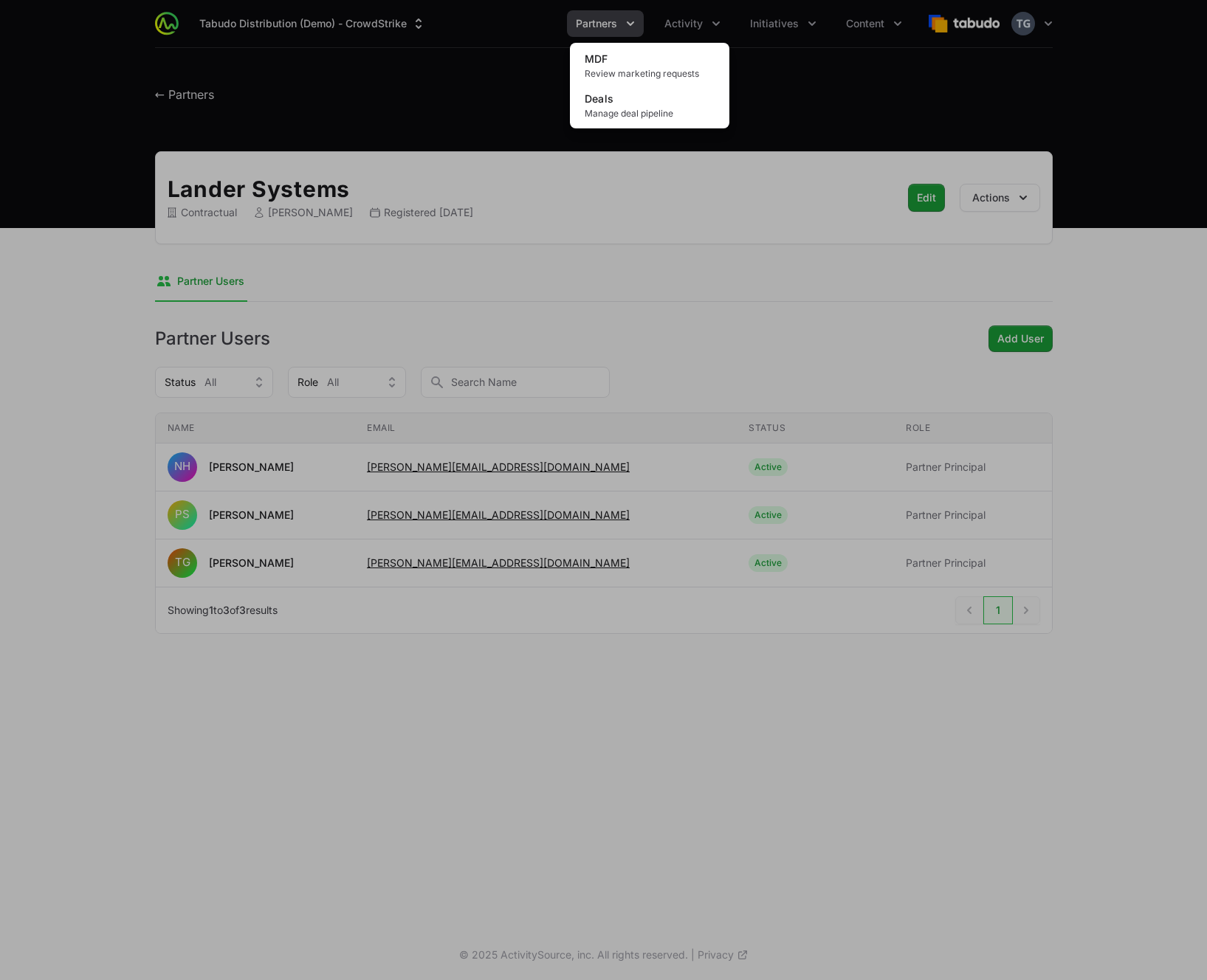
click at [763, 101] on div "Activity menu" at bounding box center [603, 490] width 1207 height 980
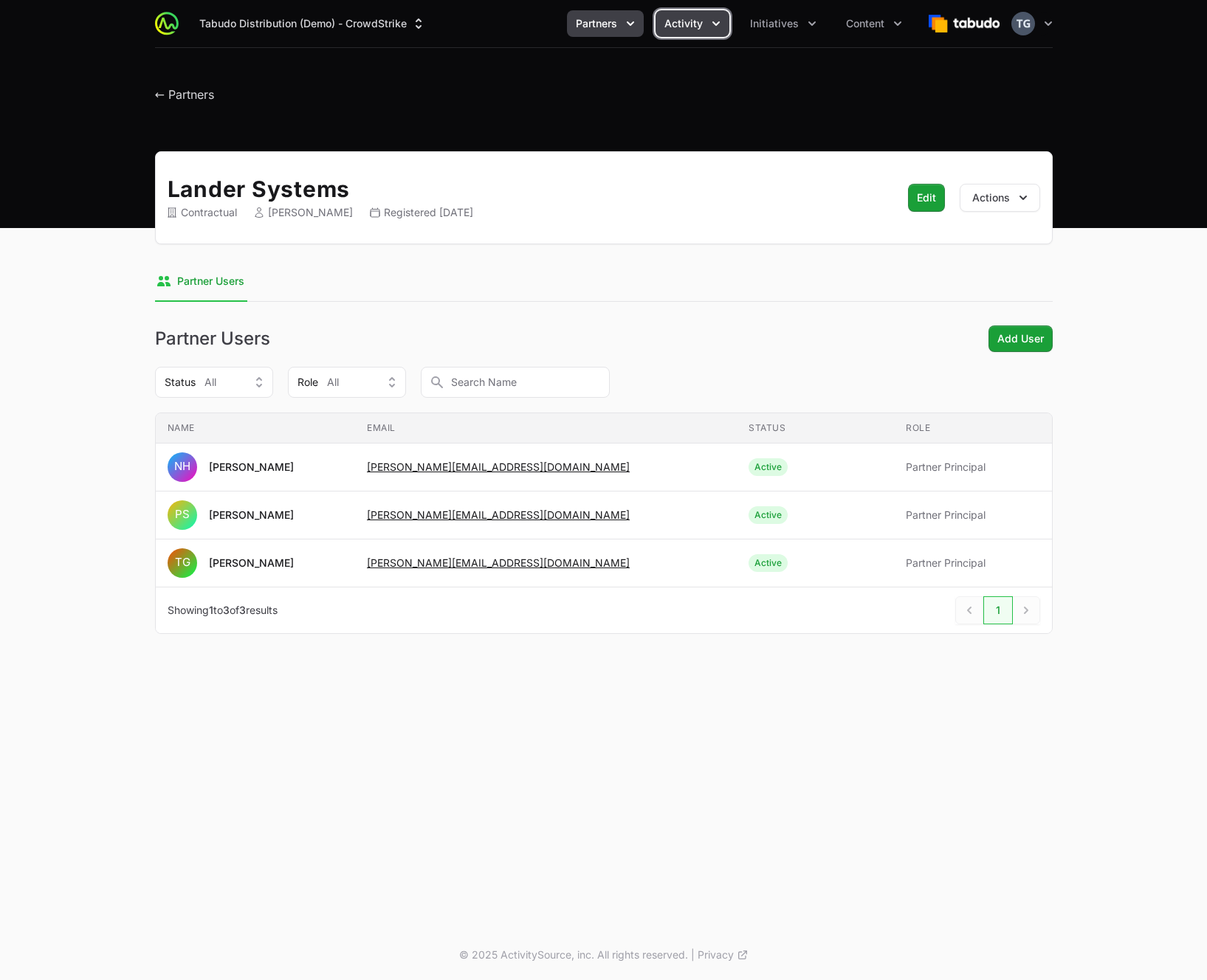
click at [709, 29] on icon "Activity menu" at bounding box center [715, 23] width 15 height 15
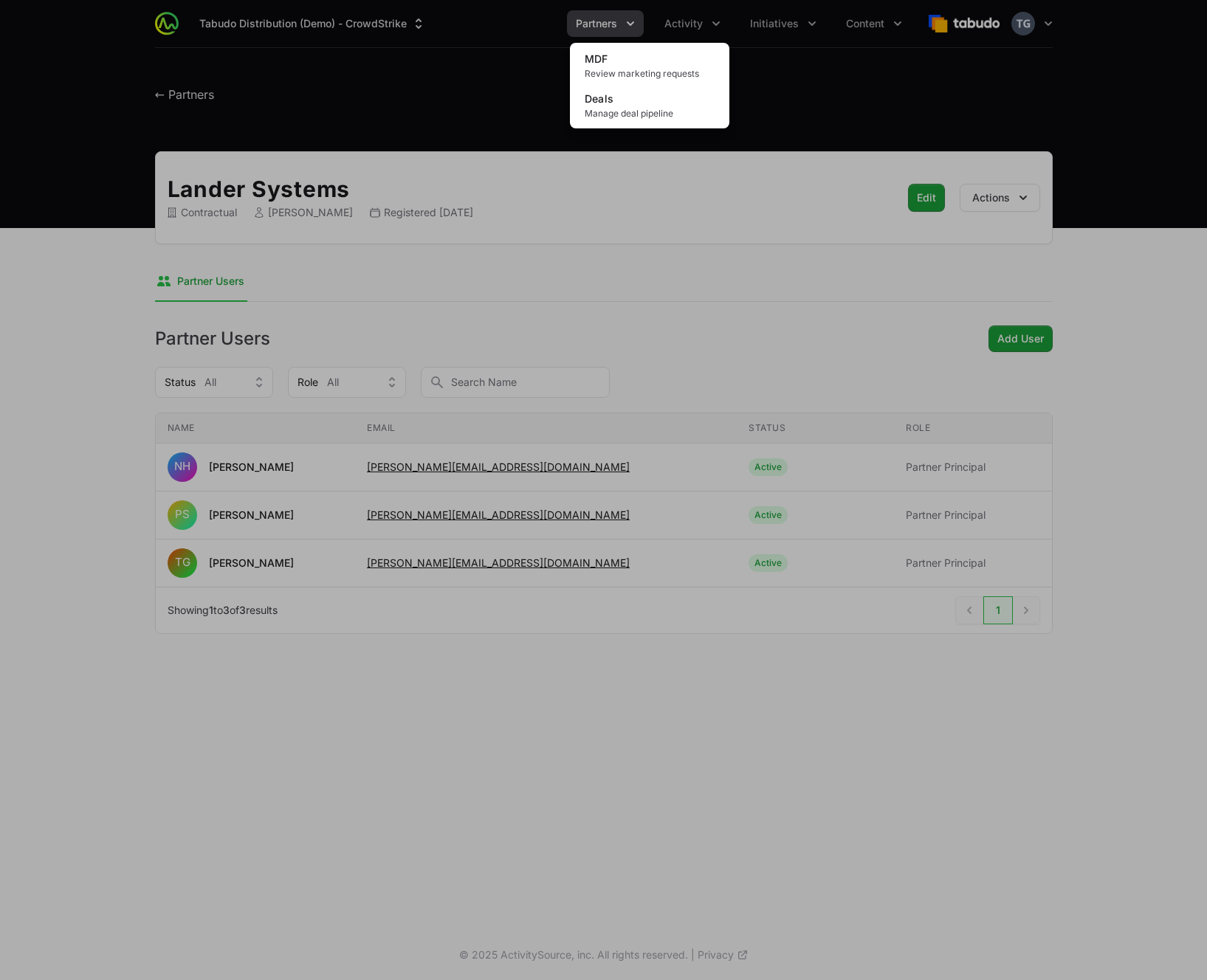
click at [793, 19] on div "Activity menu" at bounding box center [603, 490] width 1207 height 980
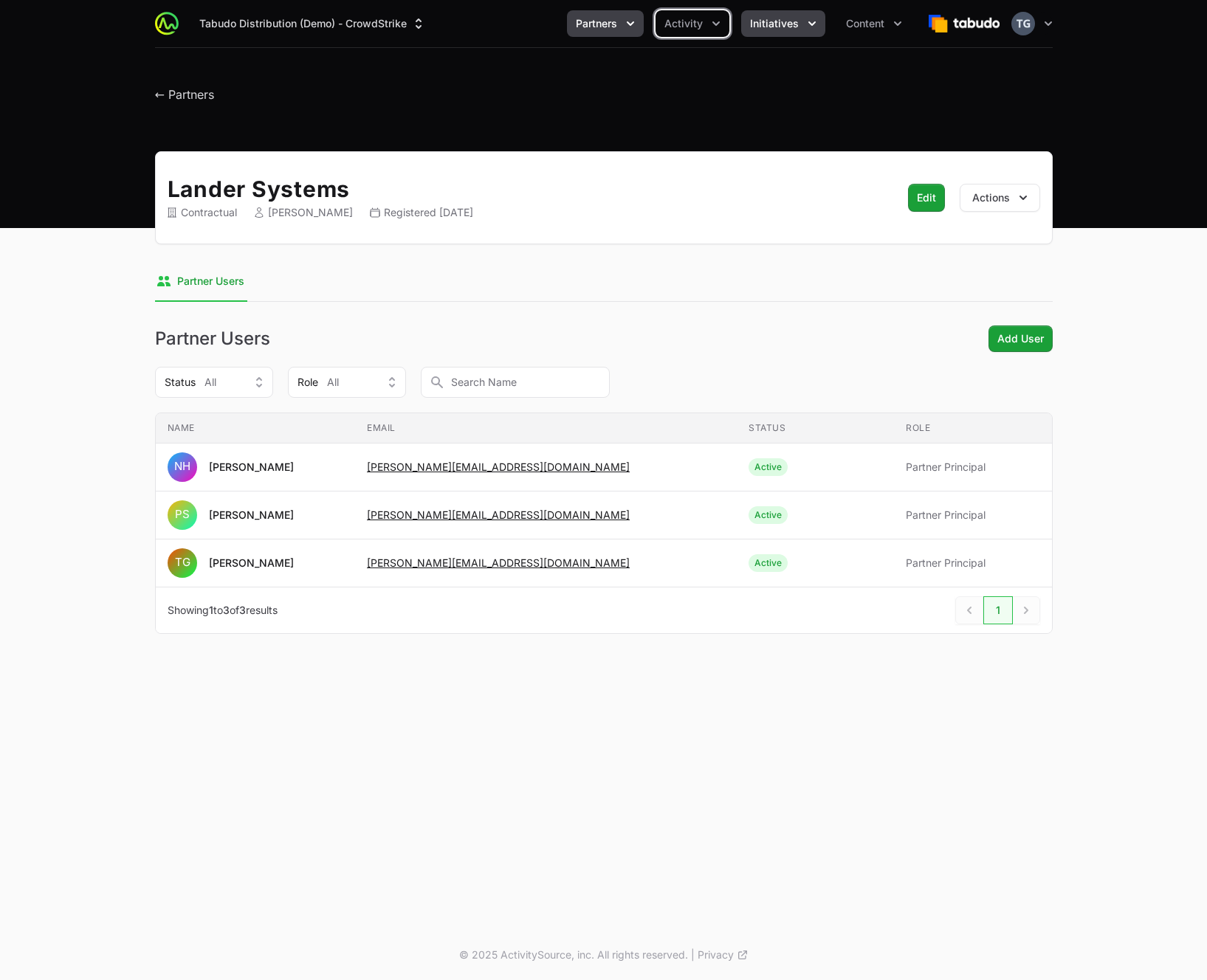
click at [803, 23] on button "Initiatives" at bounding box center [783, 23] width 84 height 27
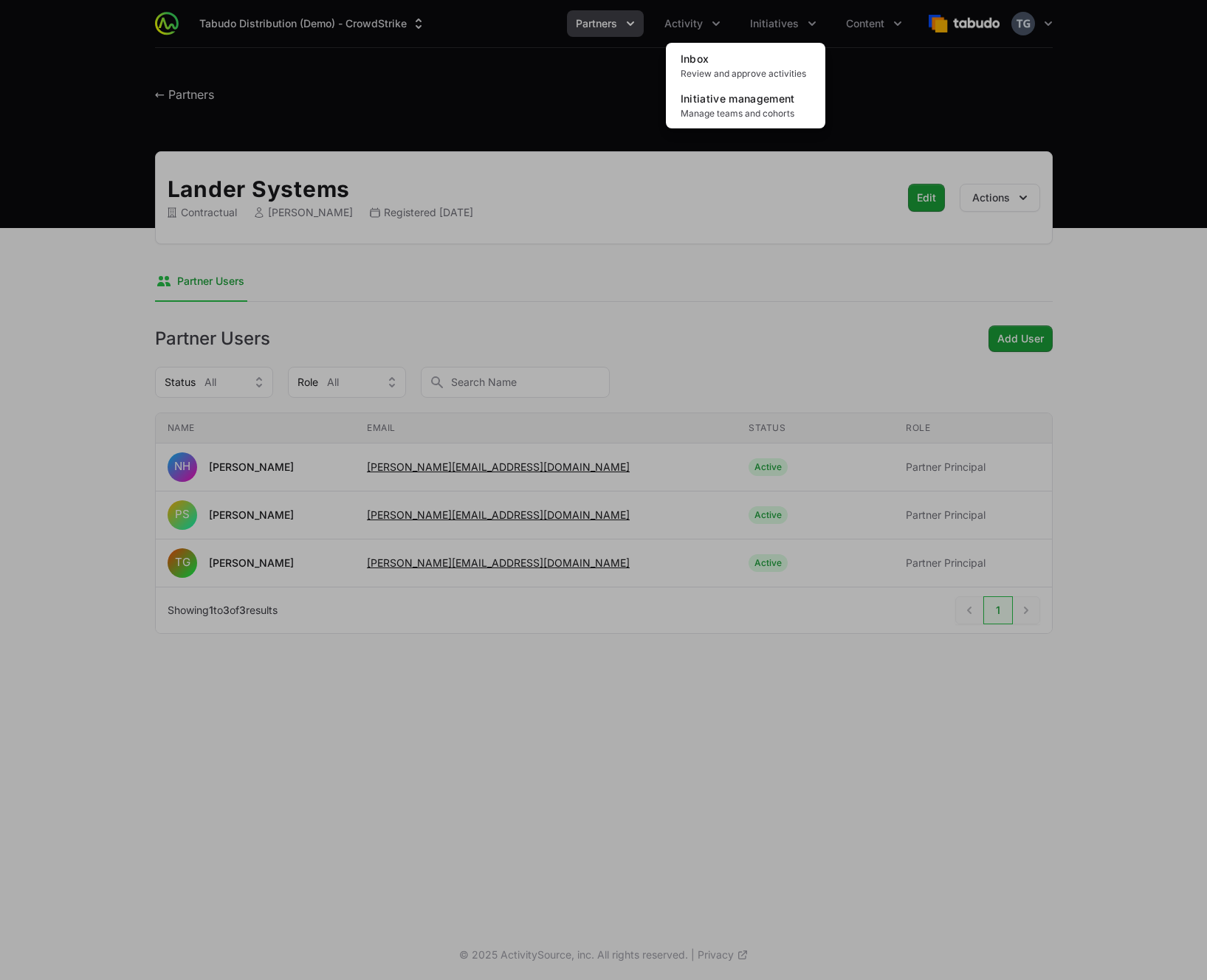
click at [803, 19] on div "Initiatives menu" at bounding box center [603, 490] width 1207 height 980
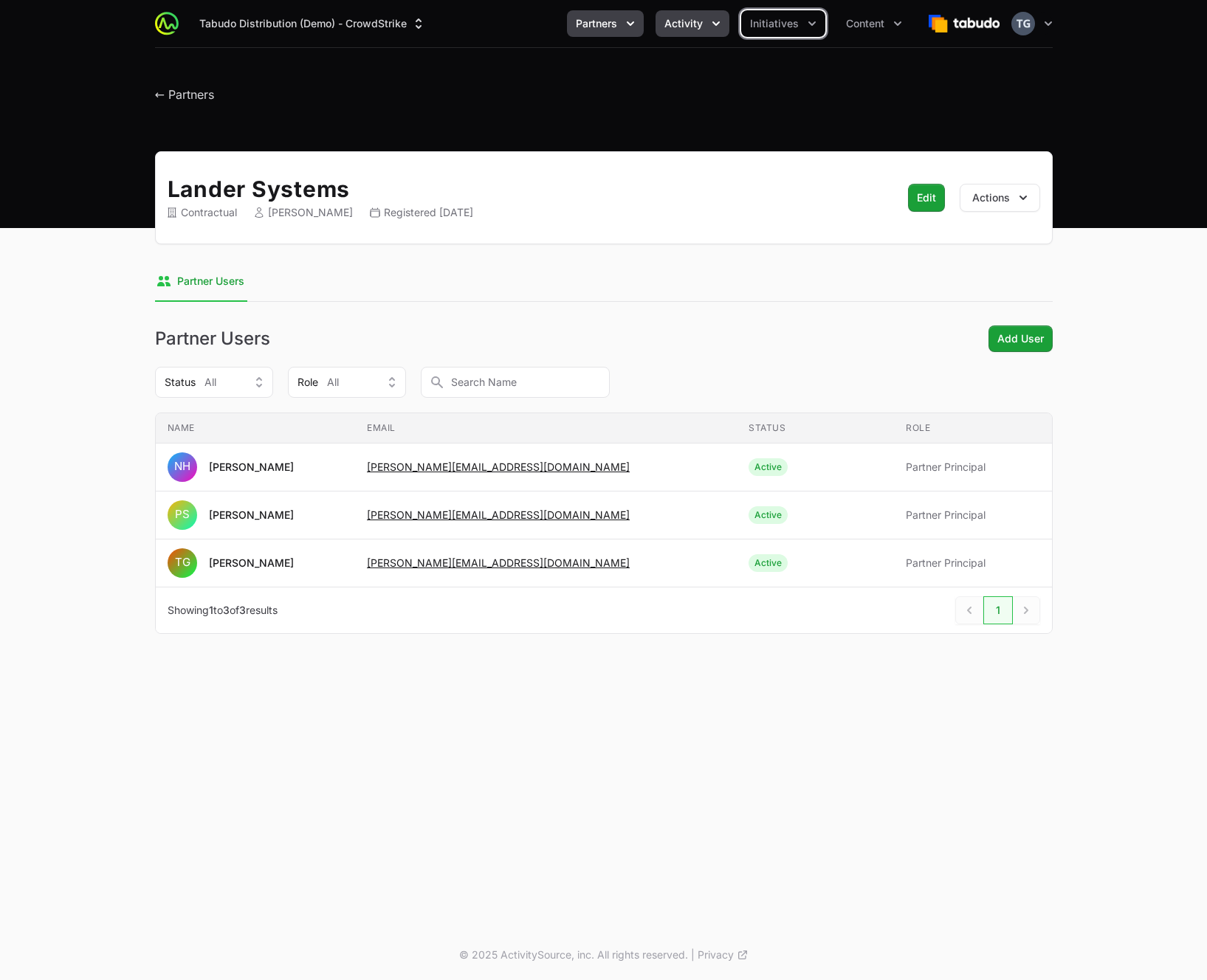
click at [688, 16] on span "Activity" at bounding box center [683, 23] width 38 height 15
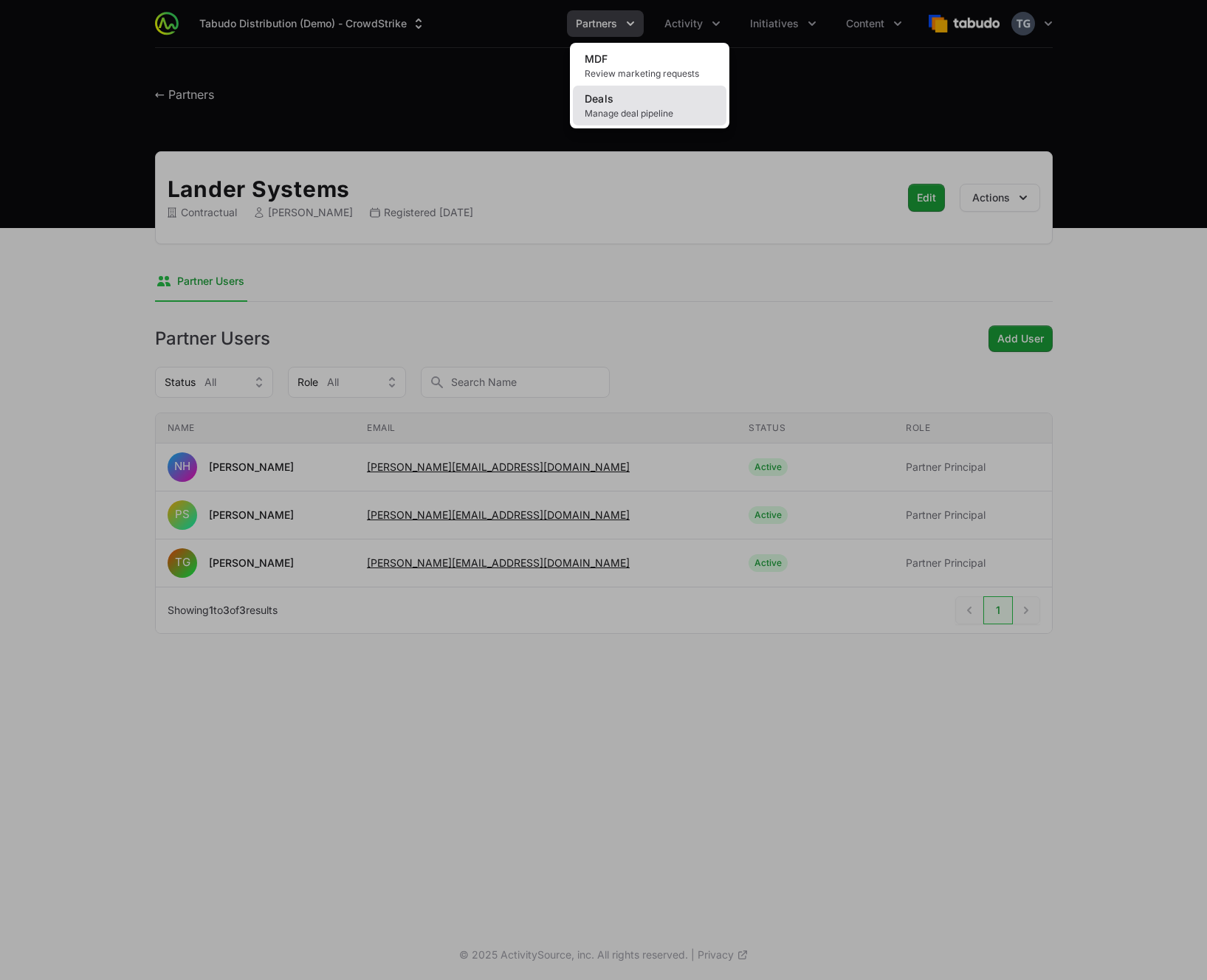
click at [692, 110] on span "Manage deal pipeline" at bounding box center [650, 114] width 130 height 12
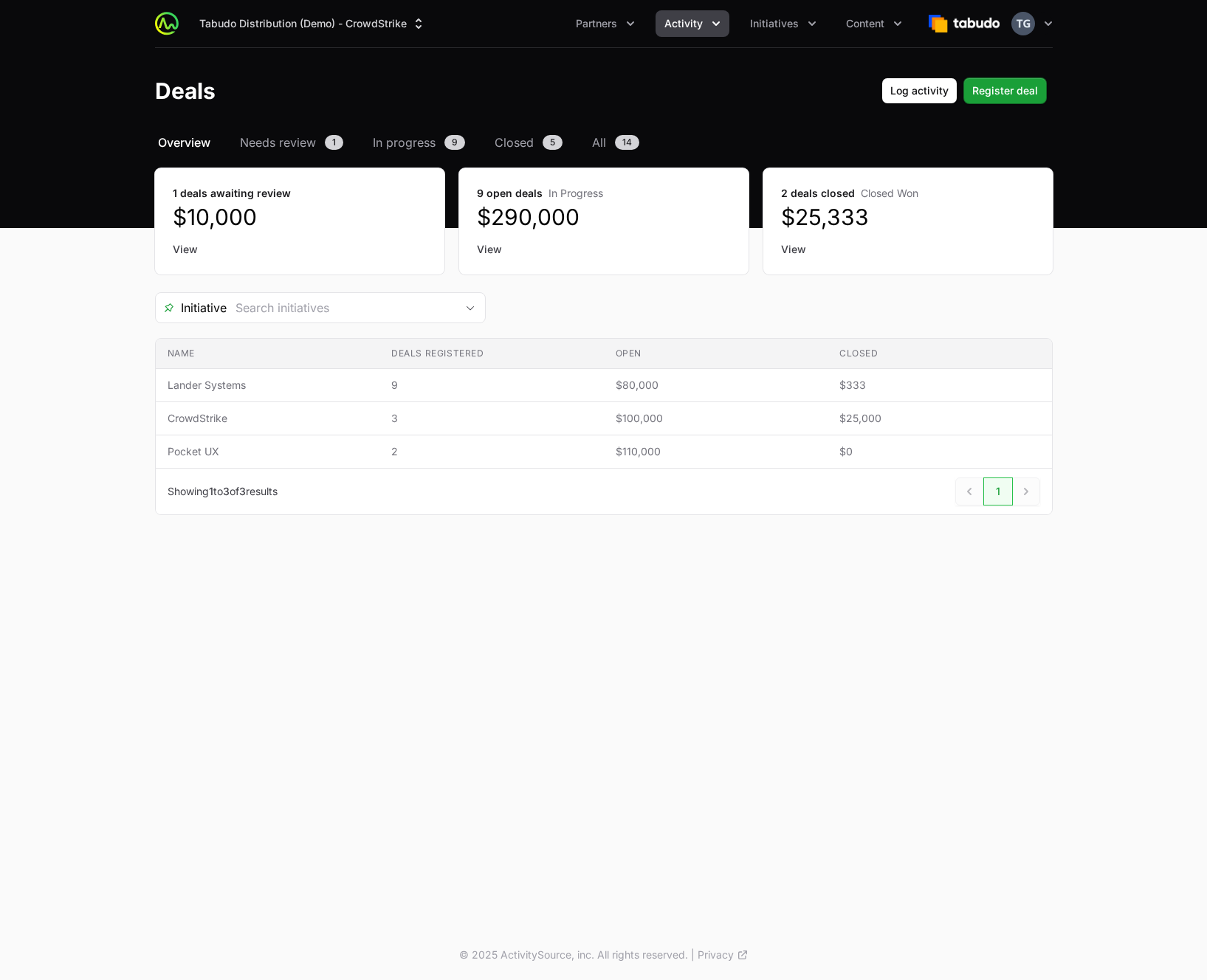
click at [686, 14] on button "Activity" at bounding box center [692, 23] width 73 height 27
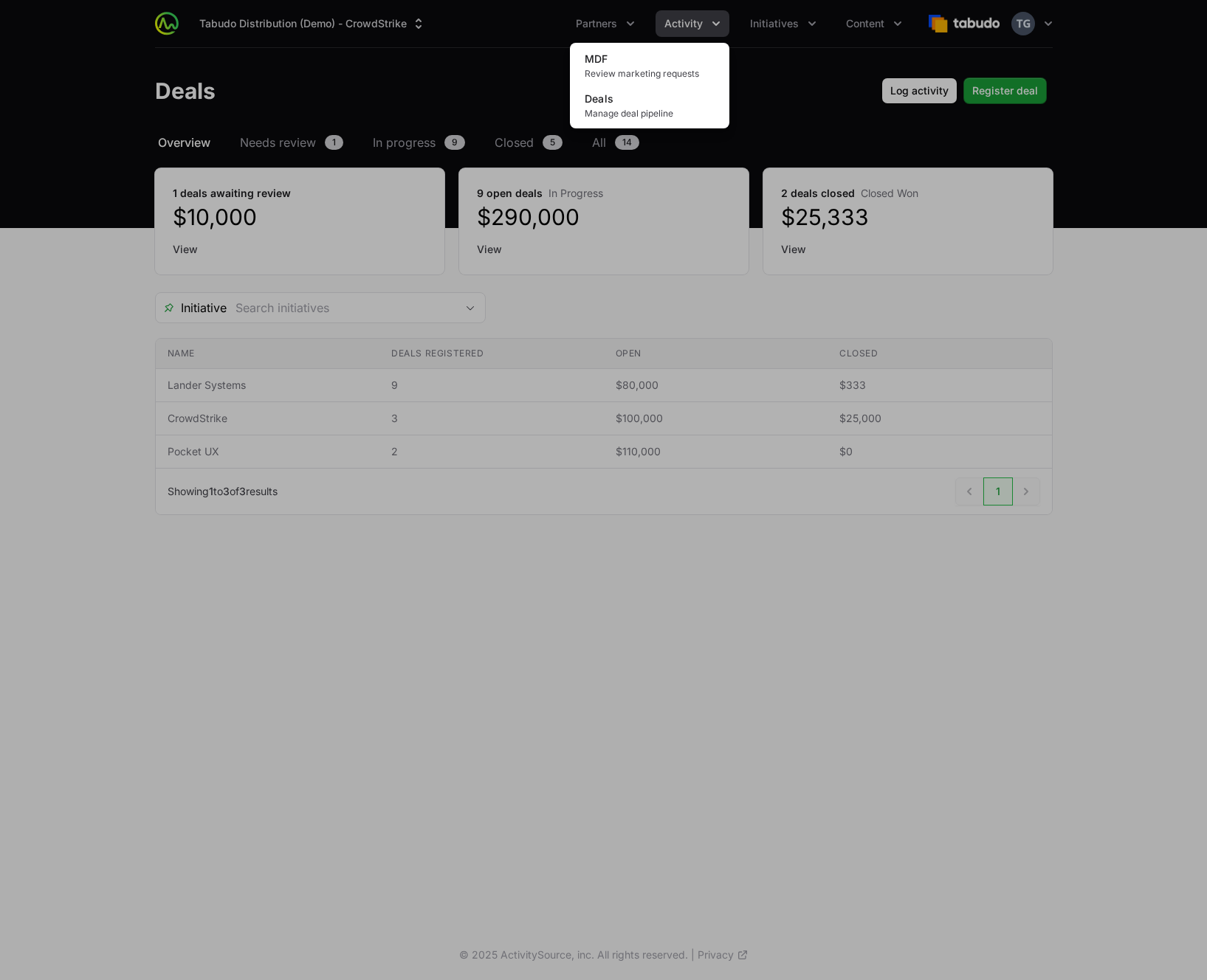
click at [776, 70] on div "Activity menu" at bounding box center [603, 490] width 1207 height 980
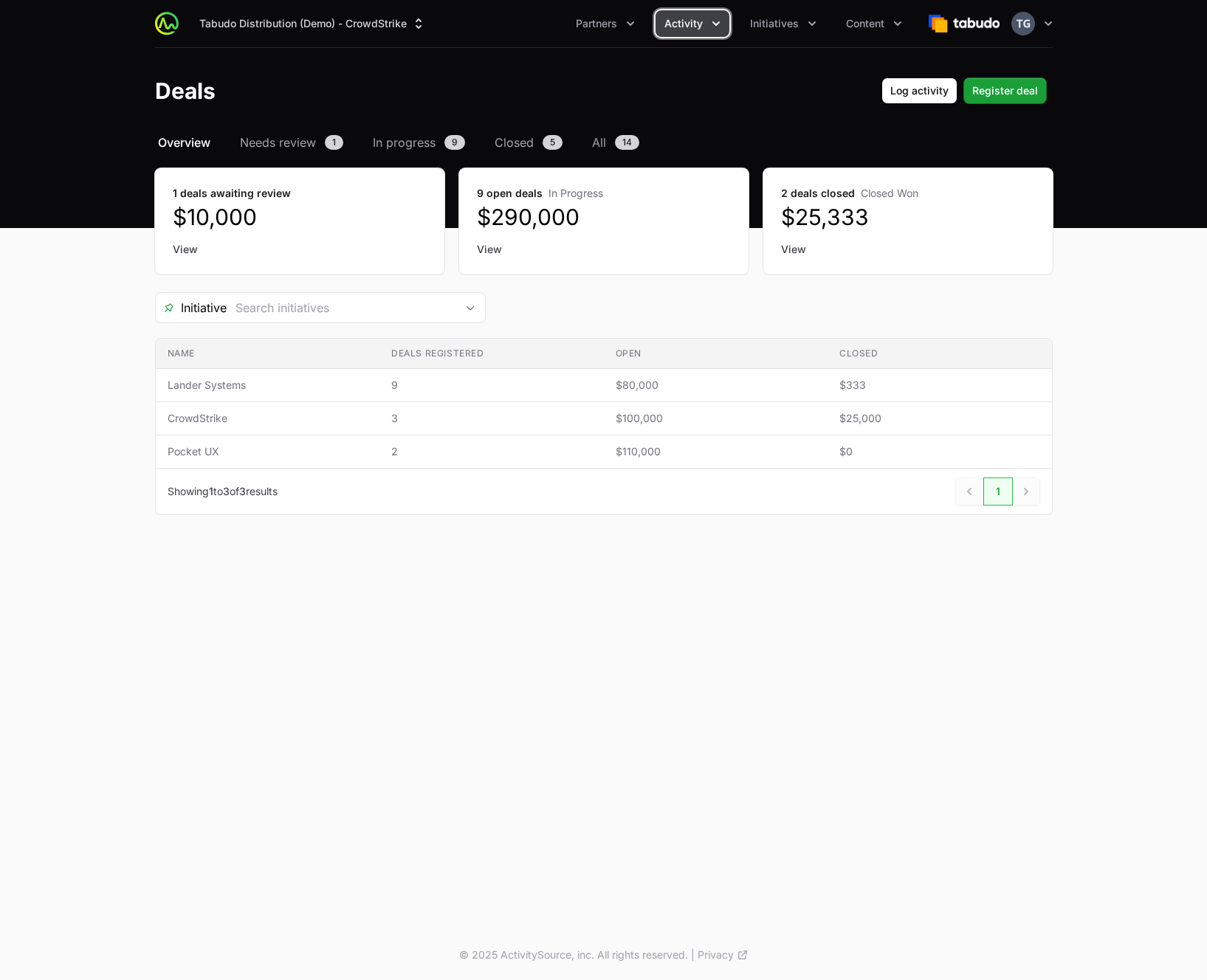
click at [723, 24] on button "Activity" at bounding box center [692, 23] width 73 height 27
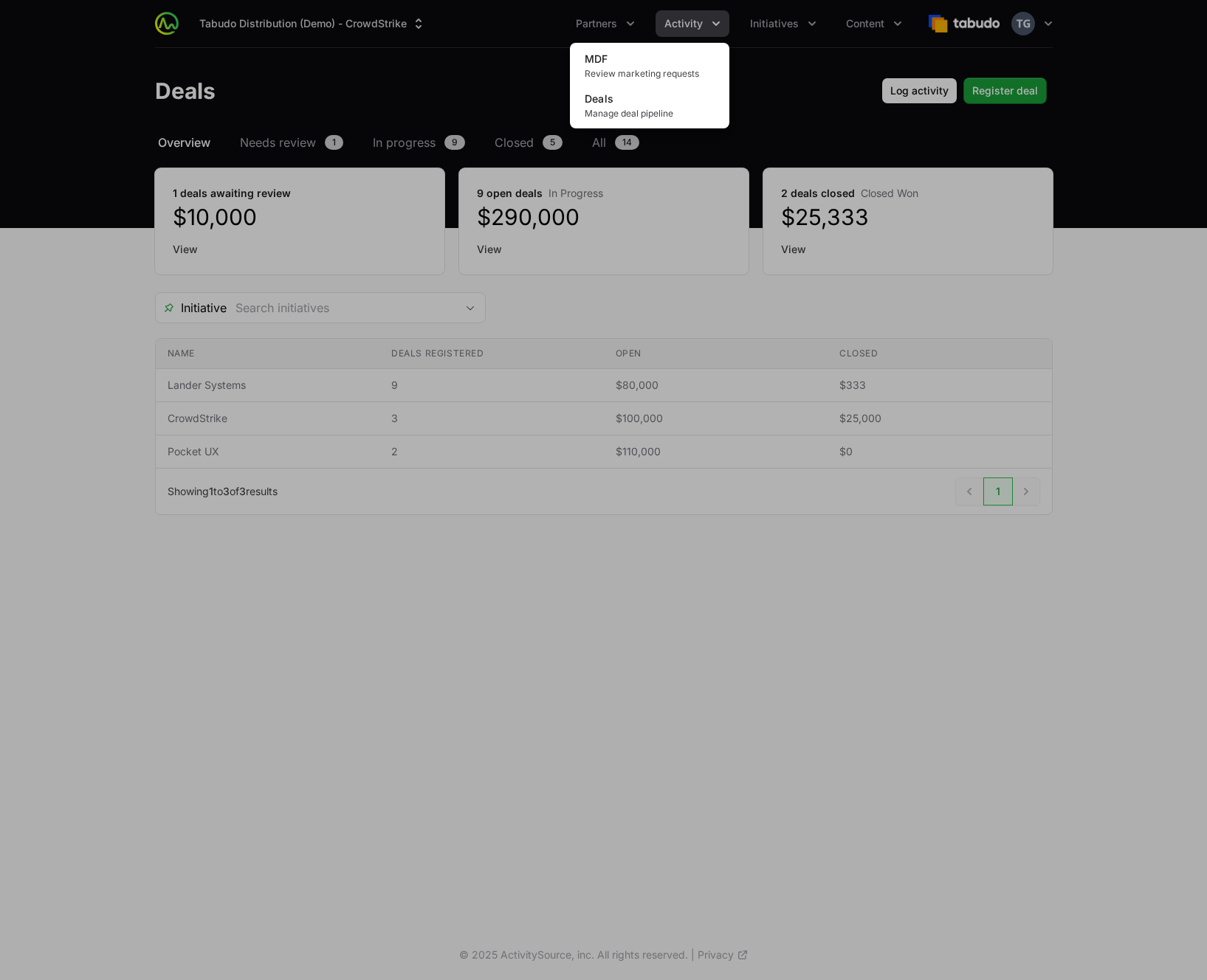
click at [888, 2] on div "Activity menu" at bounding box center [603, 490] width 1207 height 980
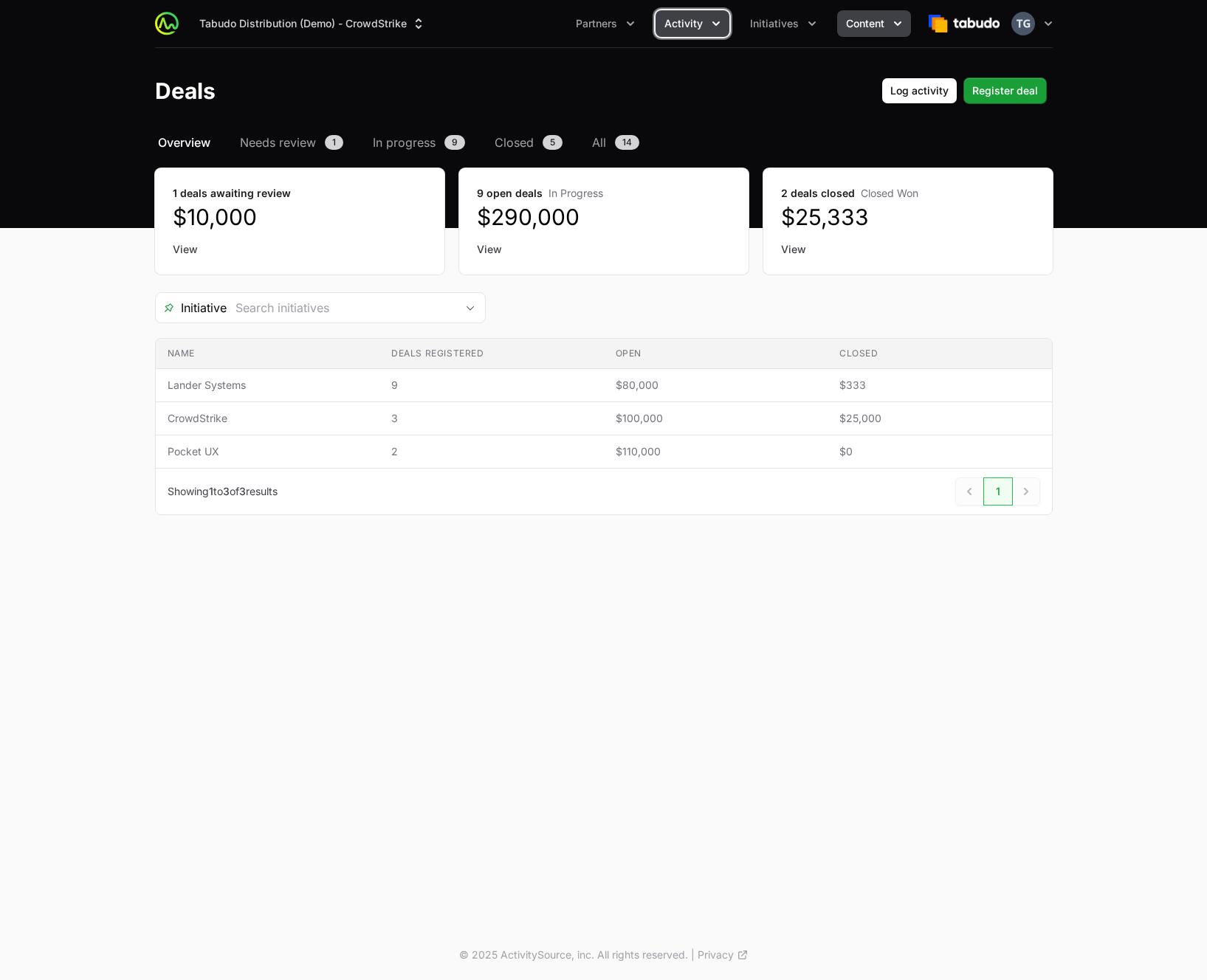
click at [867, 33] on button "Content" at bounding box center [873, 23] width 73 height 27
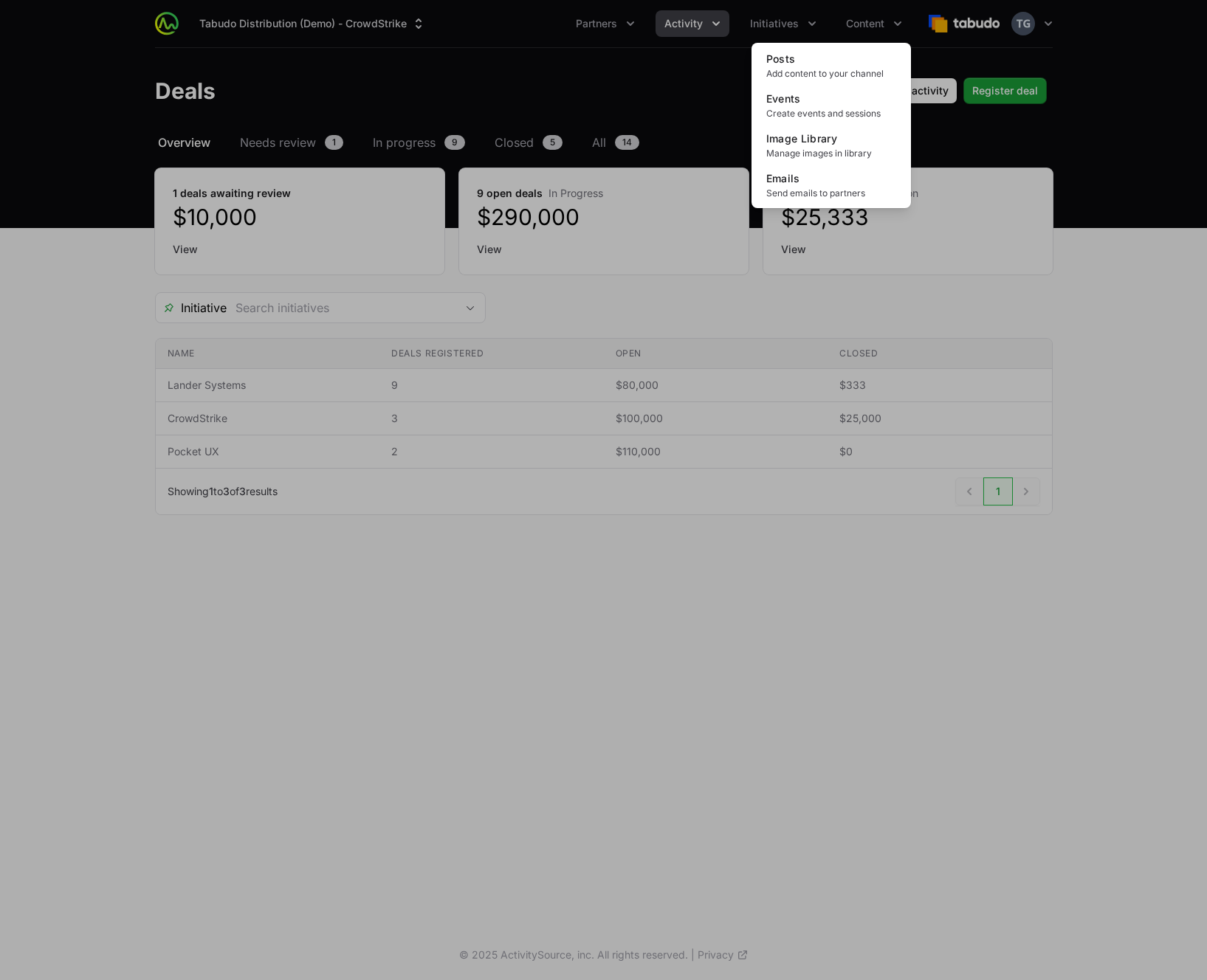
click at [750, 13] on div "Content menu" at bounding box center [603, 490] width 1207 height 980
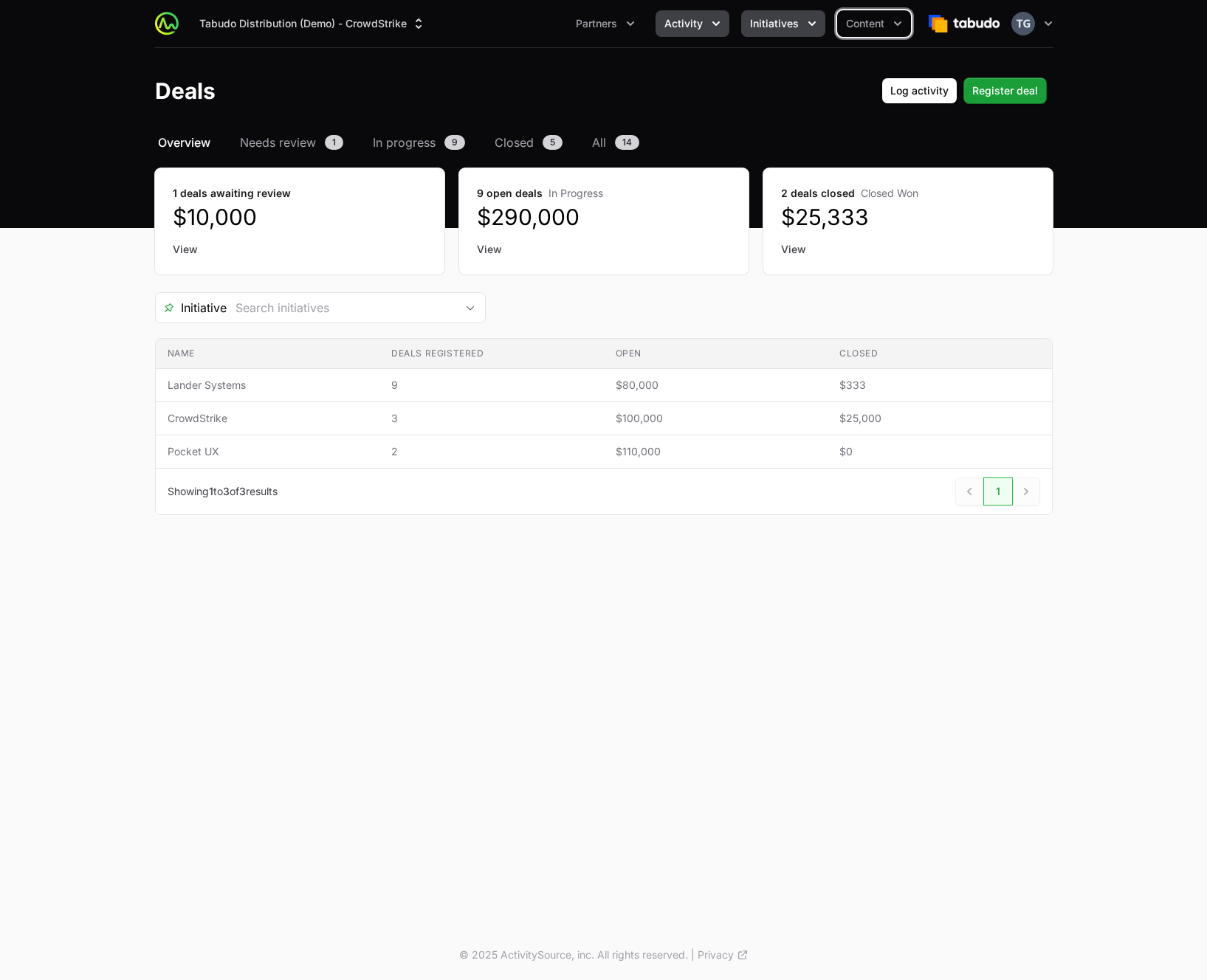
click at [778, 21] on span "Initiatives" at bounding box center [774, 23] width 48 height 15
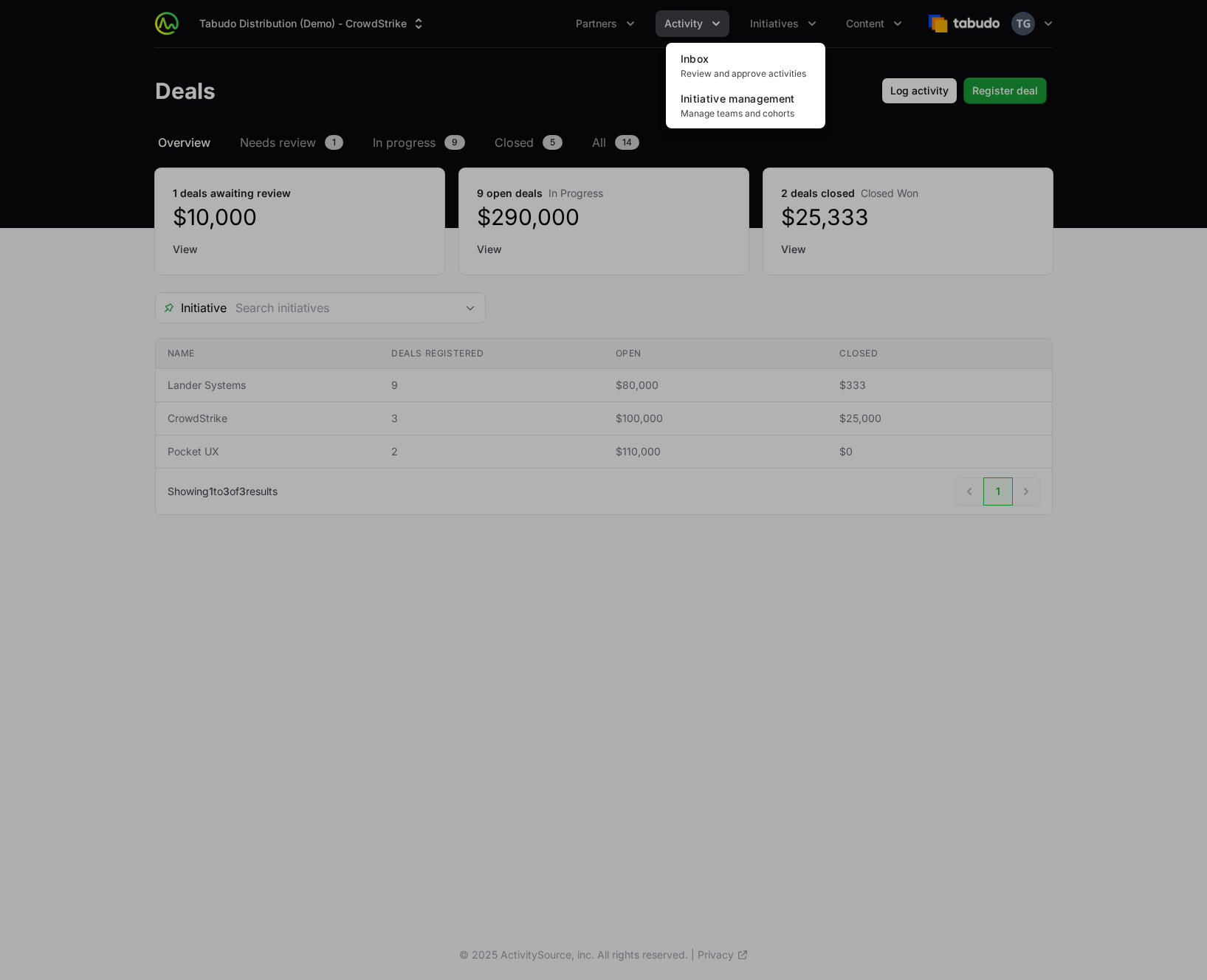
drag, startPoint x: 849, startPoint y: 28, endPoint x: 874, endPoint y: 23, distance: 25.5
click at [850, 28] on div "Initiatives menu" at bounding box center [603, 490] width 1207 height 980
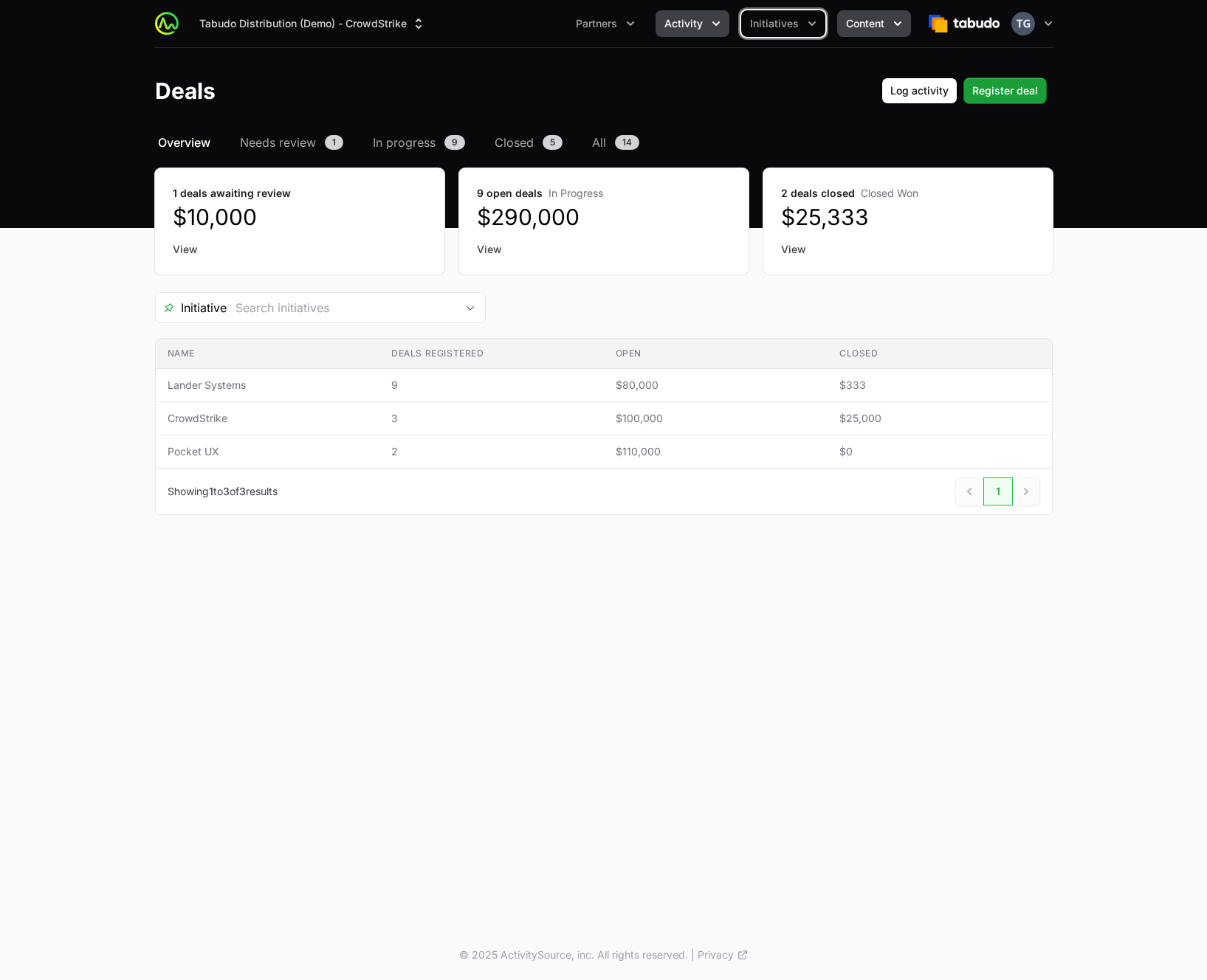
click at [874, 23] on span "Content" at bounding box center [865, 23] width 38 height 15
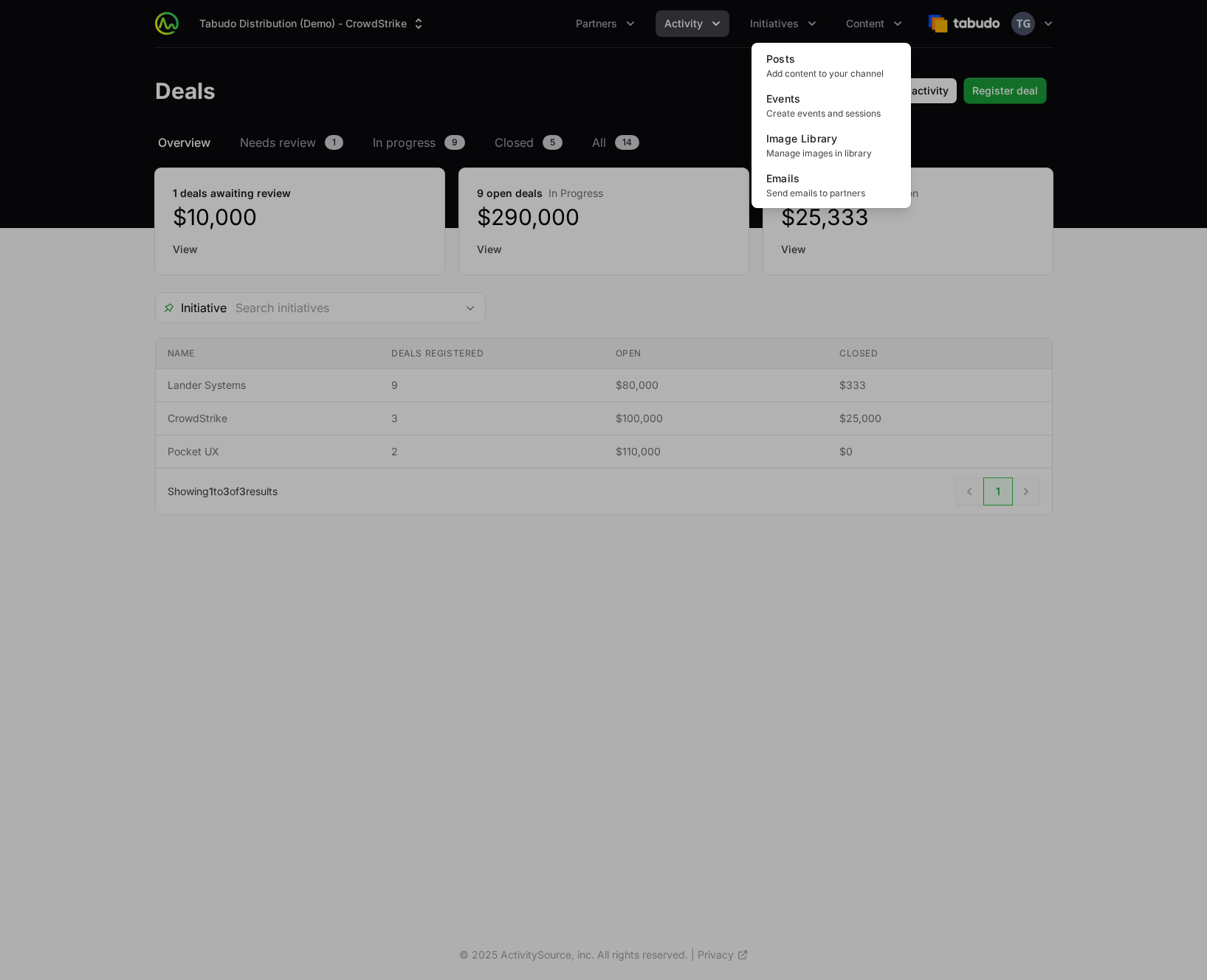
click at [792, 26] on div "Content menu" at bounding box center [603, 490] width 1207 height 980
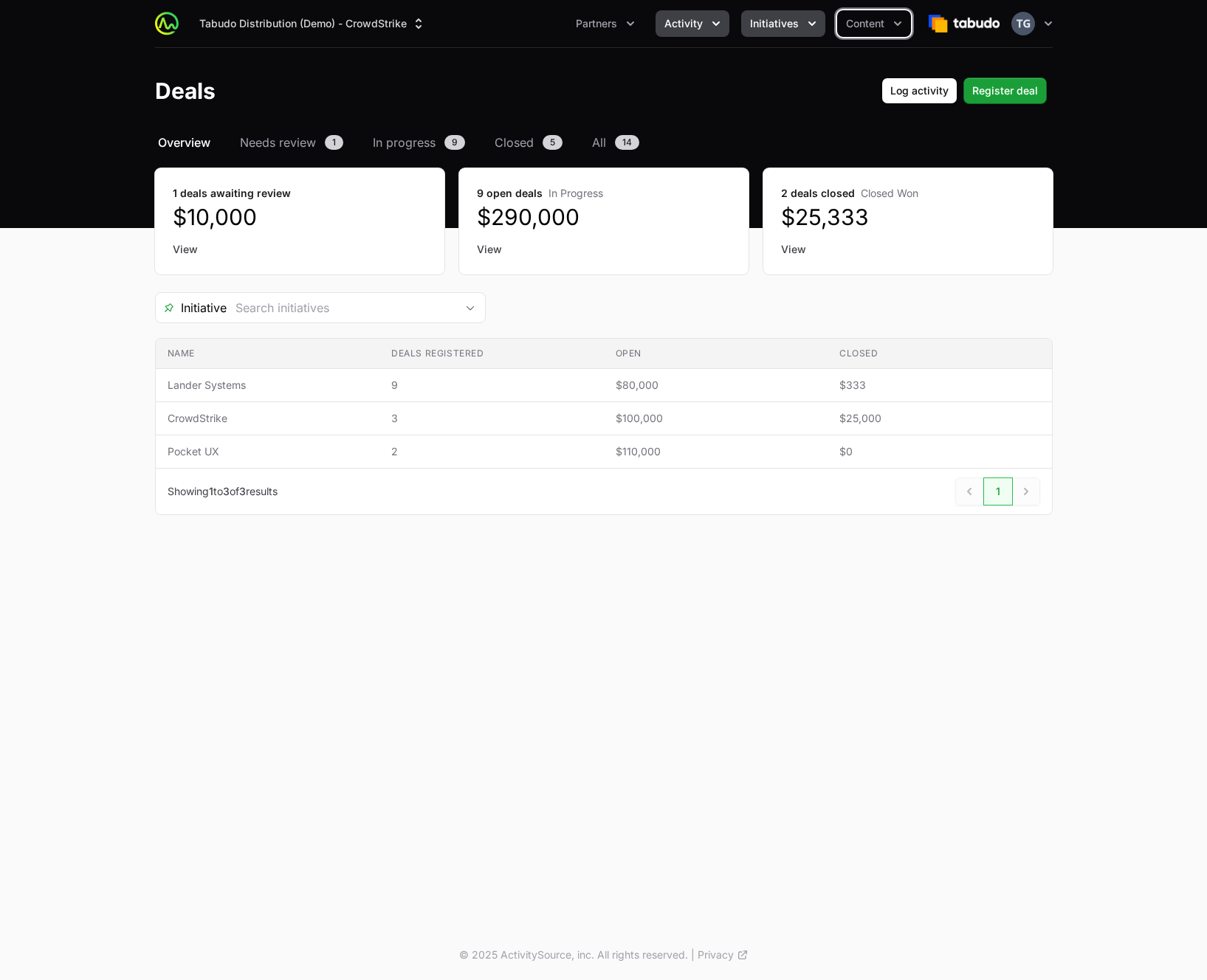
click at [806, 20] on icon "Initiatives menu" at bounding box center [811, 23] width 15 height 15
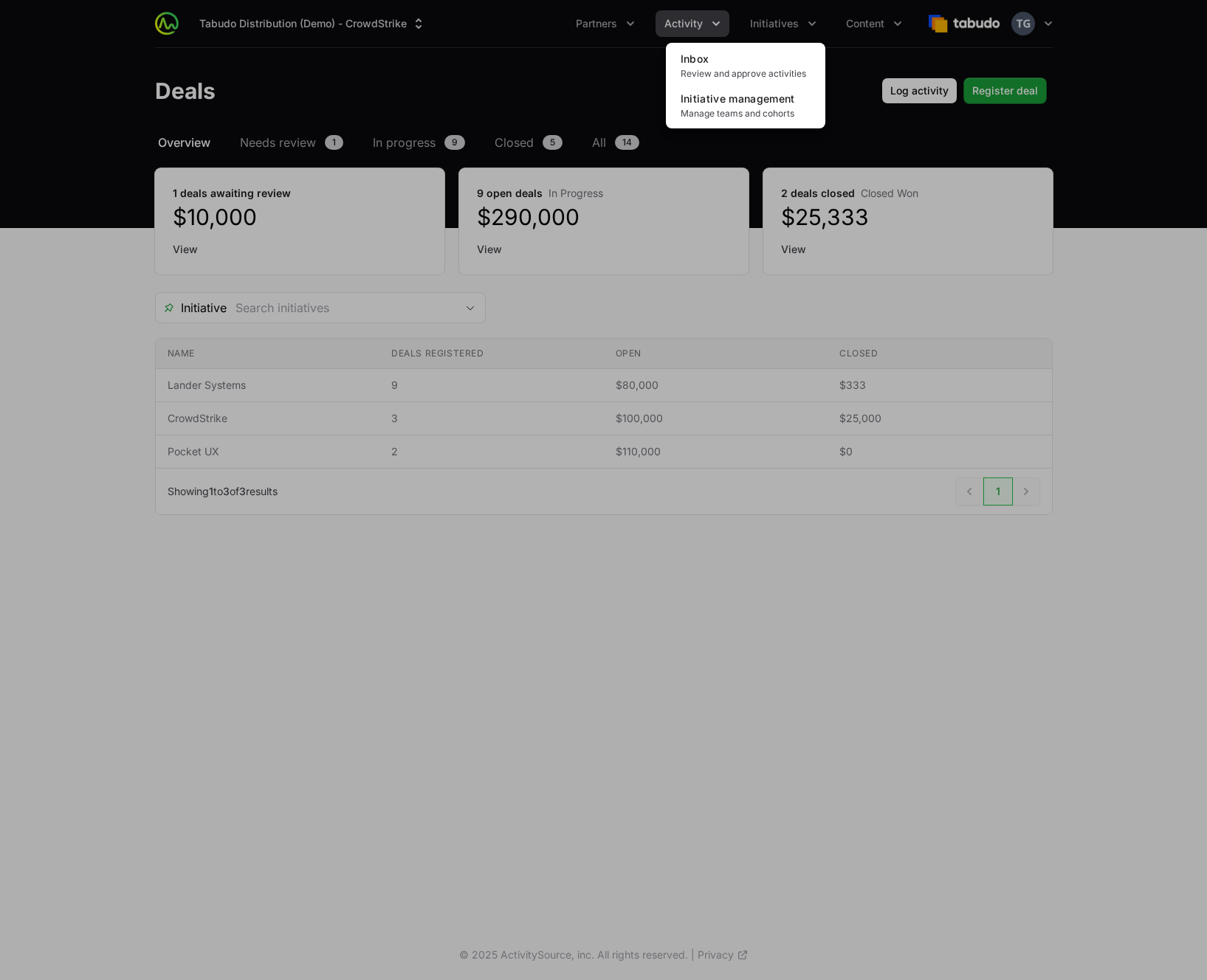
click at [721, 24] on div "Initiatives menu" at bounding box center [603, 490] width 1207 height 980
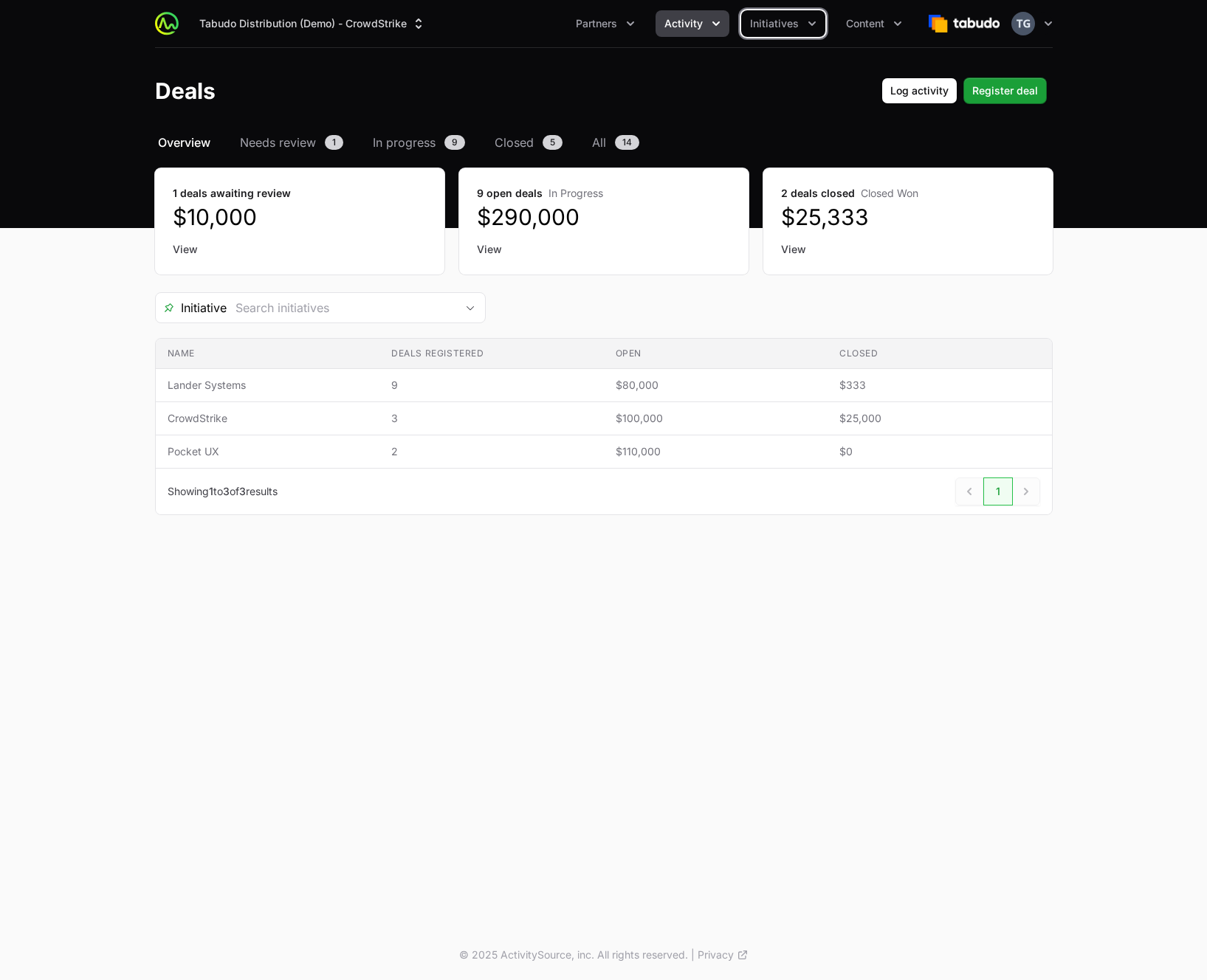
click at [716, 25] on icon "Activity menu" at bounding box center [715, 23] width 8 height 4
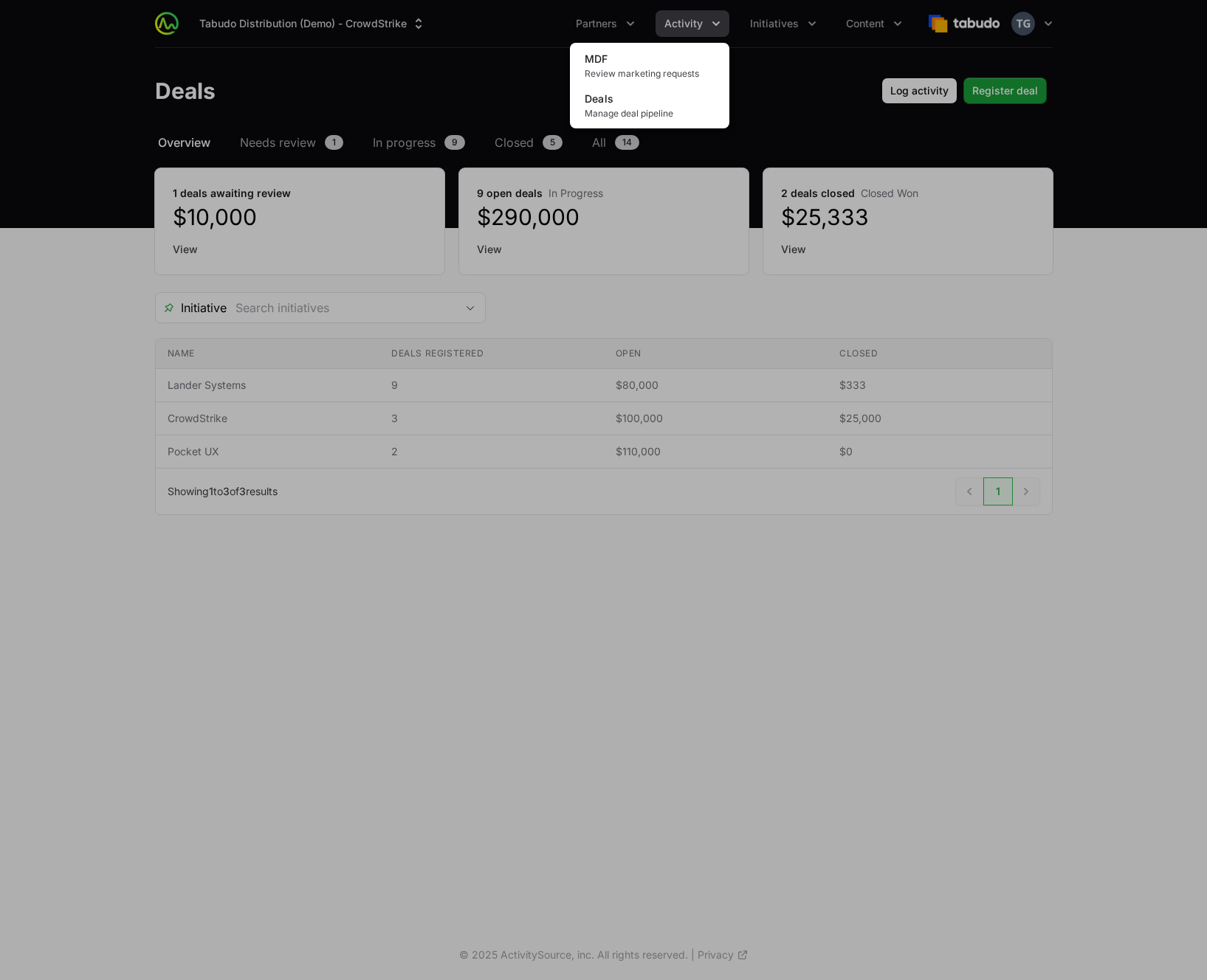
drag, startPoint x: 618, startPoint y: 29, endPoint x: 631, endPoint y: 26, distance: 13.3
click at [617, 28] on div "Activity menu" at bounding box center [603, 490] width 1207 height 980
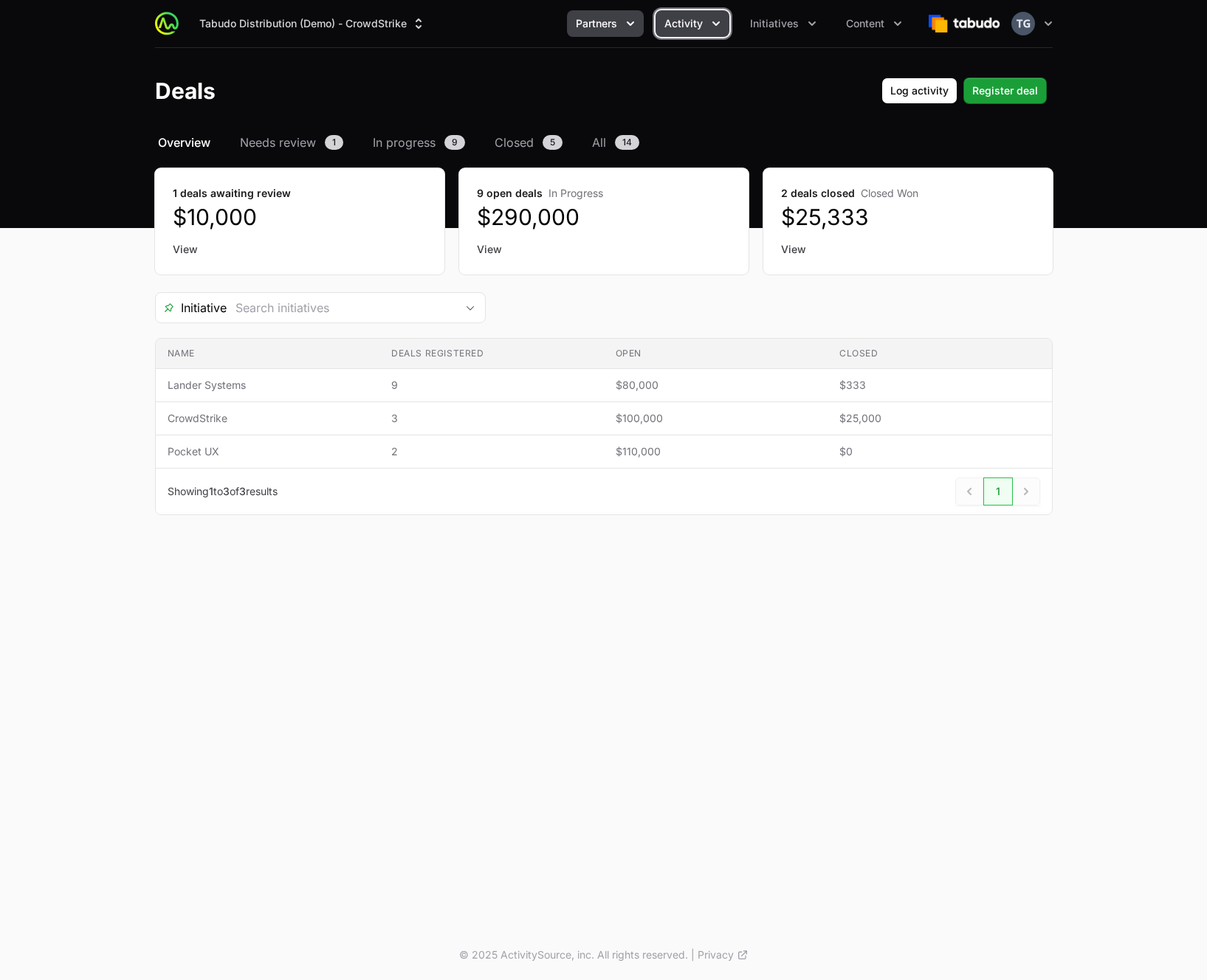
click at [631, 27] on icon "Partners menu" at bounding box center [630, 23] width 15 height 15
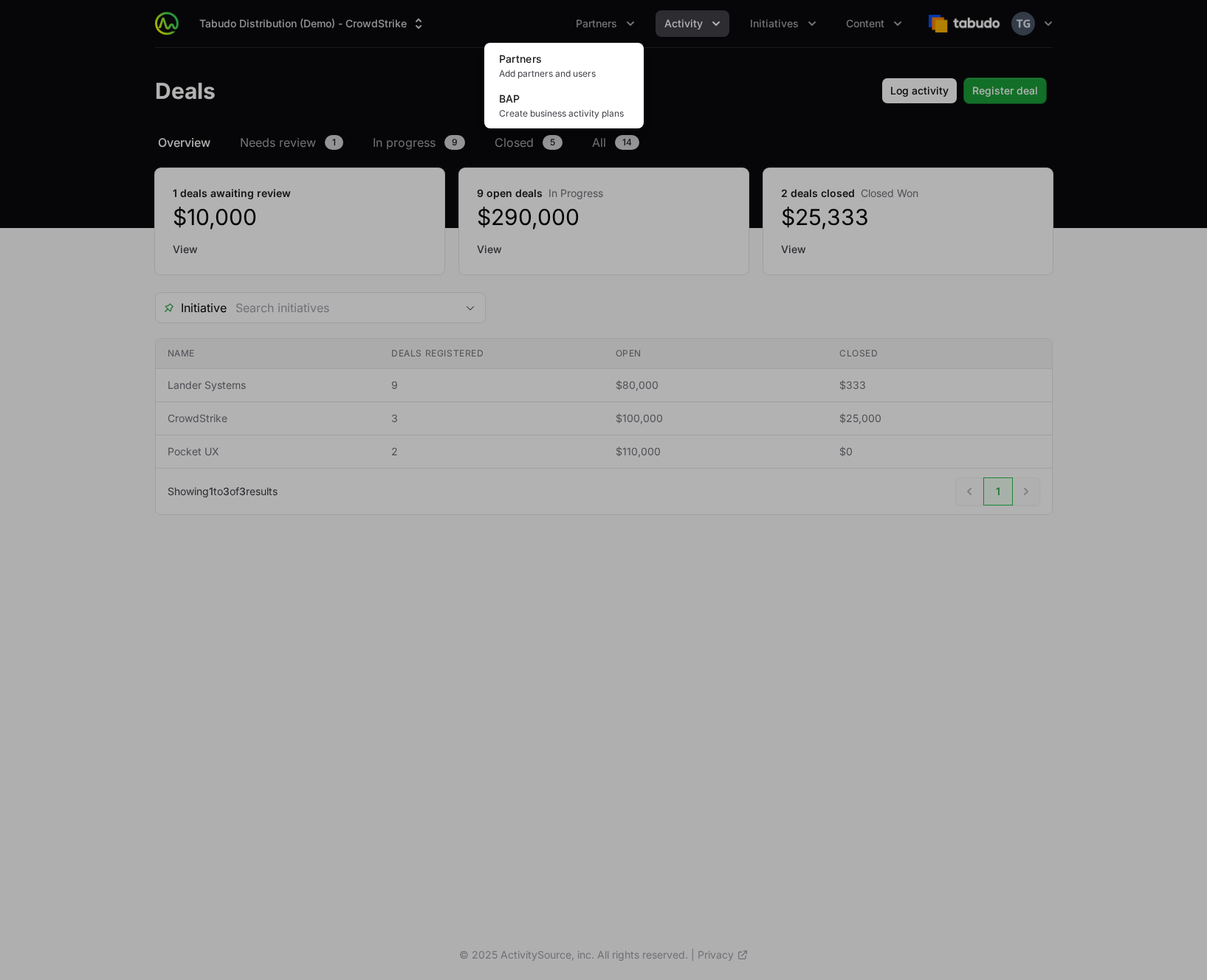
click at [710, 30] on div "Partners menu" at bounding box center [603, 490] width 1207 height 980
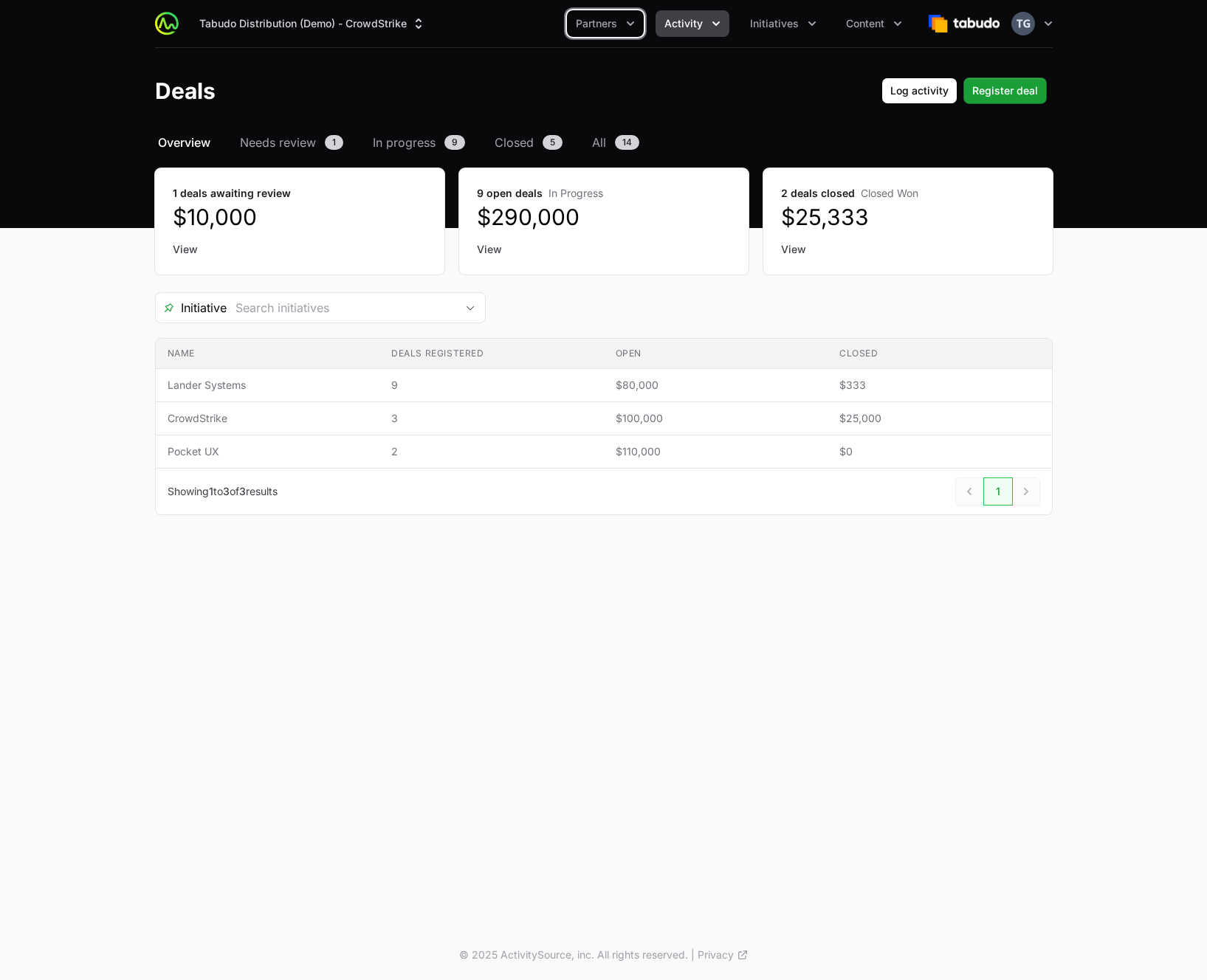
click at [712, 23] on icon "Activity menu" at bounding box center [715, 23] width 15 height 15
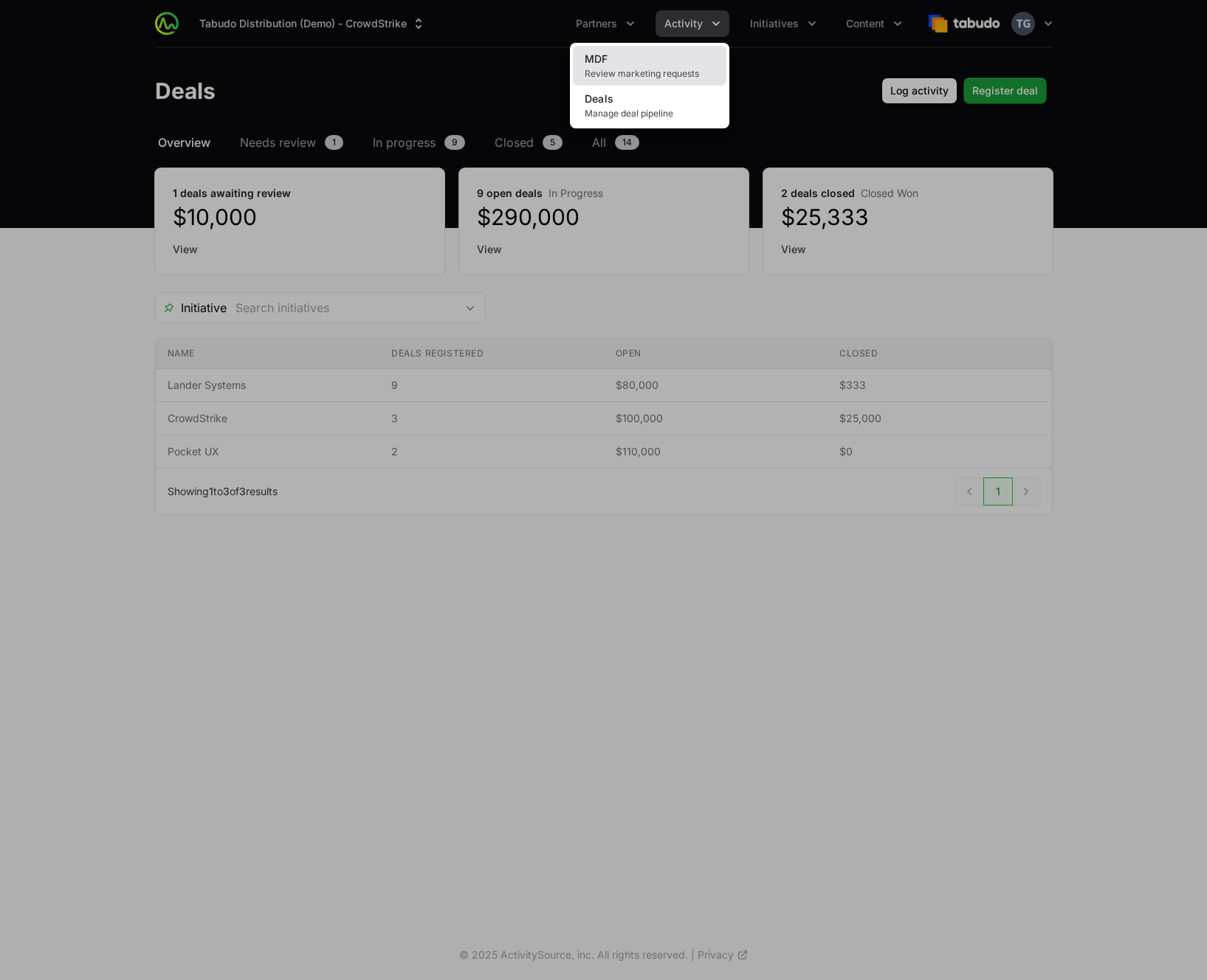
click at [657, 68] on span "Review marketing requests" at bounding box center [650, 74] width 130 height 12
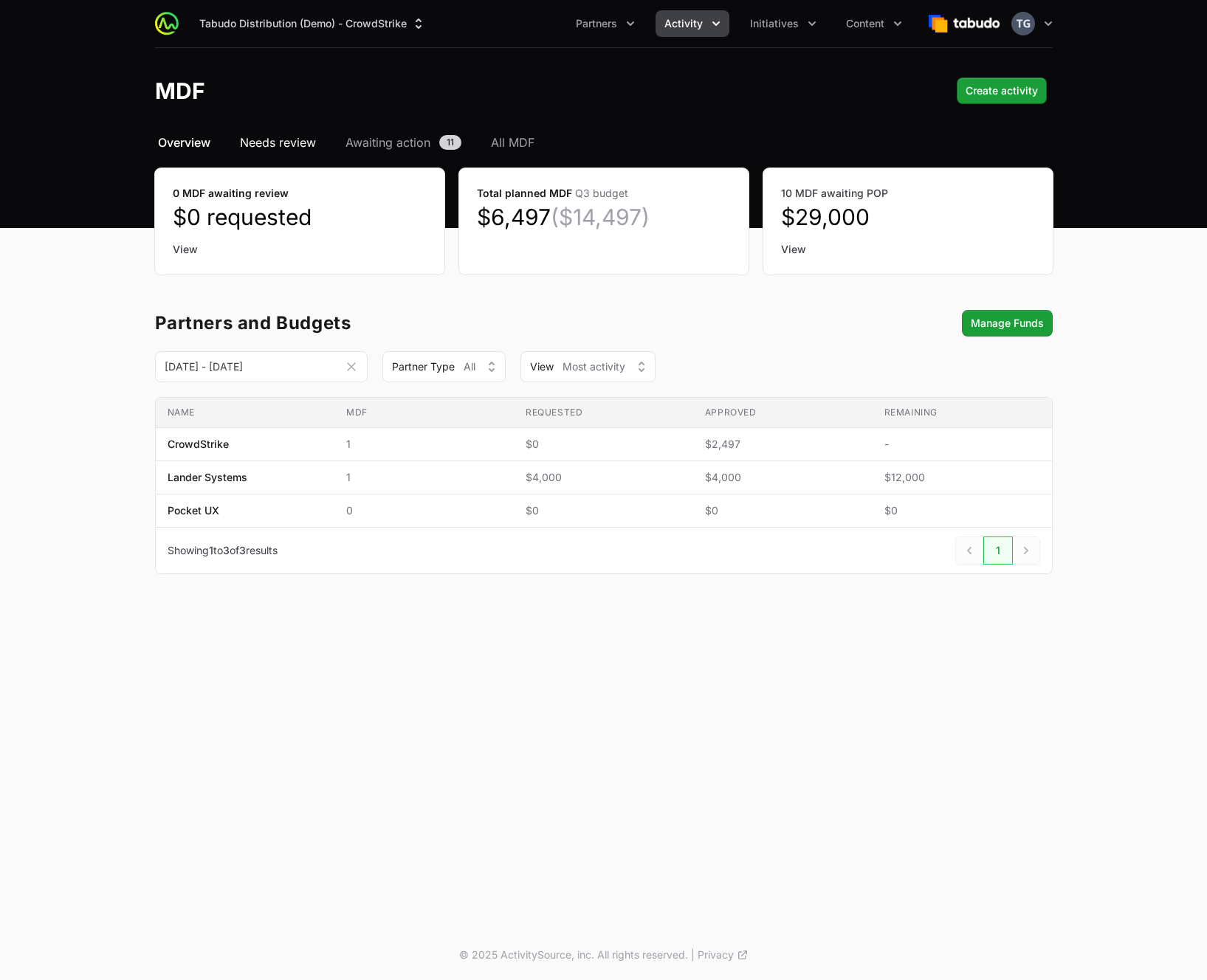
click at [299, 143] on span "Needs review" at bounding box center [278, 143] width 76 height 18
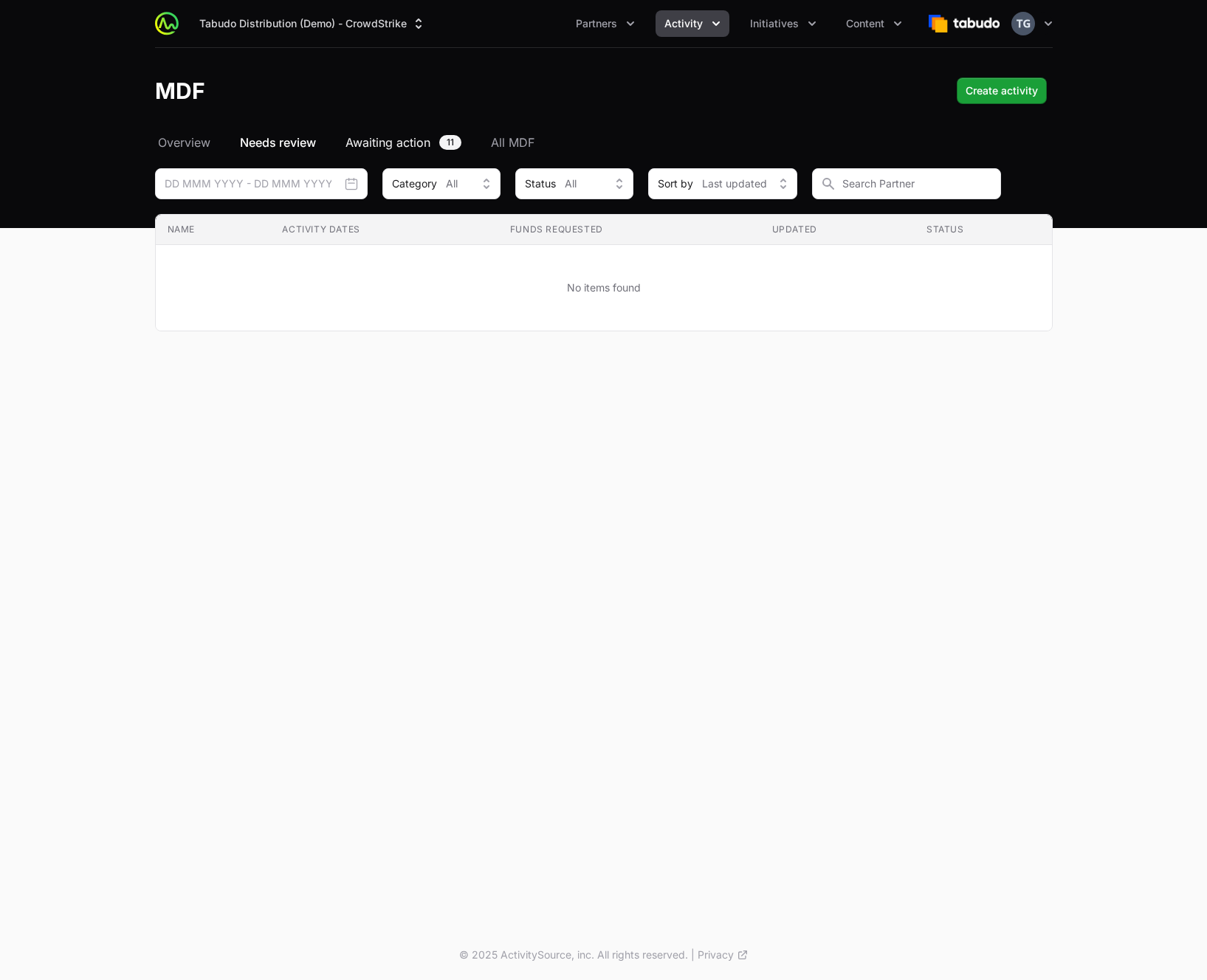
click at [399, 144] on span "Awaiting action" at bounding box center [388, 143] width 85 height 18
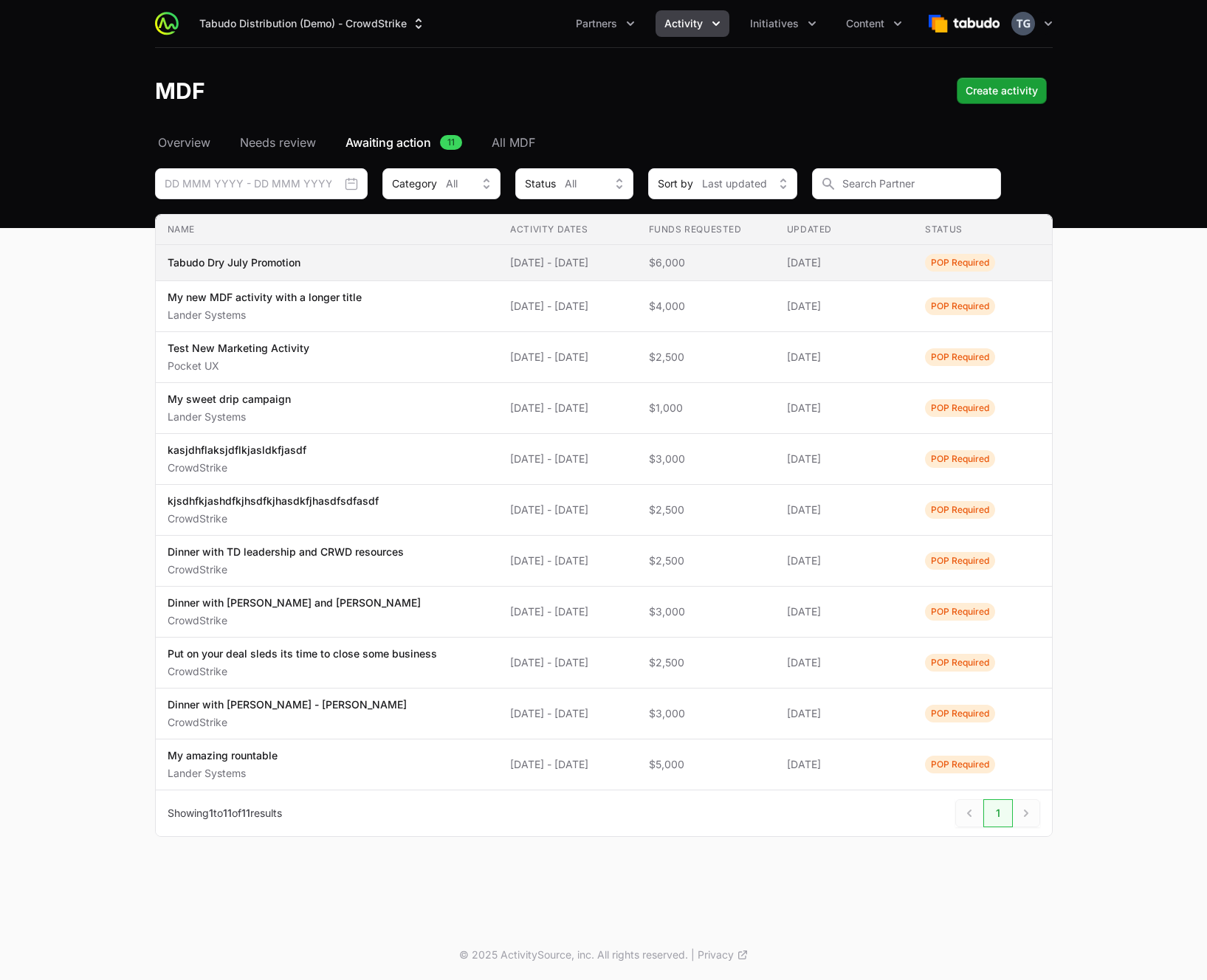
click at [657, 273] on td "Funds Requested $6,000" at bounding box center [706, 264] width 138 height 36
